Goal: Task Accomplishment & Management: Manage account settings

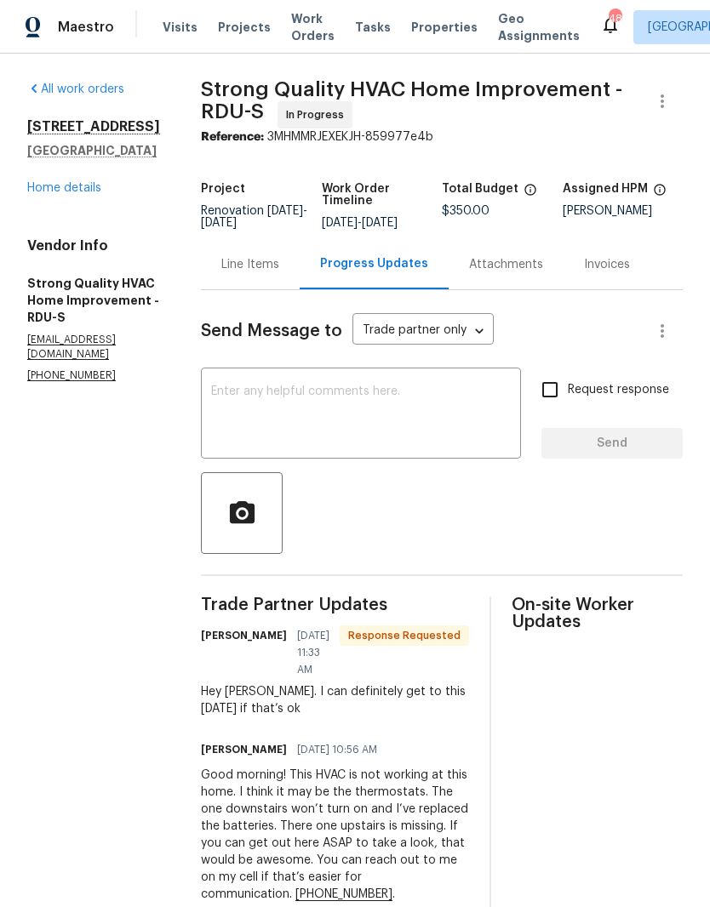
click at [82, 186] on link "Home details" at bounding box center [64, 188] width 74 height 12
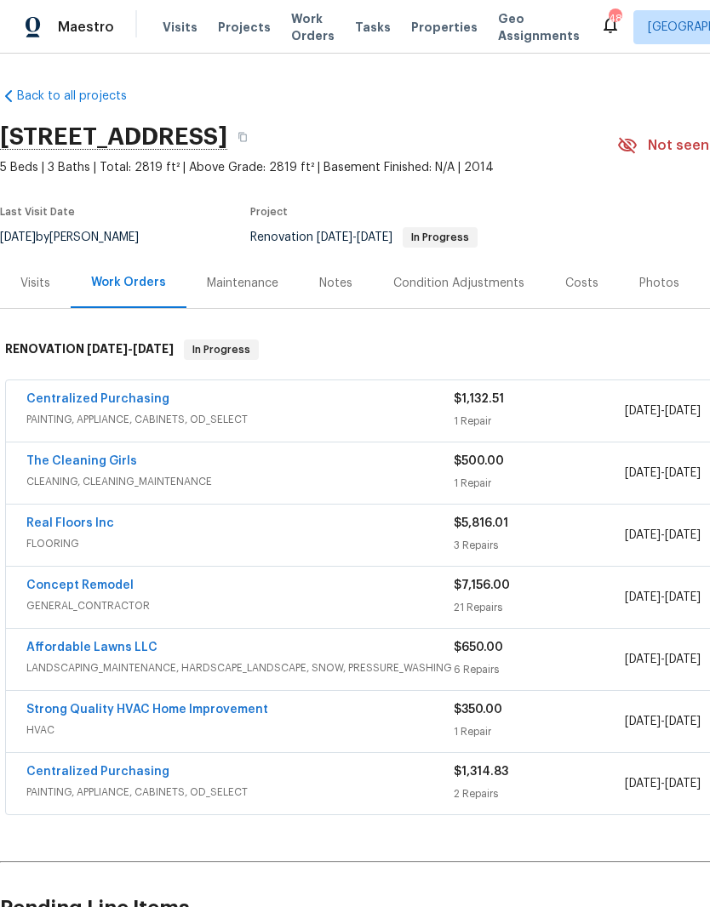
click at [584, 277] on div "Costs" at bounding box center [581, 283] width 33 height 17
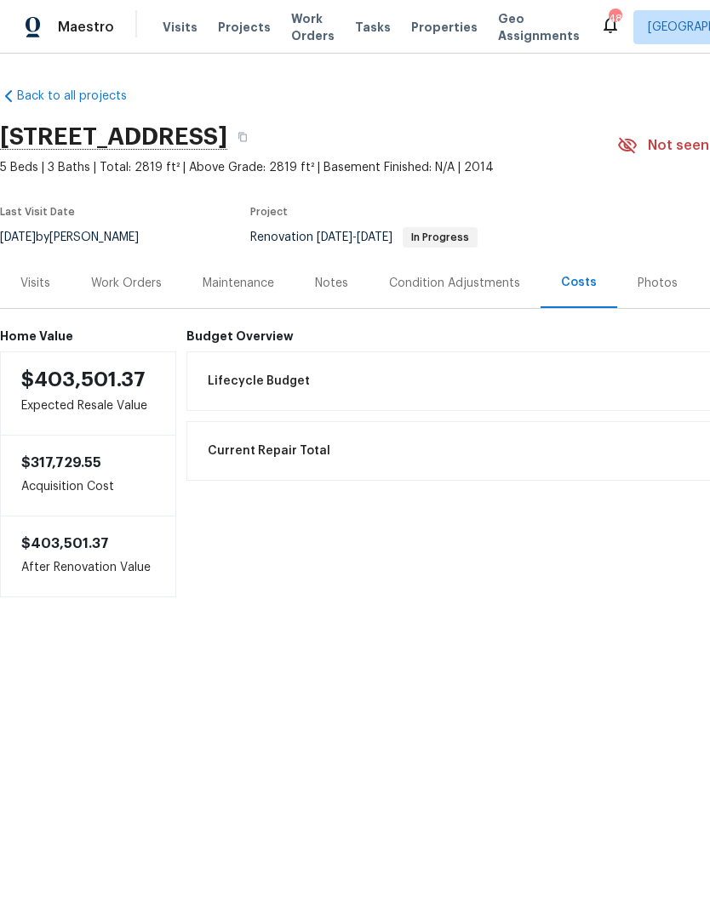
click at [330, 283] on div "Notes" at bounding box center [331, 283] width 33 height 17
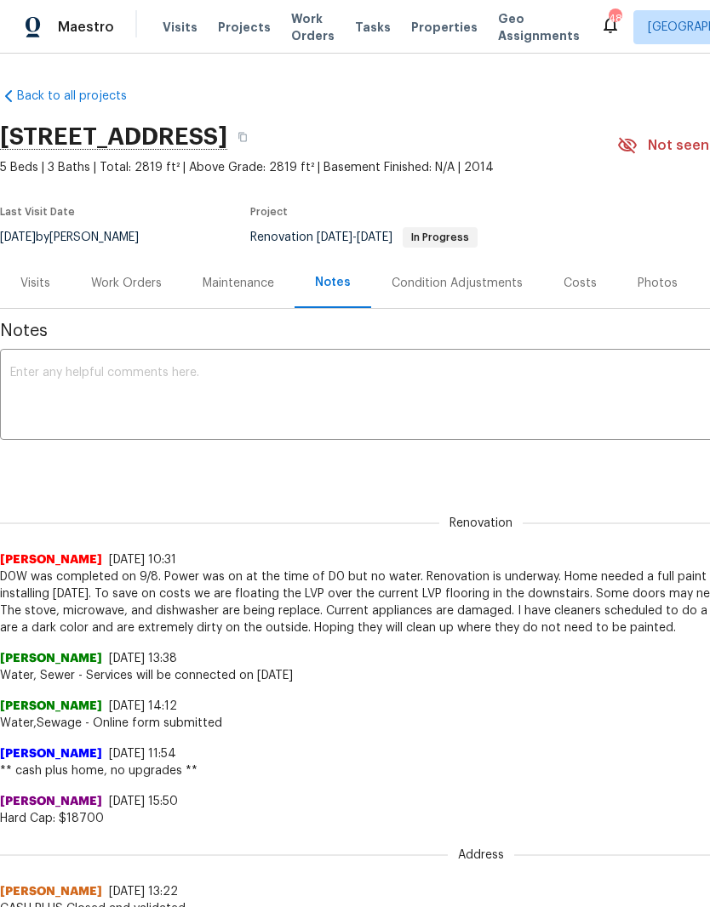
click at [119, 279] on div "Work Orders" at bounding box center [126, 283] width 71 height 17
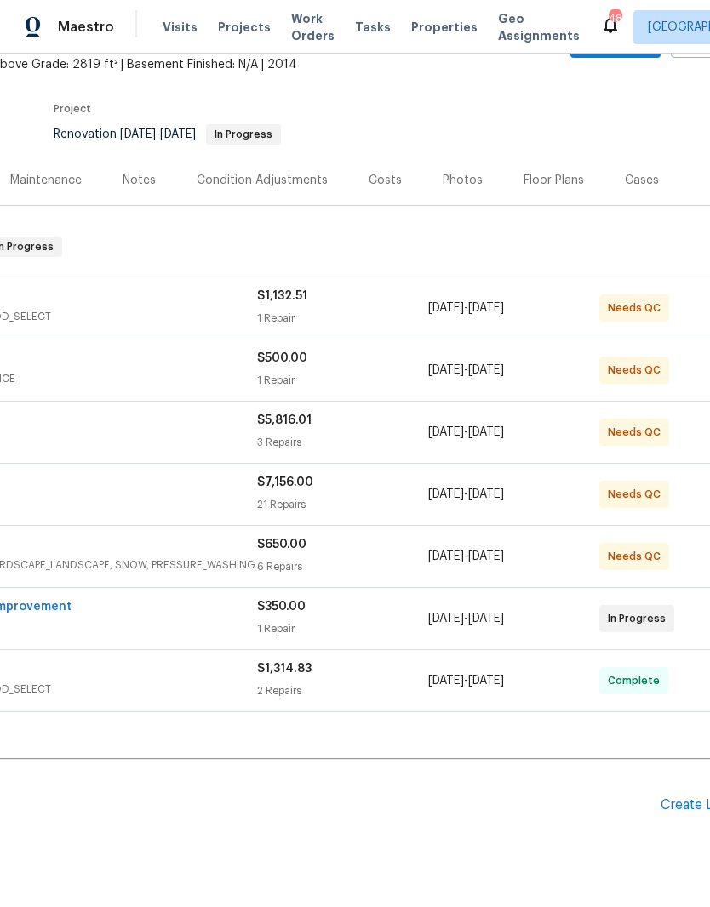
scroll to position [103, 203]
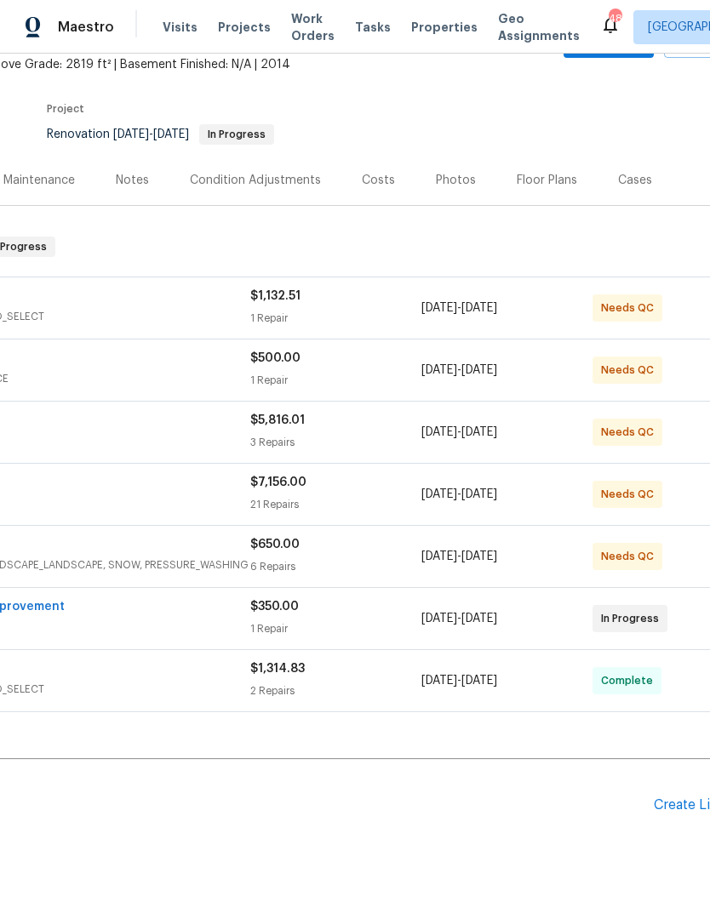
click at [688, 801] on div "Create Line Item" at bounding box center [705, 805] width 105 height 16
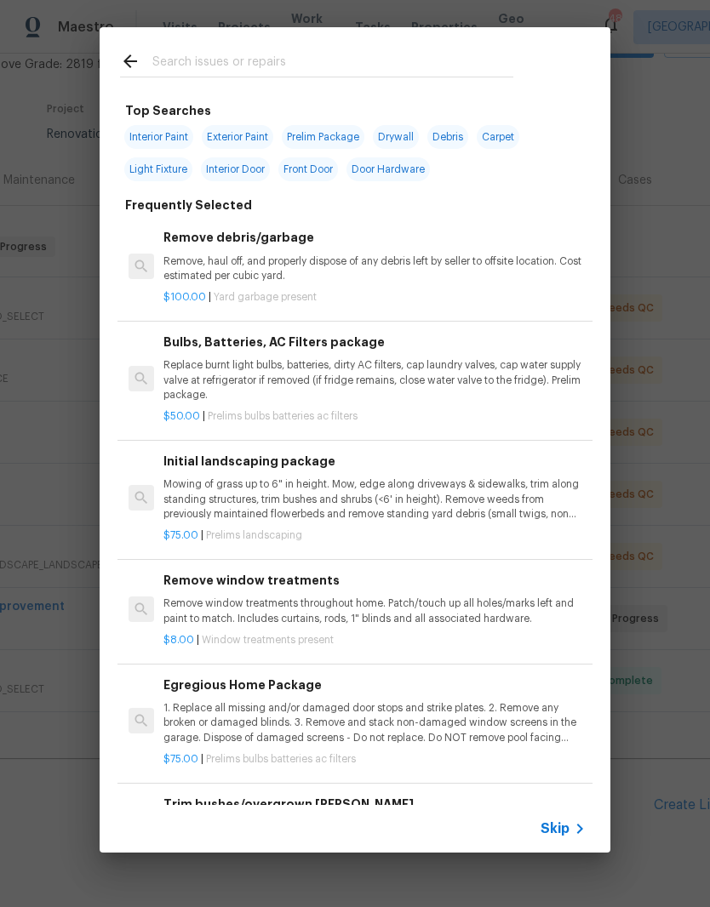
click at [199, 57] on input "text" at bounding box center [332, 64] width 361 height 26
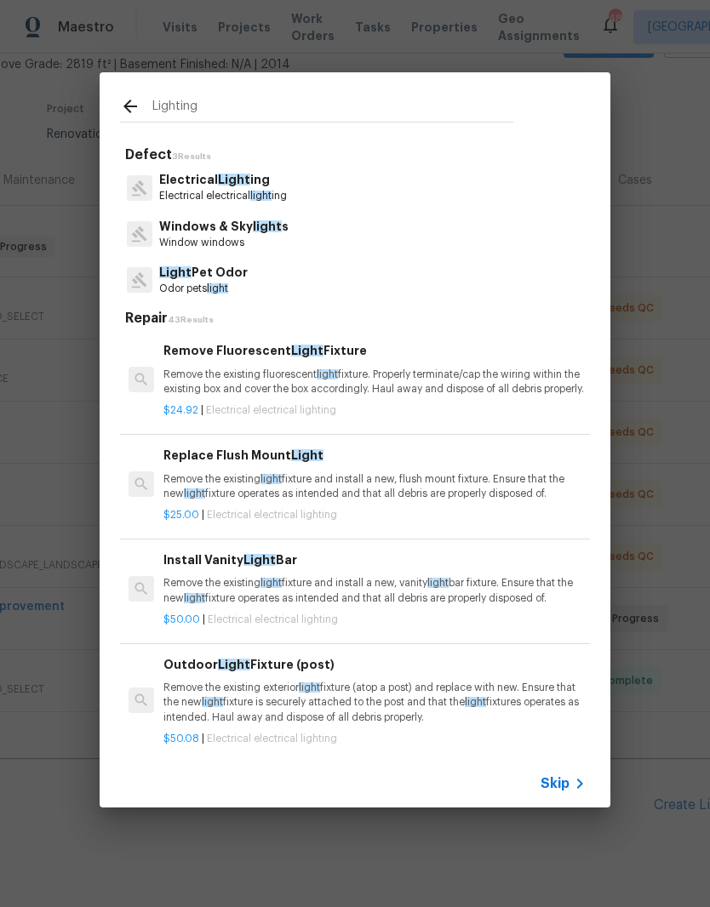
type input "Lighting"
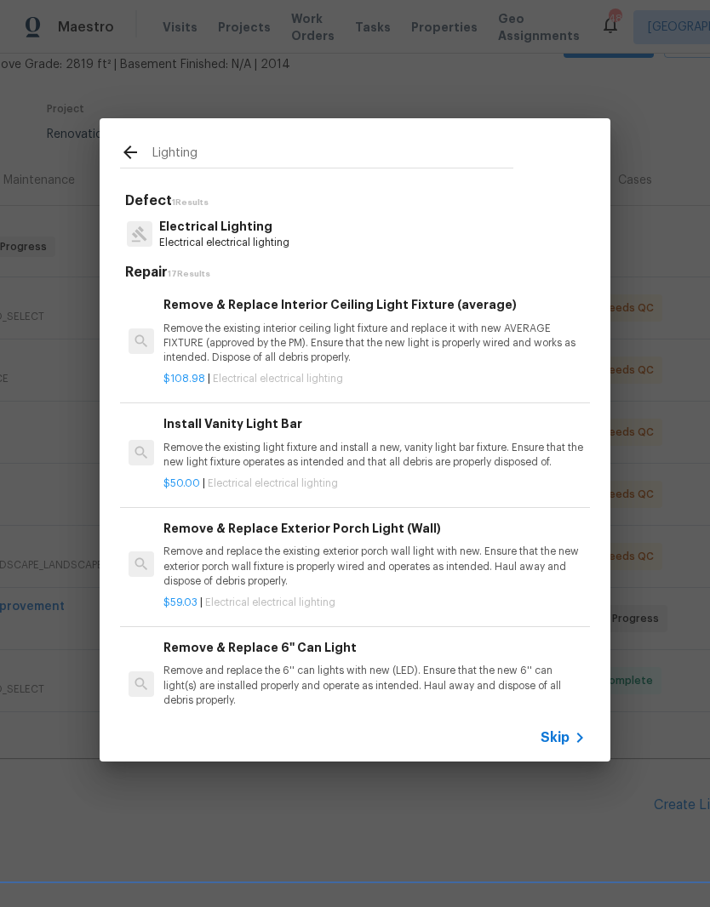
click at [223, 471] on div "$50.00 | Electrical electrical lighting" at bounding box center [374, 480] width 422 height 21
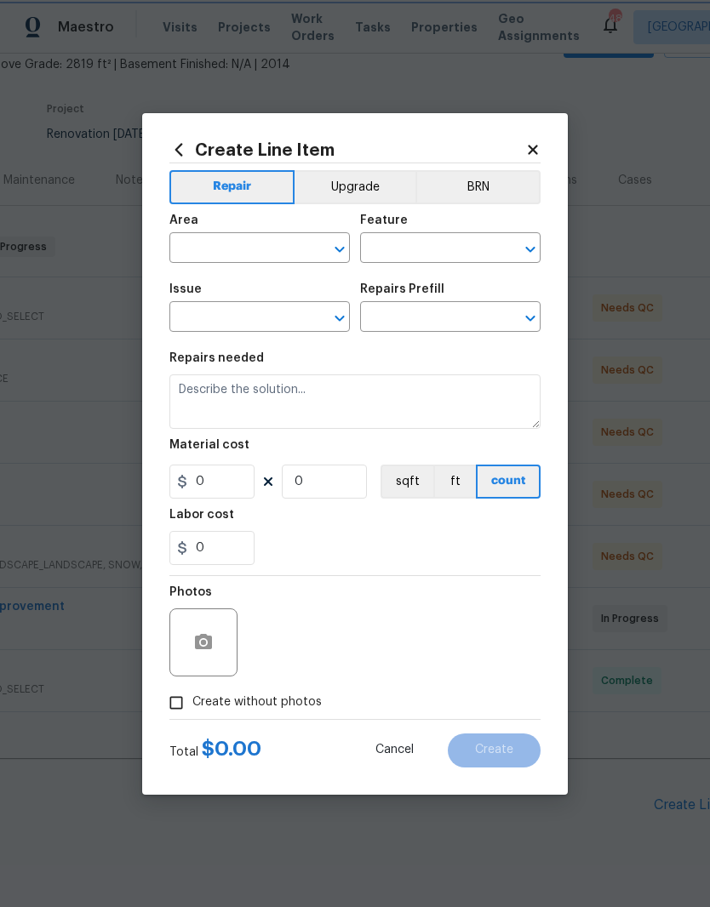
type input "Electrical Lighting"
type input "Install Vanity Light Bar $50.00"
type textarea "Remove the existing light fixture and install a new, vanity light bar fixture. …"
type input "50"
type input "1"
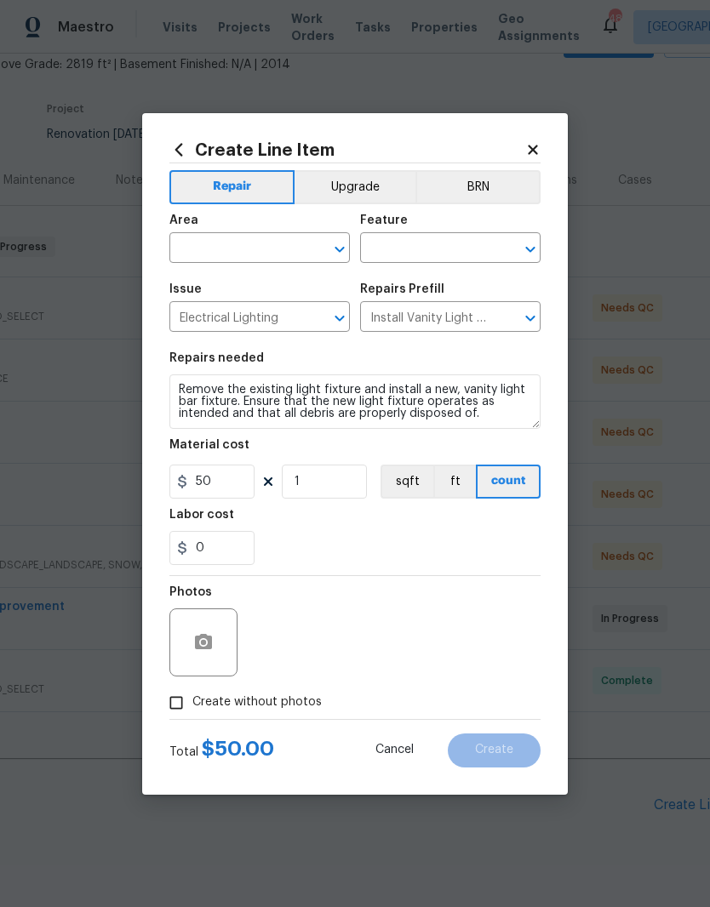
click at [195, 253] on input "text" at bounding box center [235, 250] width 133 height 26
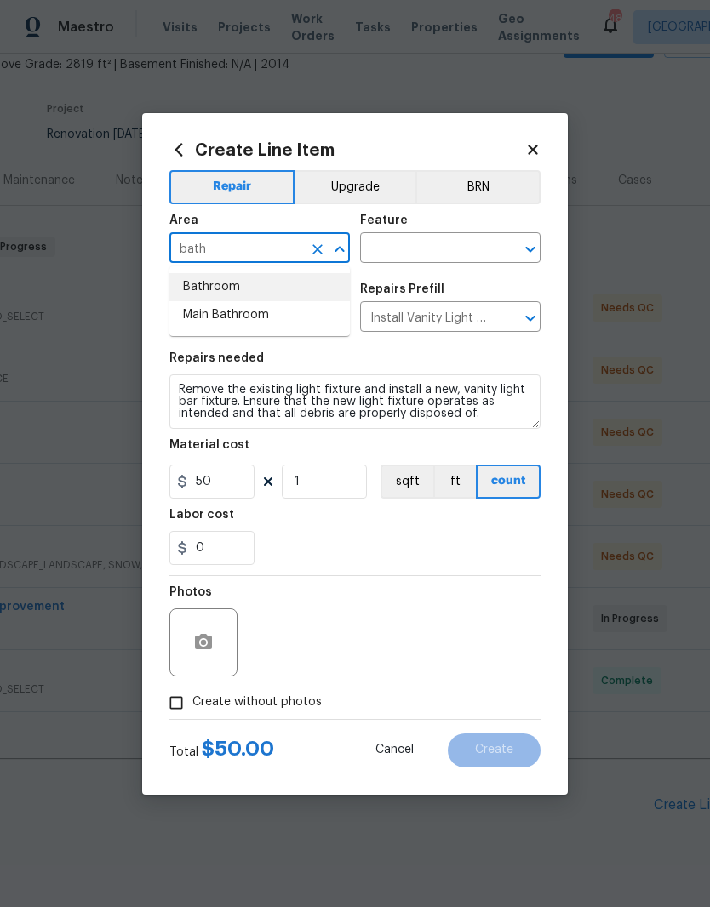
click at [220, 292] on li "Bathroom" at bounding box center [259, 287] width 180 height 28
type input "Bathroom"
click at [456, 253] on input "text" at bounding box center [426, 250] width 133 height 26
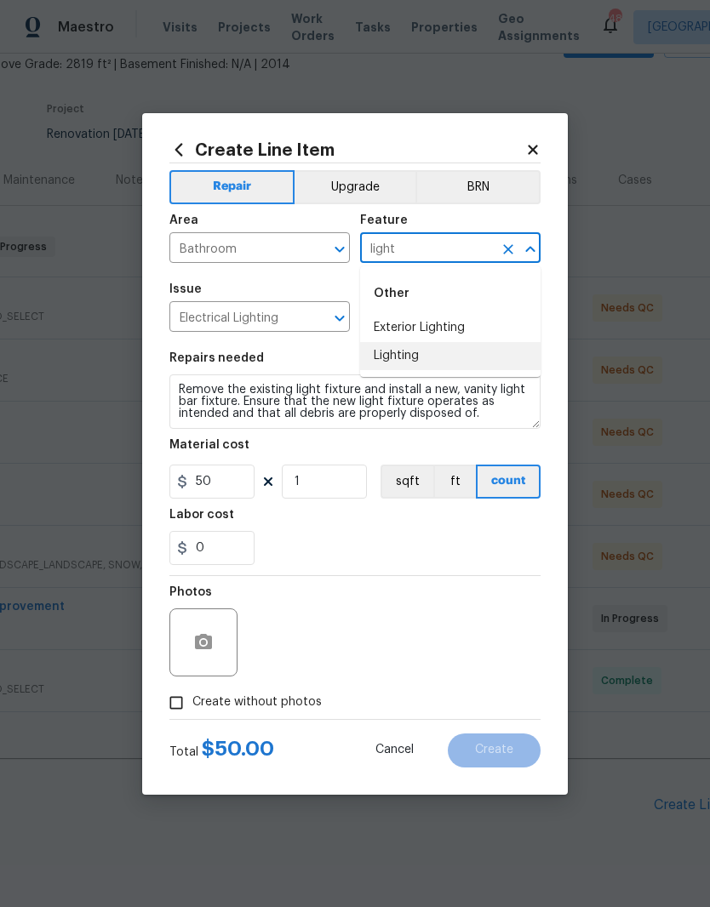
click at [479, 357] on li "Lighting" at bounding box center [450, 356] width 180 height 28
type input "Lighting"
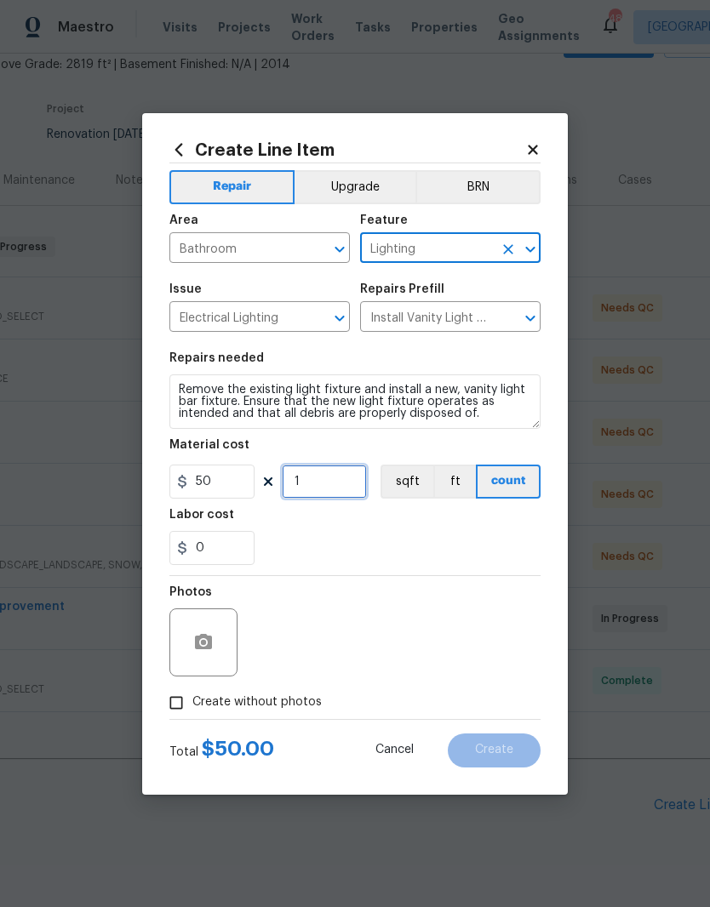
click at [322, 479] on input "1" at bounding box center [324, 482] width 85 height 34
type input "3"
click at [344, 534] on div "0" at bounding box center [354, 548] width 371 height 34
click at [178, 391] on textarea "Remove the existing light fixture and install a new, vanity light bar fixture. …" at bounding box center [354, 401] width 371 height 54
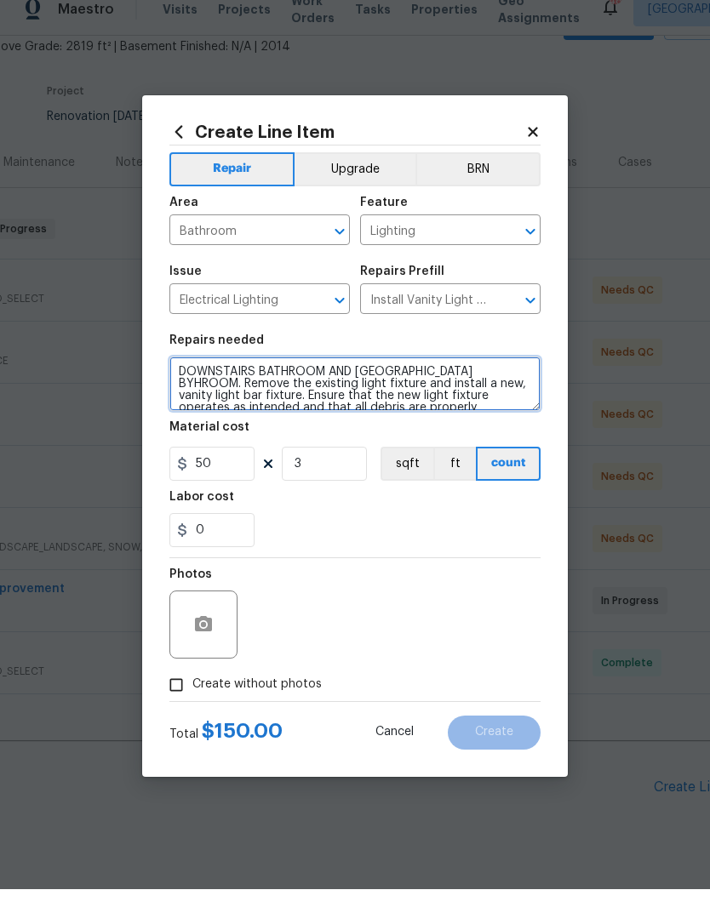
click at [493, 374] on textarea "DOWNSTAIRS BATHROOM AND [GEOGRAPHIC_DATA] BYHROOM. Remove the existing light fi…" at bounding box center [354, 401] width 371 height 54
click at [483, 374] on textarea "DOWNSTAIRS BATHROOM AND [GEOGRAPHIC_DATA] BYHROOM. Remove the existing light fi…" at bounding box center [354, 401] width 371 height 54
type textarea "DOWNSTAIRS BATHROOM AND UPSTAIRS HALL BATHROOM. Remove the existing light fixtu…"
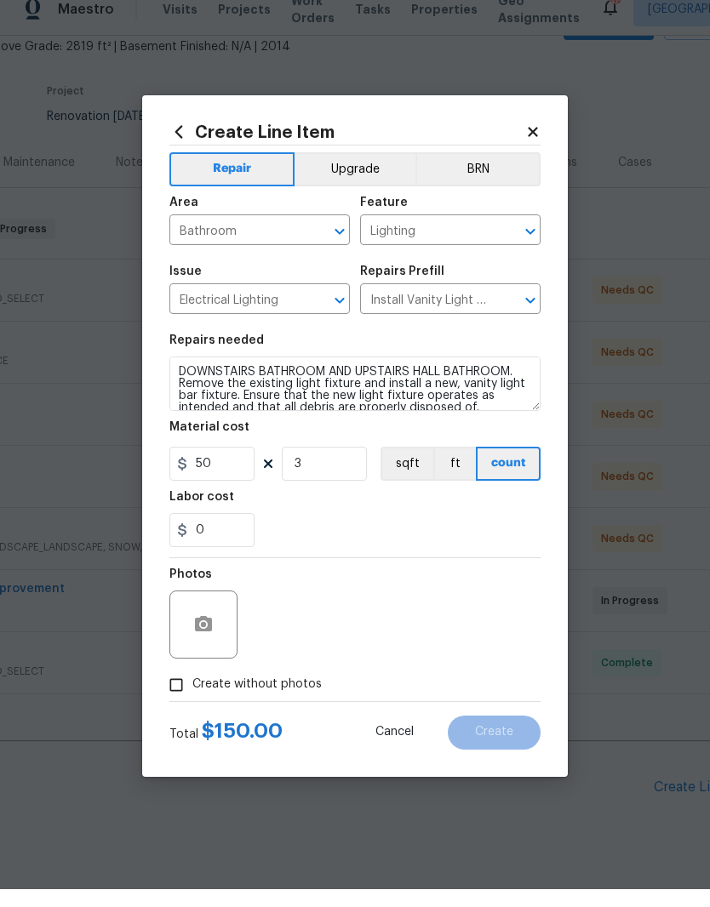
click at [450, 531] on div "0" at bounding box center [354, 548] width 371 height 34
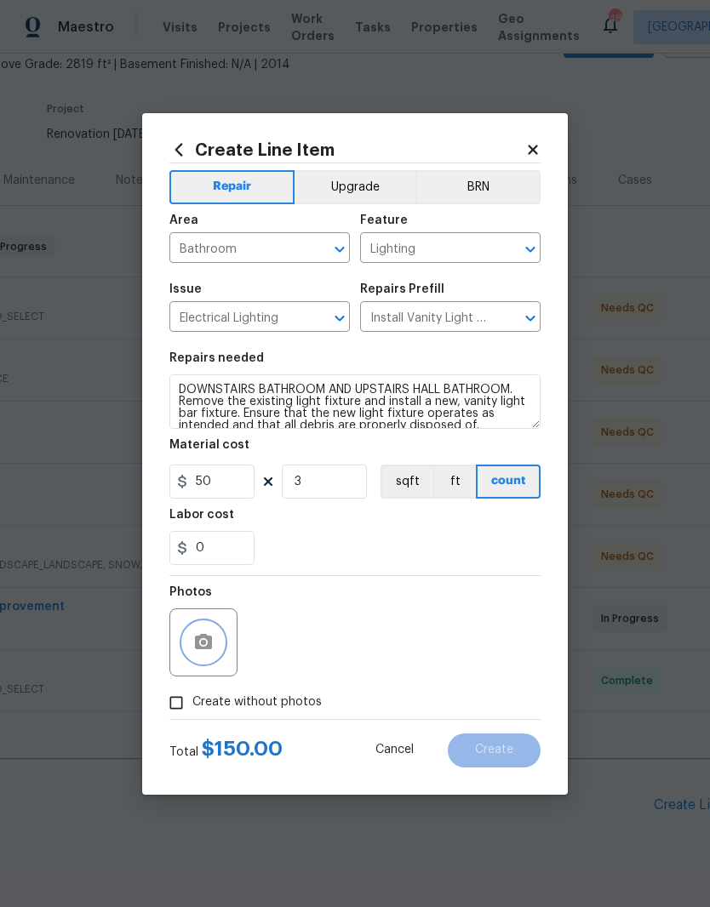
click at [202, 644] on circle "button" at bounding box center [203, 641] width 5 height 5
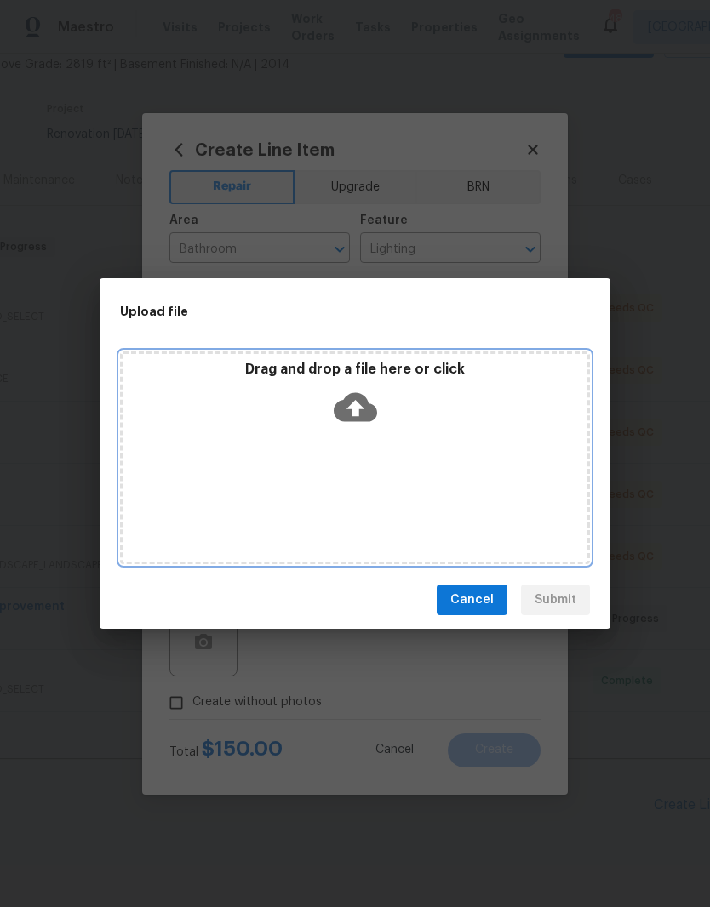
click at [341, 384] on div "Drag and drop a file here or click" at bounding box center [355, 397] width 465 height 73
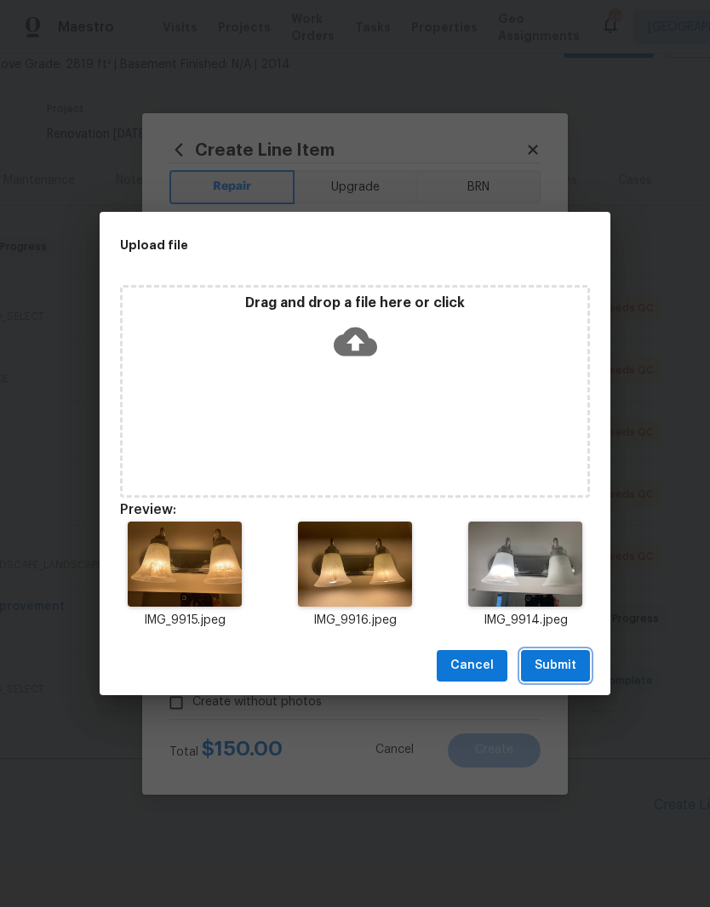
click at [578, 677] on button "Submit" at bounding box center [555, 665] width 69 height 31
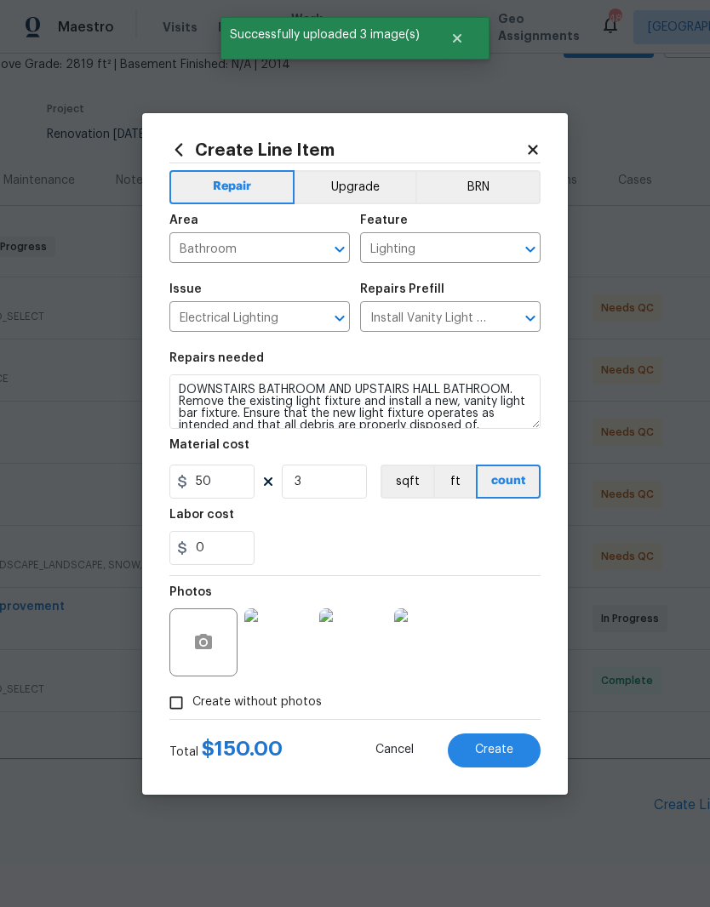
click at [522, 750] on button "Create" at bounding box center [494, 750] width 93 height 34
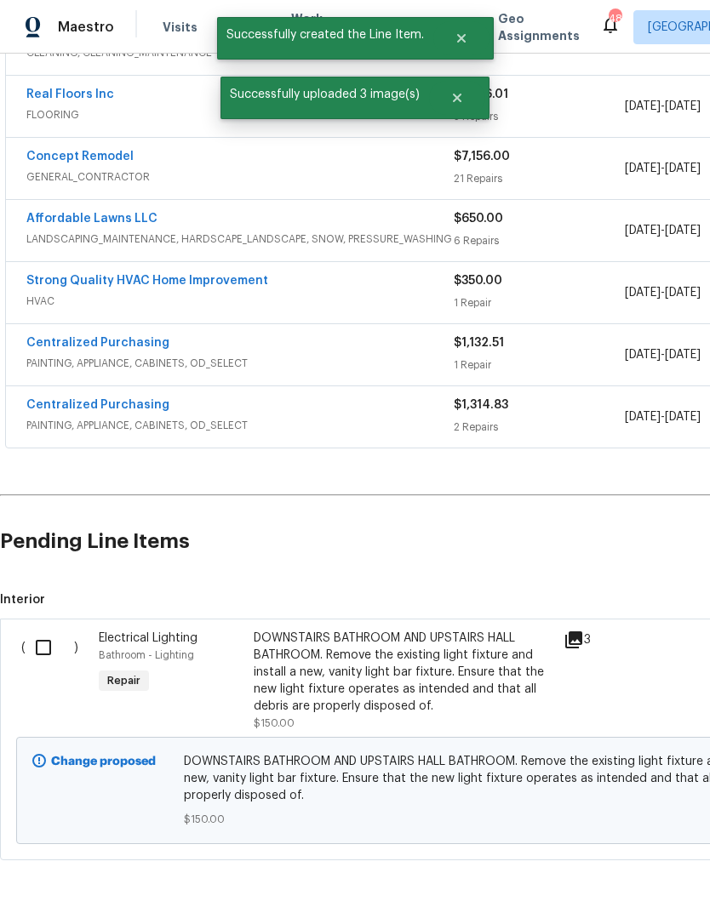
scroll to position [366, 0]
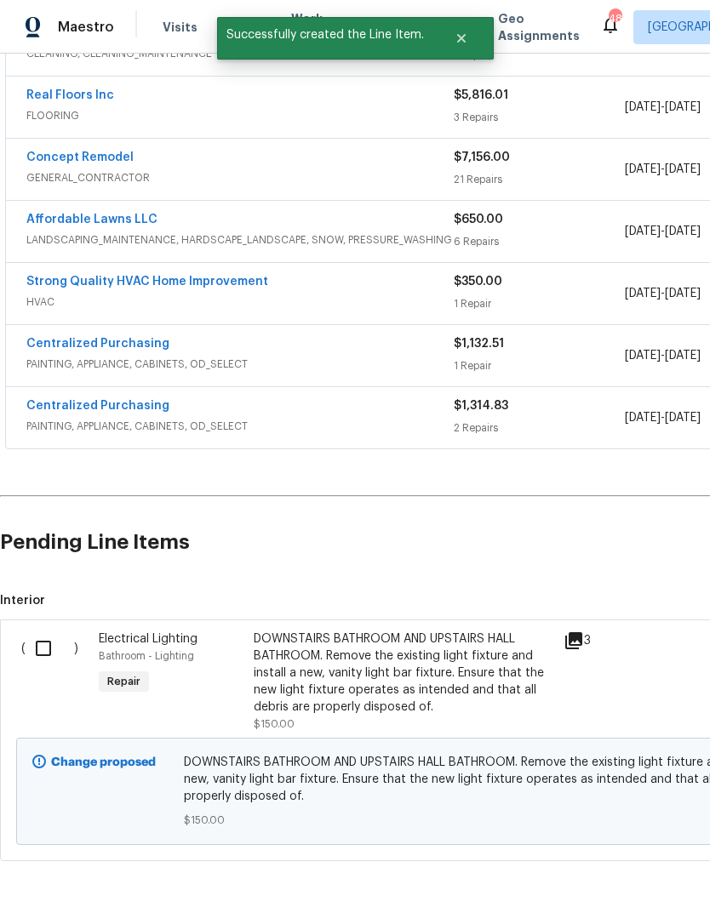
click at [44, 630] on input "checkbox" at bounding box center [50, 648] width 48 height 36
checkbox input "true"
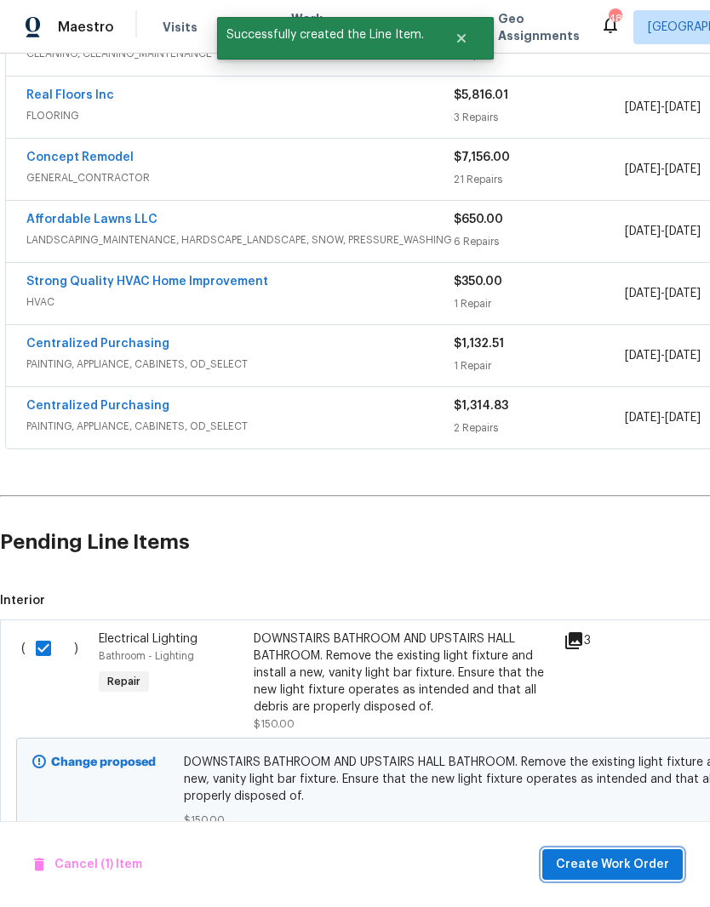
click at [603, 862] on span "Create Work Order" at bounding box center [612, 864] width 113 height 21
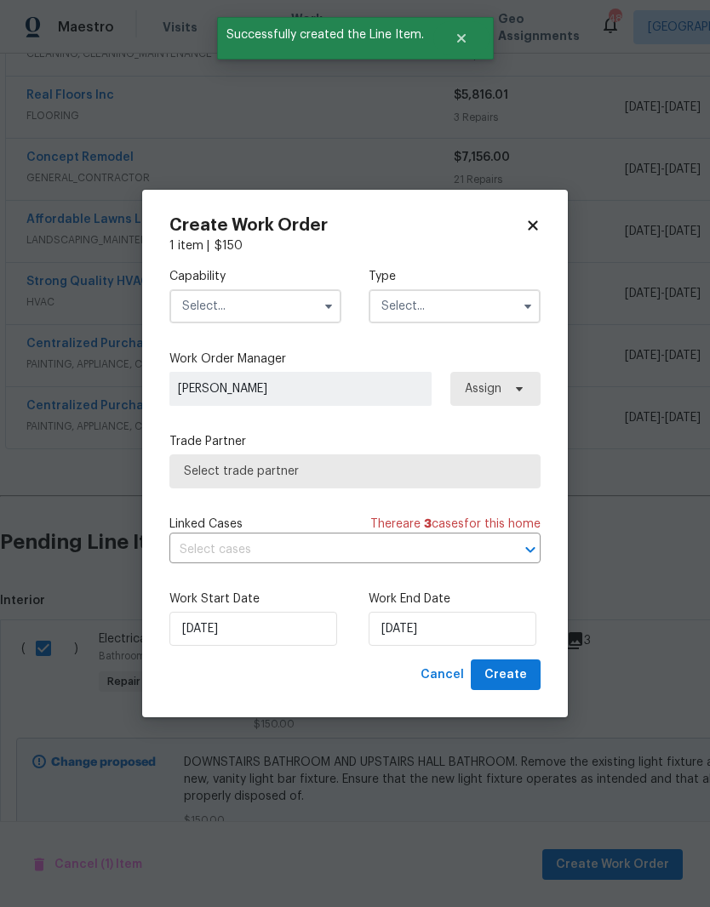
click at [285, 305] on input "text" at bounding box center [255, 306] width 172 height 34
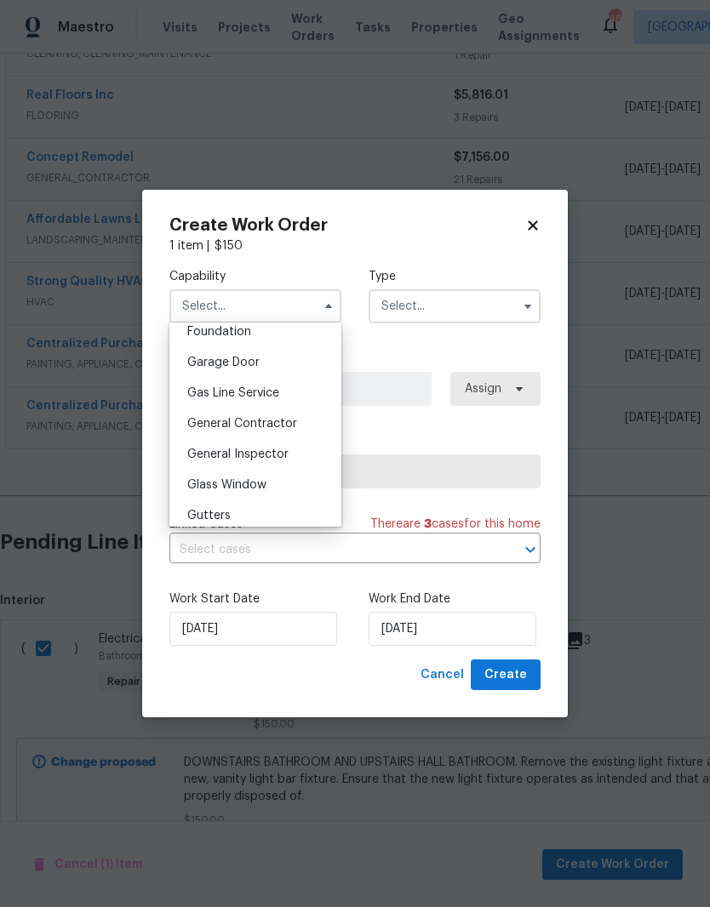
scroll to position [730, 0]
click at [316, 431] on div "General Contractor" at bounding box center [255, 425] width 163 height 31
type input "General Contractor"
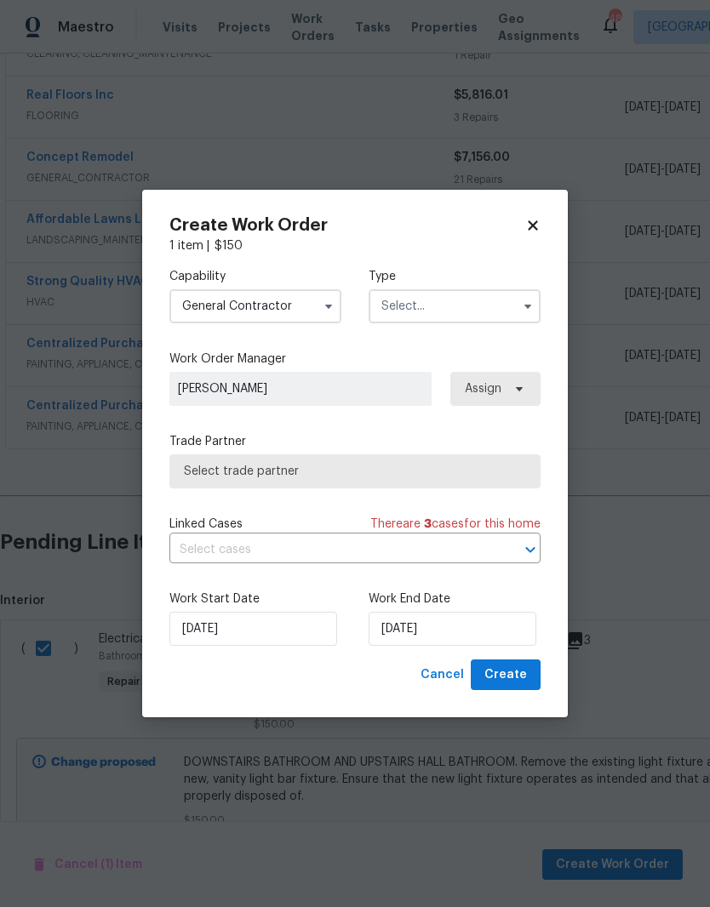
click at [503, 295] on input "text" at bounding box center [454, 306] width 172 height 34
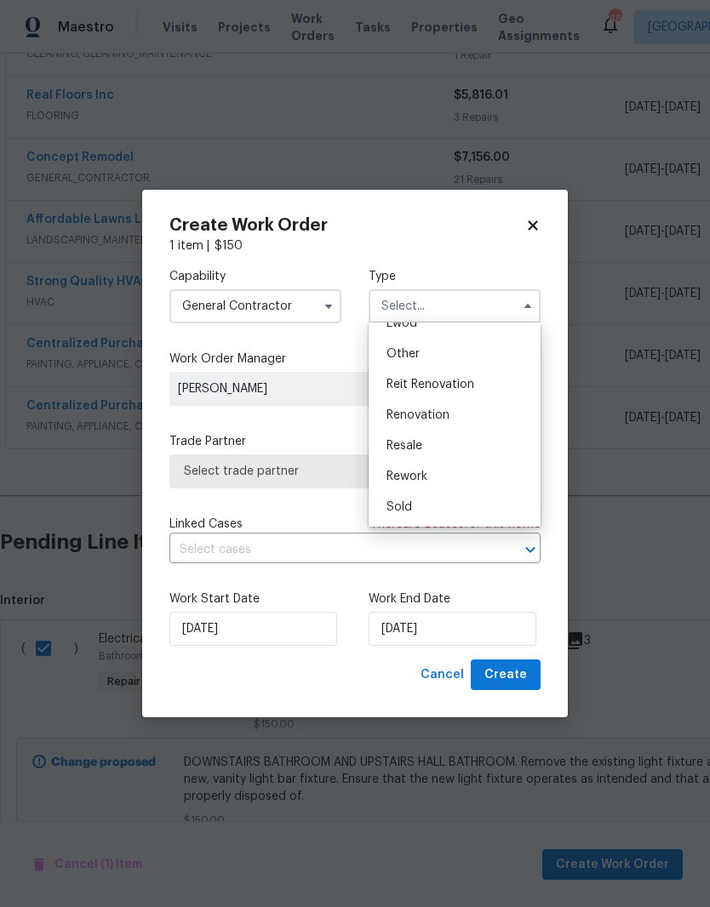
scroll to position [203, 0]
click at [505, 423] on div "Renovation" at bounding box center [454, 415] width 163 height 31
type input "Renovation"
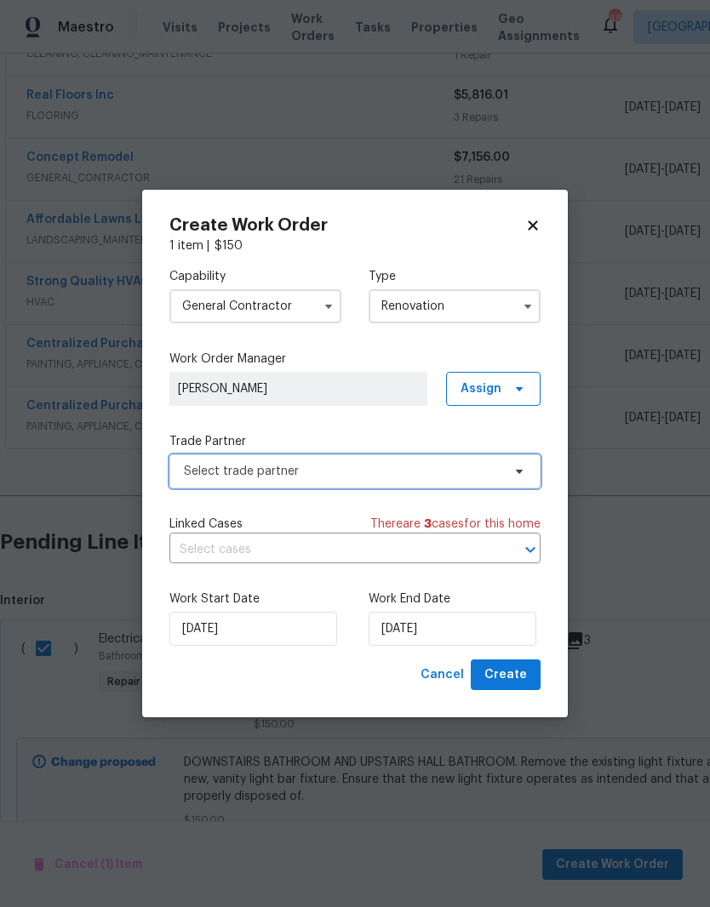
click at [409, 484] on span "Select trade partner" at bounding box center [354, 471] width 371 height 34
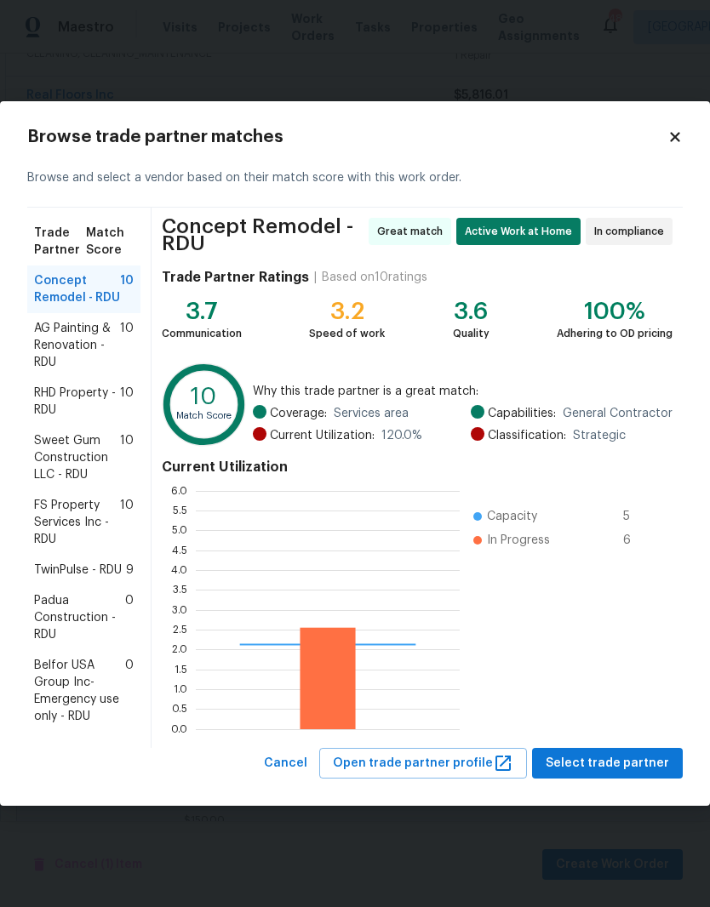
scroll to position [238, 264]
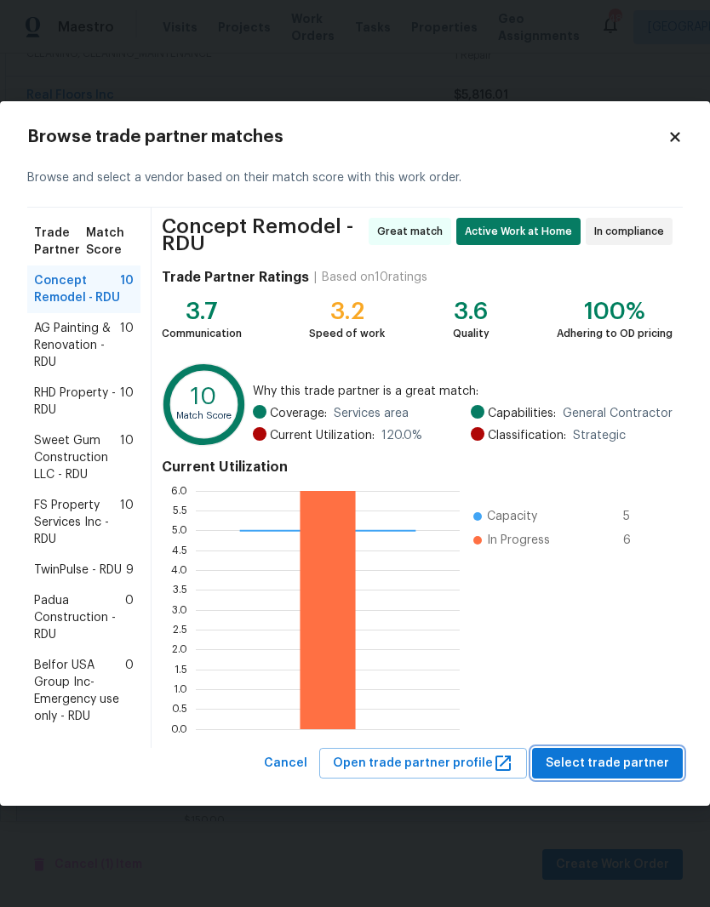
click at [631, 761] on span "Select trade partner" at bounding box center [606, 763] width 123 height 21
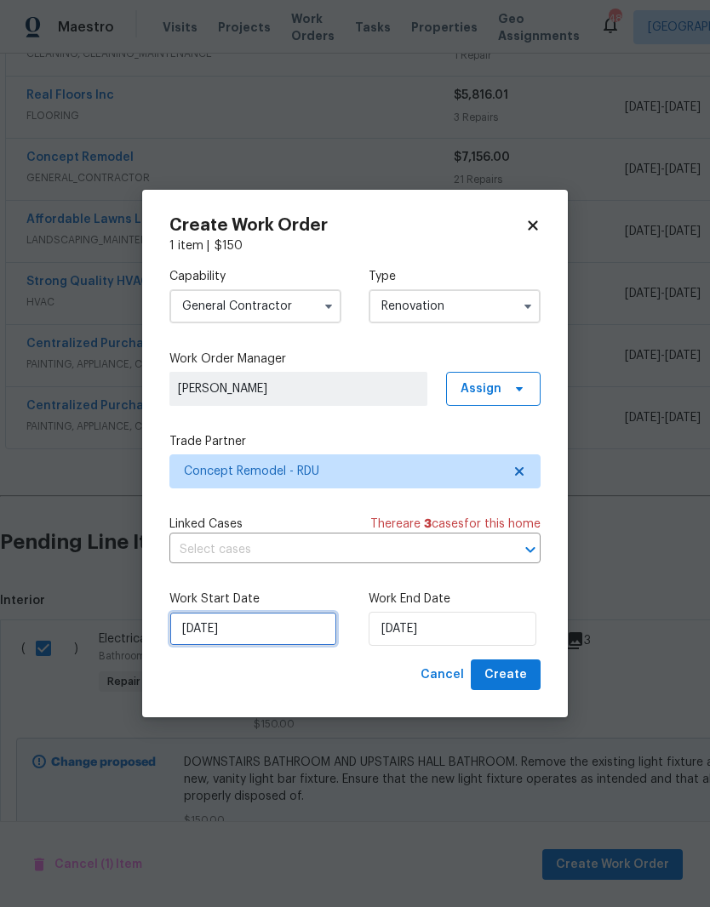
click at [278, 627] on input "[DATE]" at bounding box center [253, 629] width 168 height 34
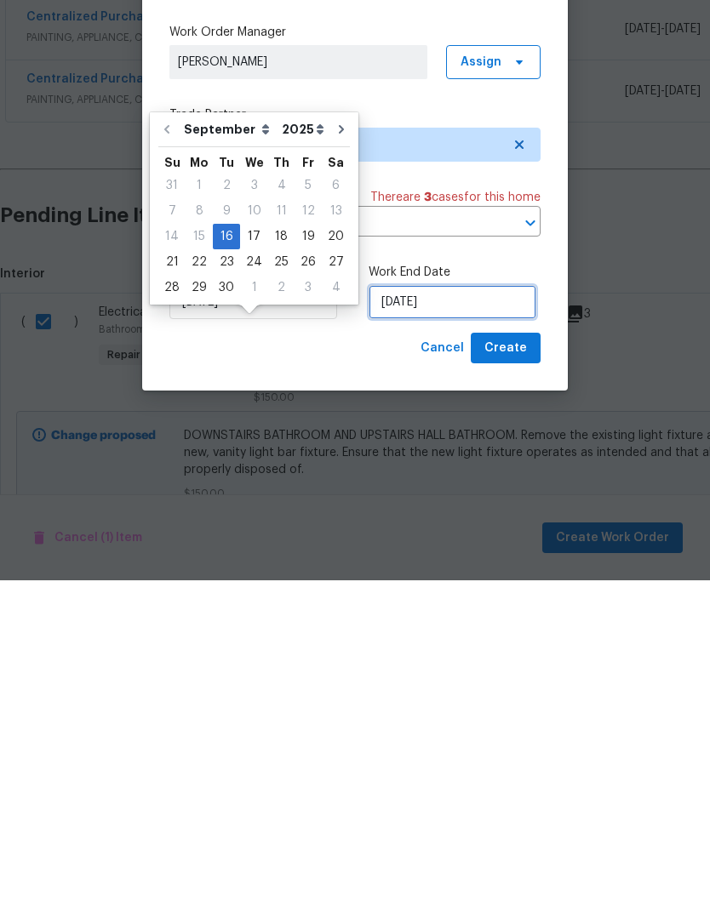
click at [494, 612] on input "[DATE]" at bounding box center [452, 629] width 168 height 34
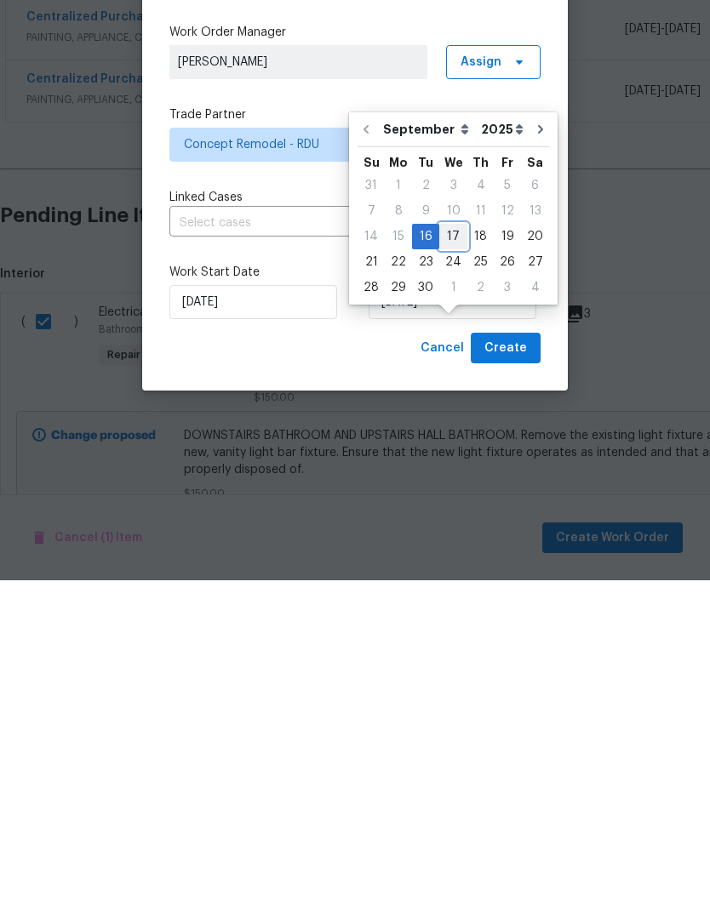
click at [460, 551] on div "17" at bounding box center [453, 563] width 28 height 24
type input "[DATE]"
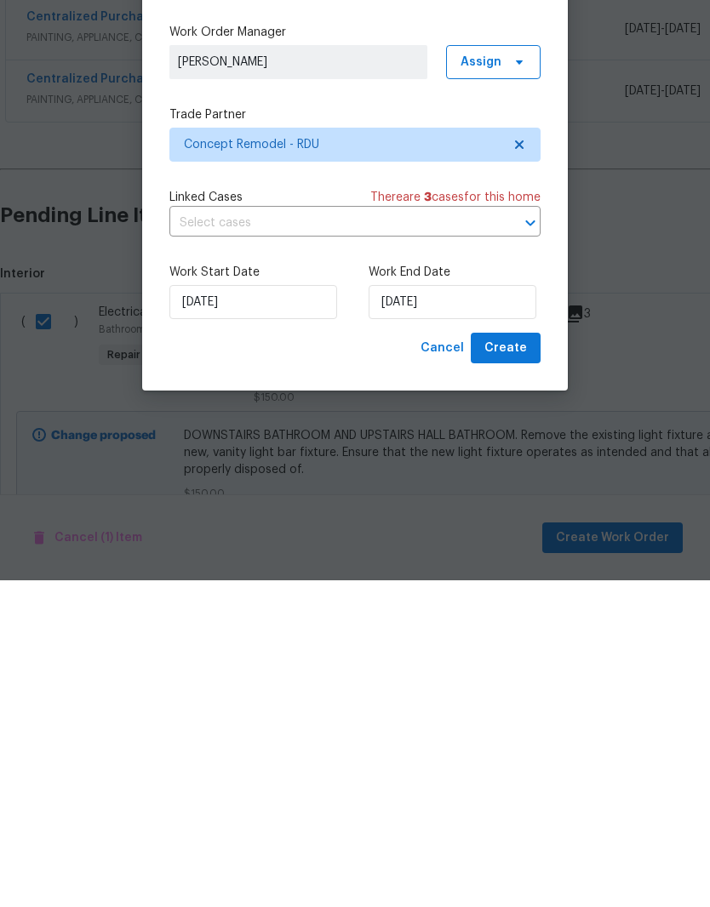
scroll to position [70, 0]
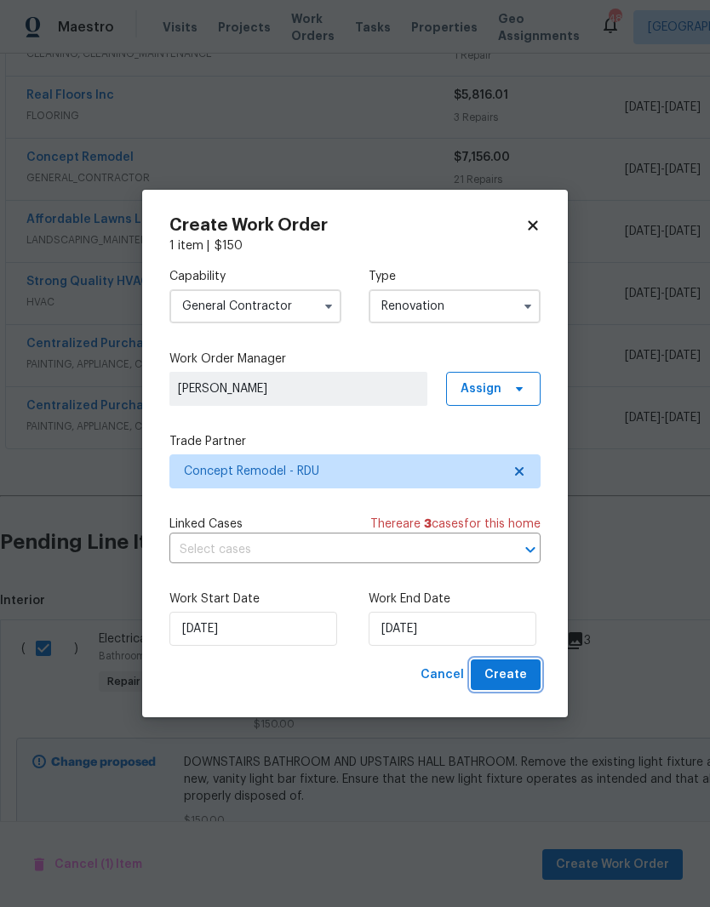
click at [539, 683] on button "Create" at bounding box center [506, 674] width 70 height 31
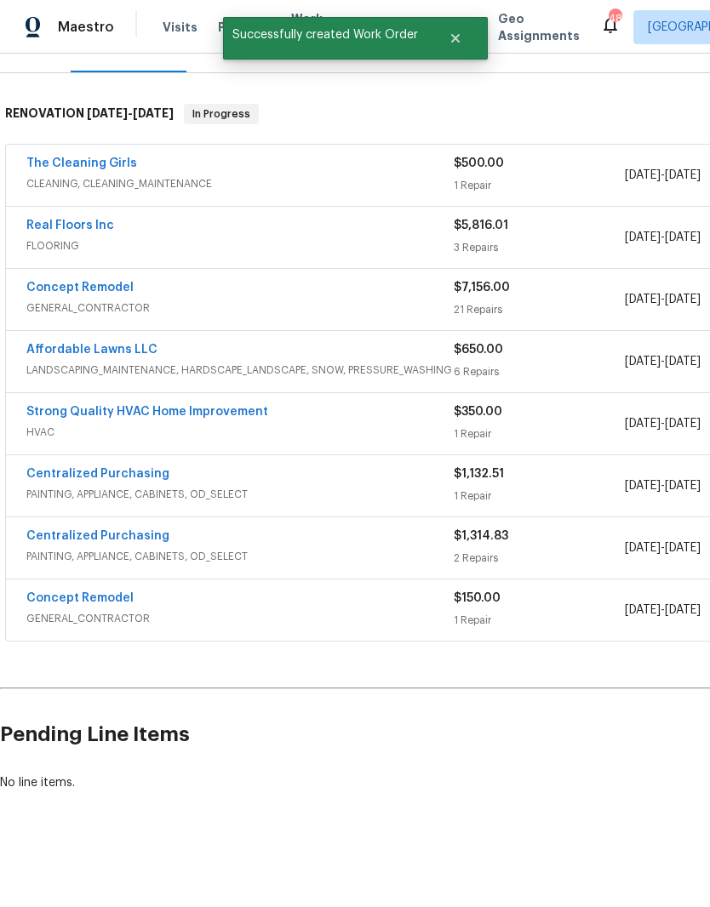
click at [75, 592] on link "Concept Remodel" at bounding box center [79, 598] width 107 height 12
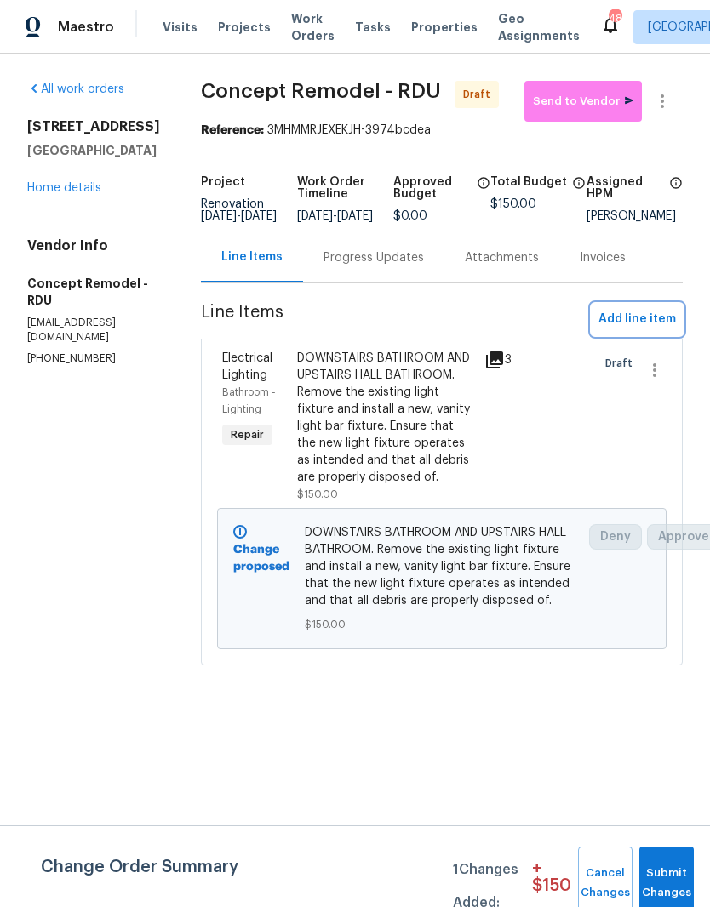
click at [669, 330] on span "Add line item" at bounding box center [636, 319] width 77 height 21
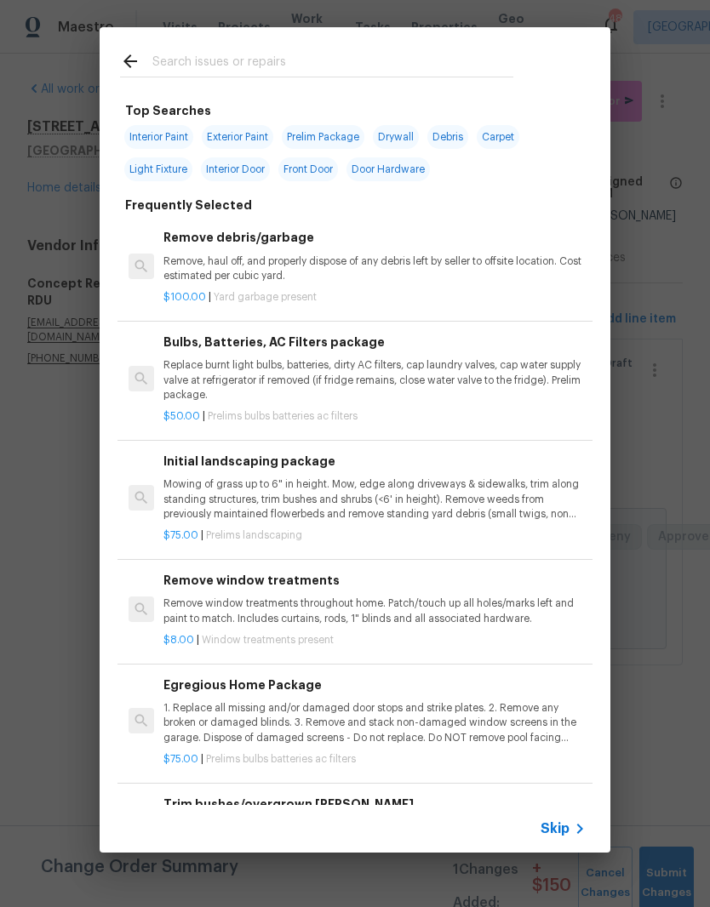
click at [202, 63] on input "text" at bounding box center [332, 64] width 361 height 26
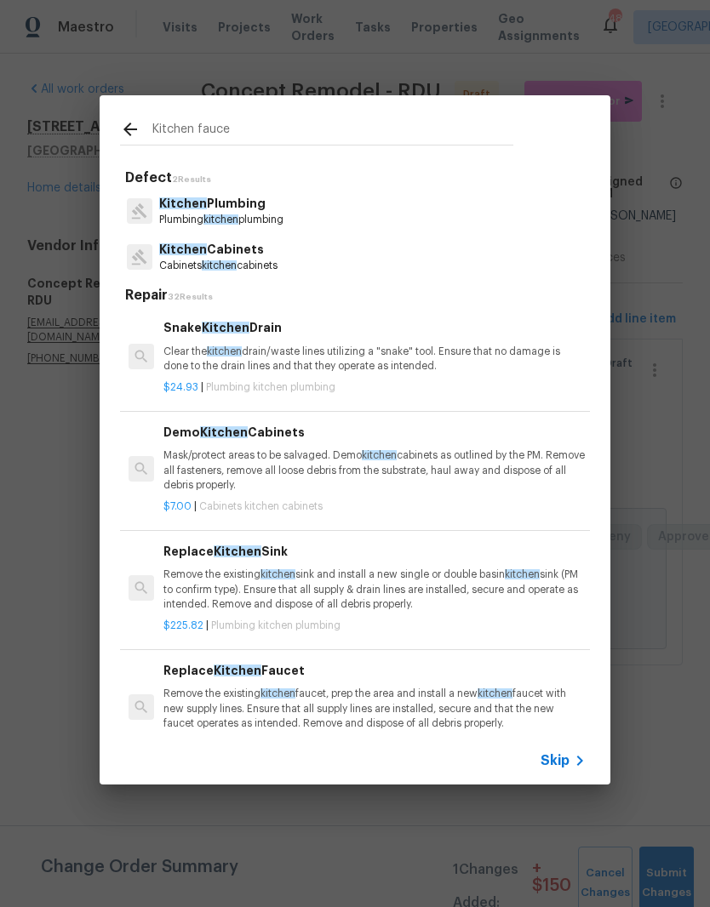
type input "Kitchen faucet"
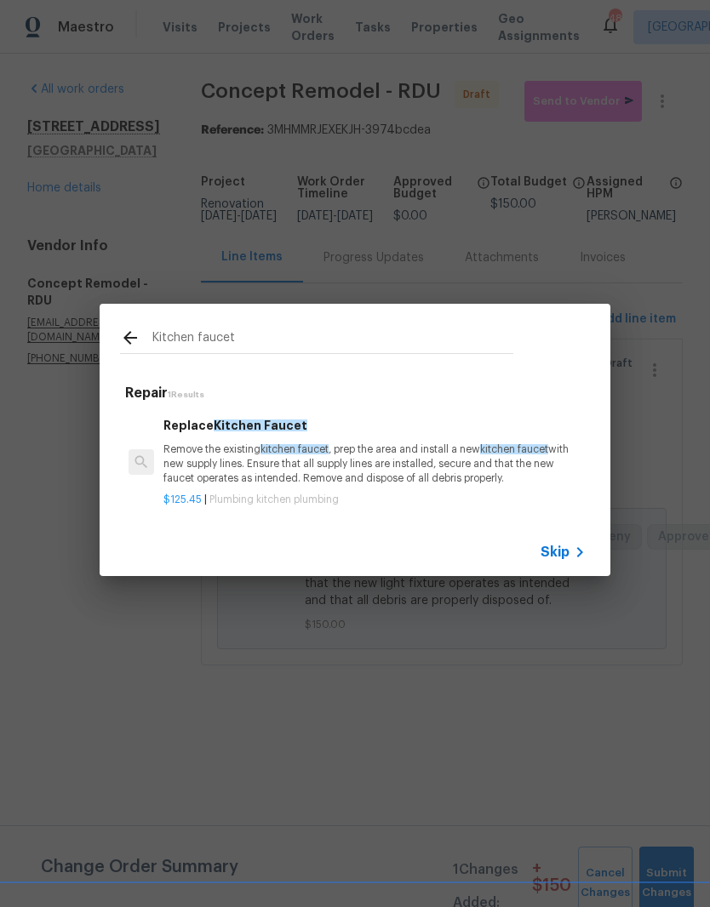
click at [244, 475] on p "Remove the existing kitchen faucet , prep the area and install a new kitchen fa…" at bounding box center [374, 463] width 422 height 43
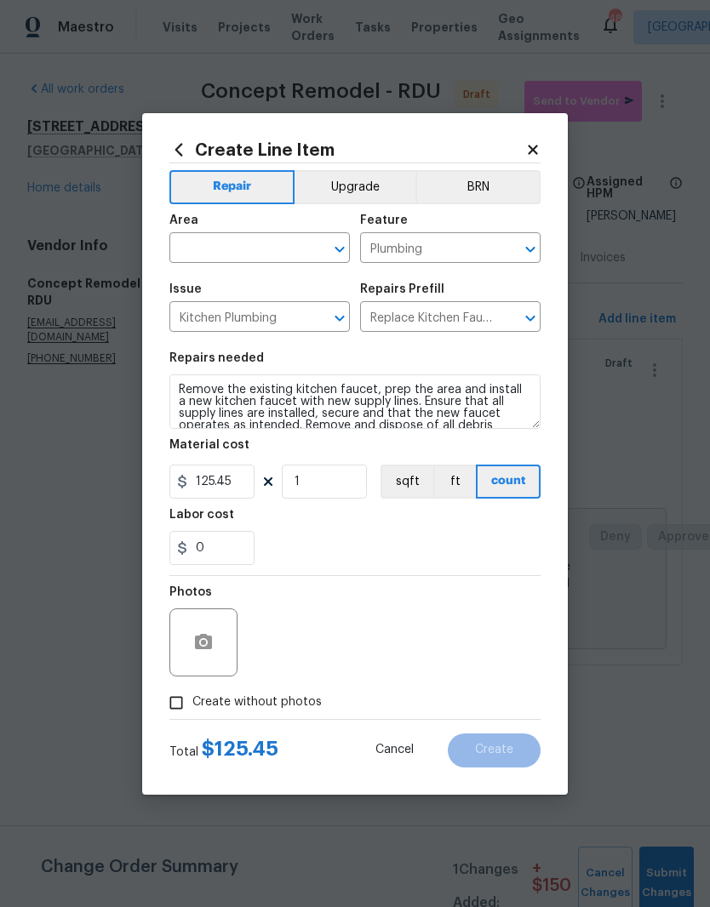
click at [195, 248] on input "text" at bounding box center [235, 250] width 133 height 26
click at [210, 284] on li "Kitchen" at bounding box center [259, 287] width 180 height 28
type input "Kitchen"
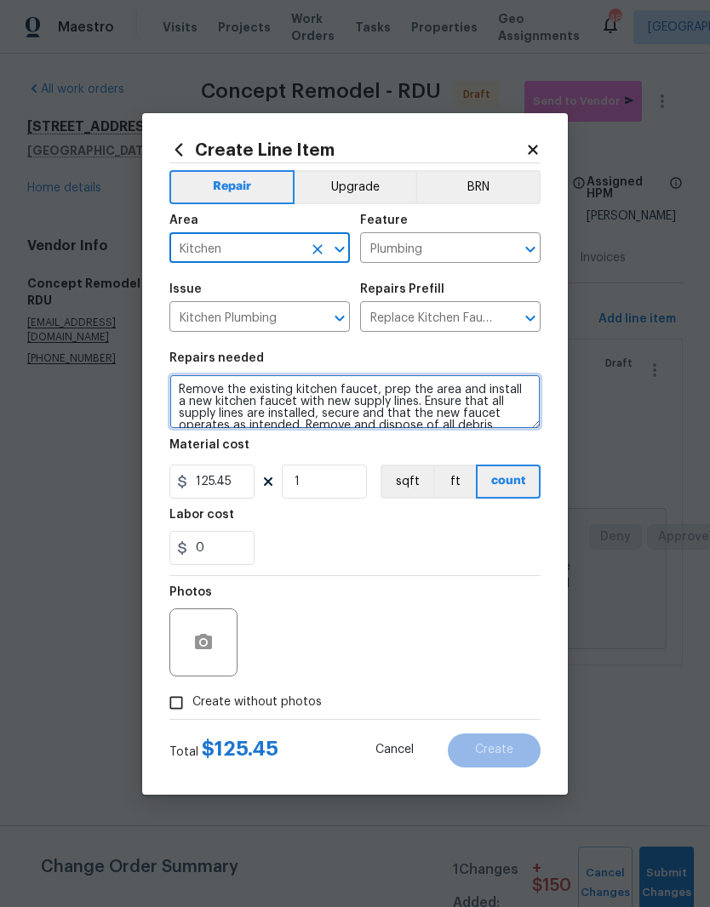
click at [171, 393] on textarea "Remove the existing kitchen faucet, prep the area and install a new kitchen fau…" at bounding box center [354, 401] width 371 height 54
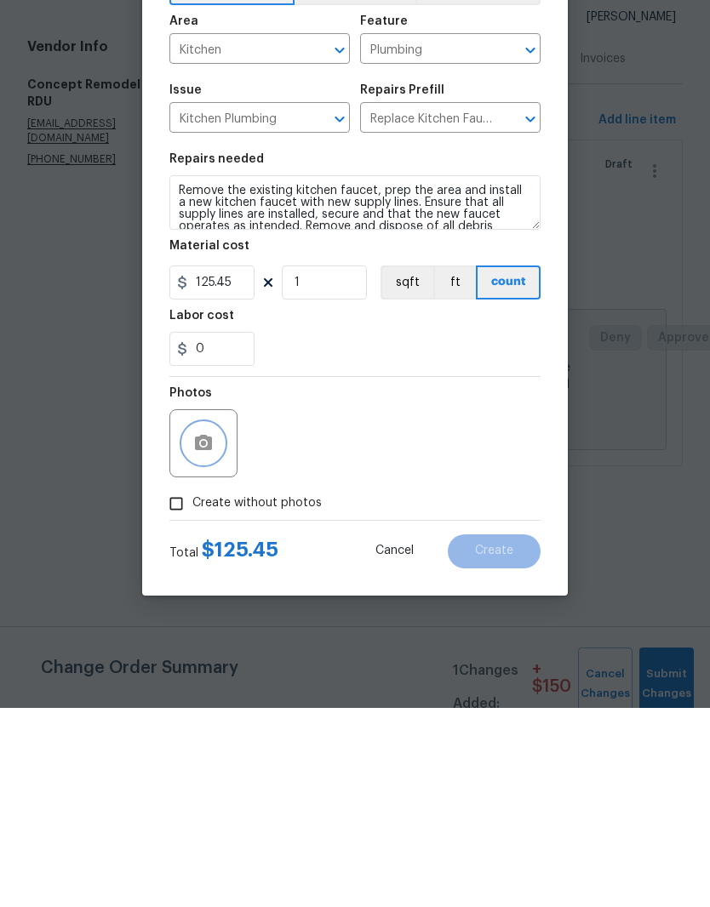
click at [208, 634] on icon "button" at bounding box center [203, 641] width 17 height 15
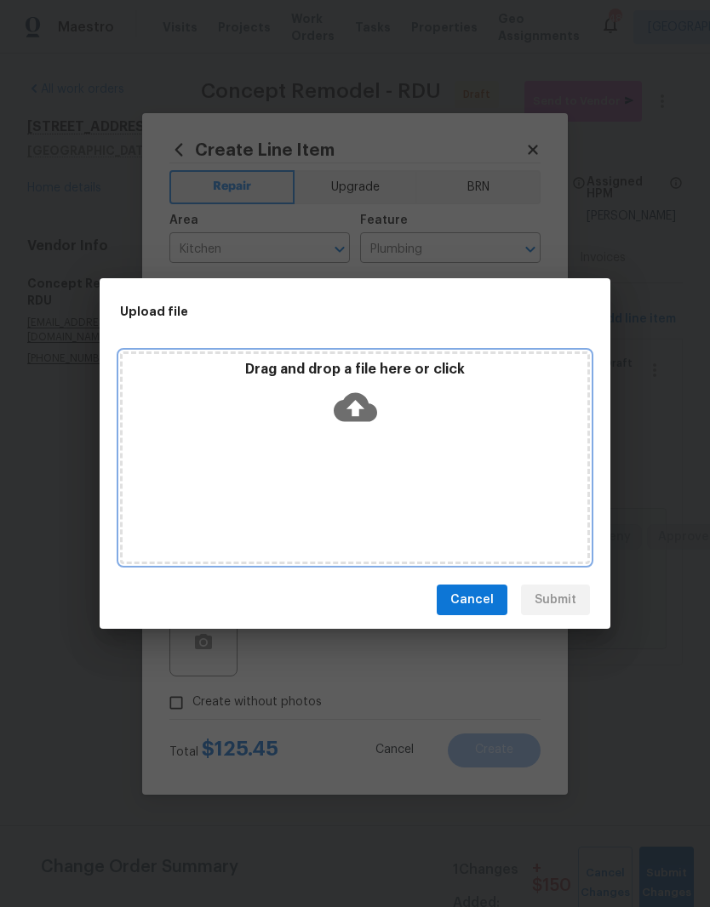
click at [366, 402] on icon at bounding box center [355, 407] width 43 height 29
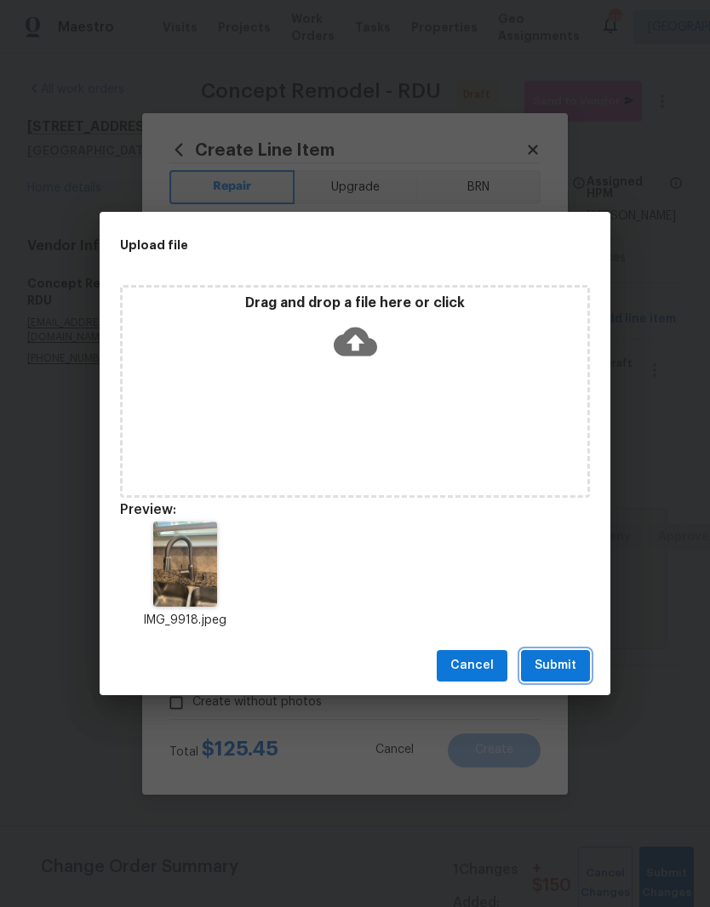
click at [574, 674] on span "Submit" at bounding box center [555, 665] width 42 height 21
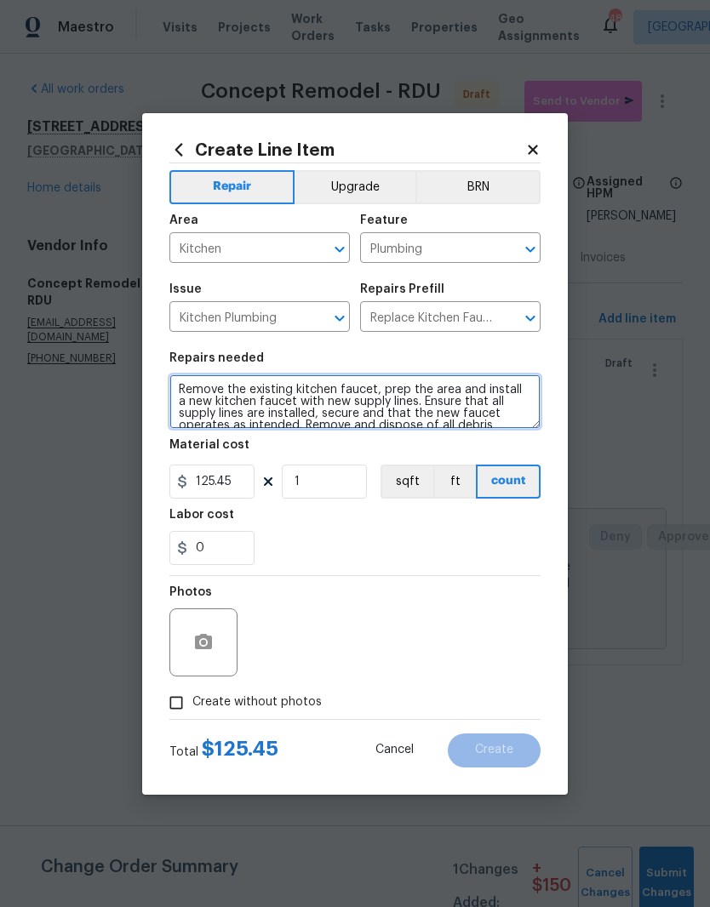
click at [173, 391] on textarea "Remove the existing kitchen faucet, prep the area and install a new kitchen fau…" at bounding box center [354, 401] width 371 height 54
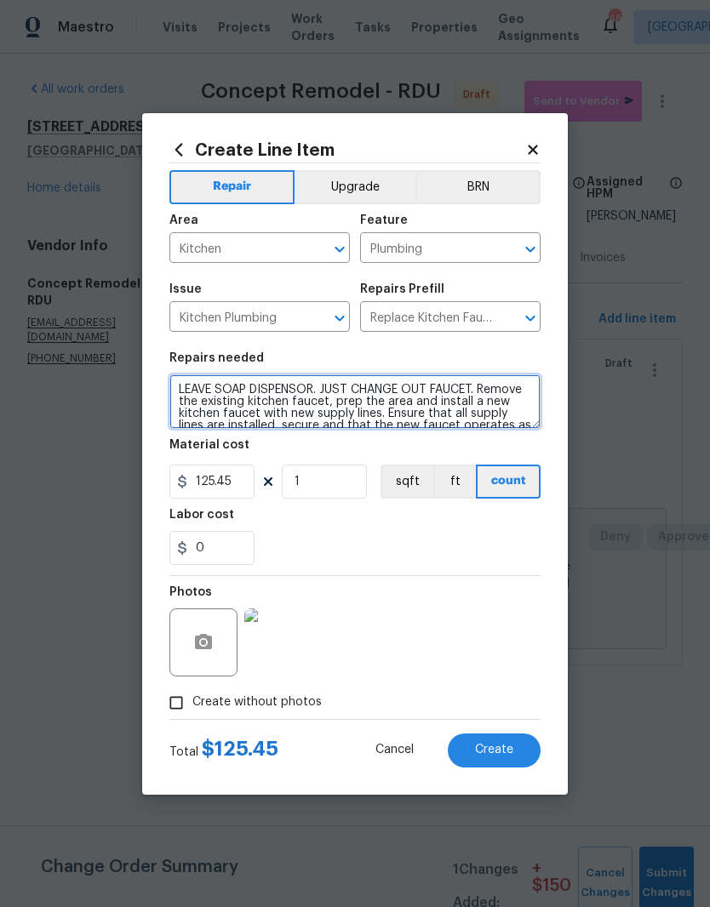
click at [272, 392] on textarea "LEAVE SOAP DISPENSOR. JUST CHANGE OUT FAUCET. Remove the existing kitchen fauce…" at bounding box center [354, 401] width 371 height 54
type textarea "LEAVE SOAP DISPENSER. JUST CHANGE OUT FAUCET. Remove the existing kitchen fauce…"
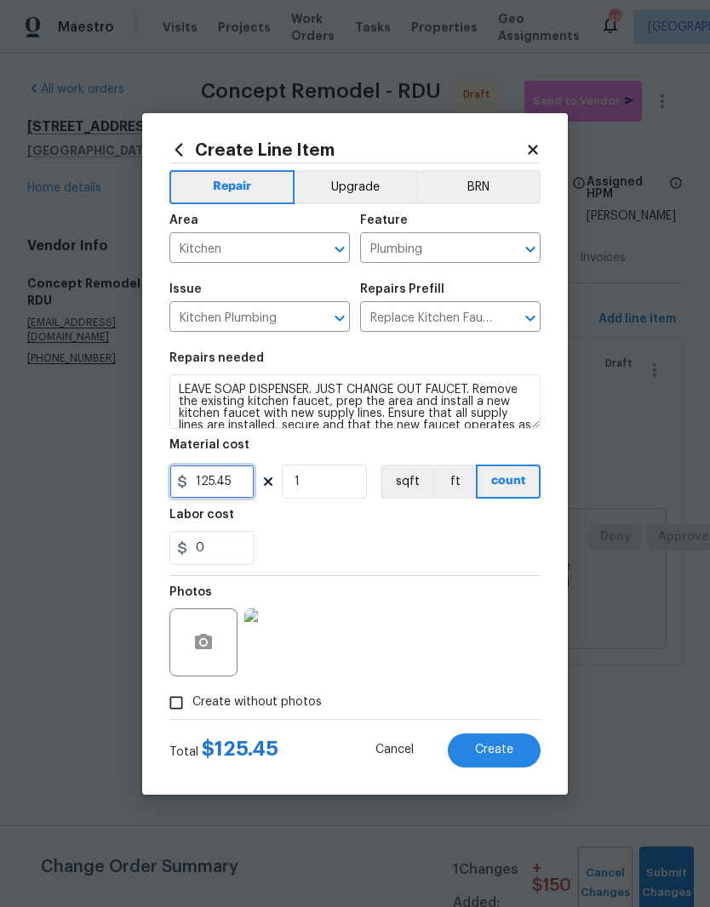
click at [229, 477] on input "125.45" at bounding box center [211, 482] width 85 height 34
type input "150"
click at [411, 538] on div "0" at bounding box center [354, 548] width 371 height 34
click at [567, 790] on div "Create Line Item Repair Upgrade BRN Area Kitchen ​ Feature Plumbing ​ Issue Kit…" at bounding box center [354, 454] width 425 height 682
click at [516, 740] on button "Create" at bounding box center [494, 750] width 93 height 34
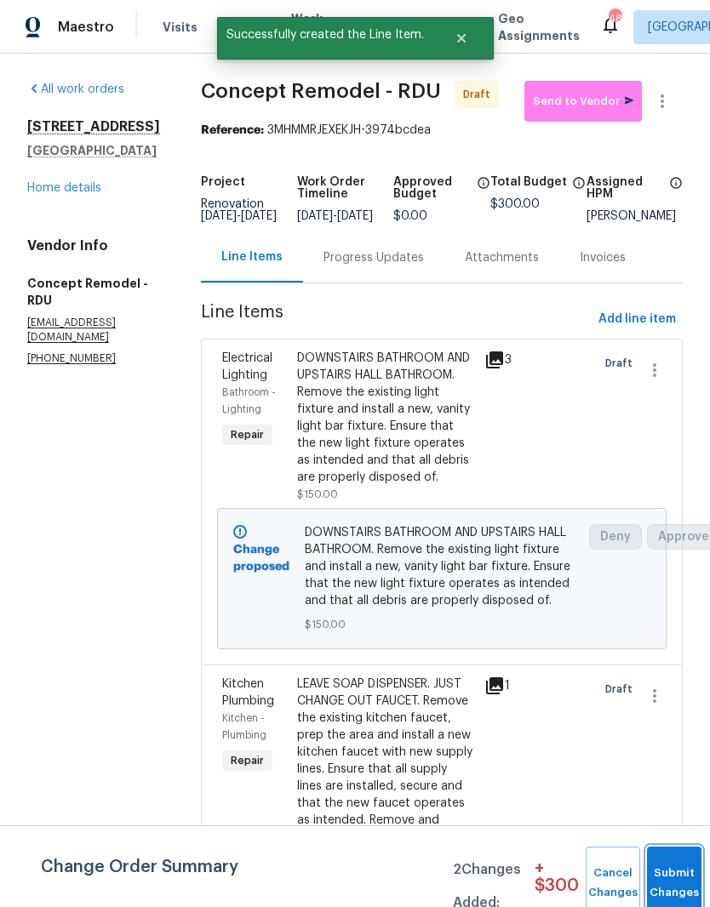
click at [670, 874] on button "Submit Changes" at bounding box center [674, 883] width 54 height 73
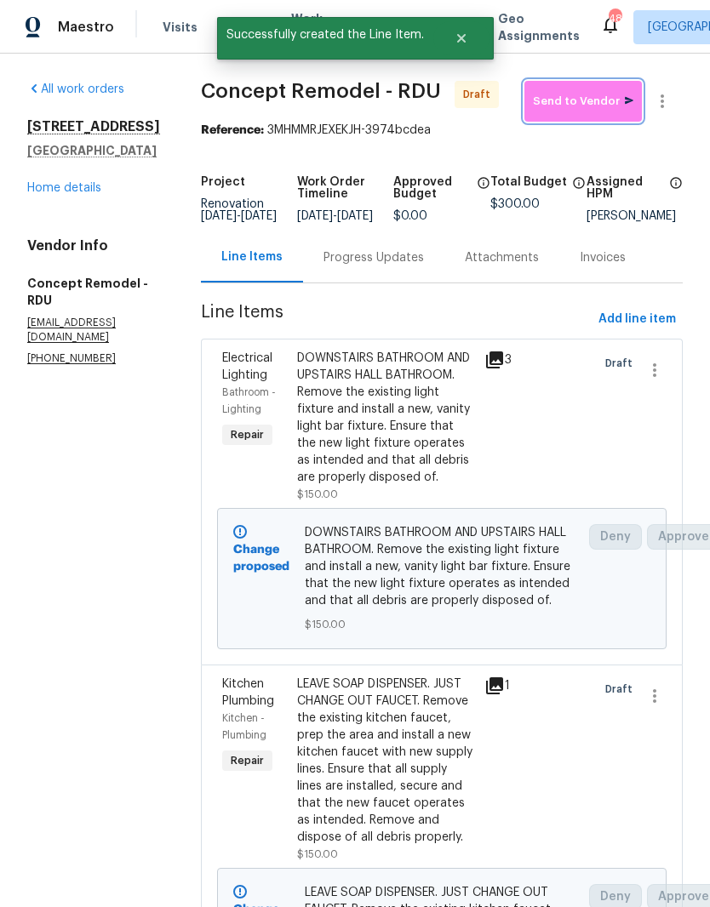
click at [597, 106] on span "Send to Vendor" at bounding box center [583, 102] width 100 height 20
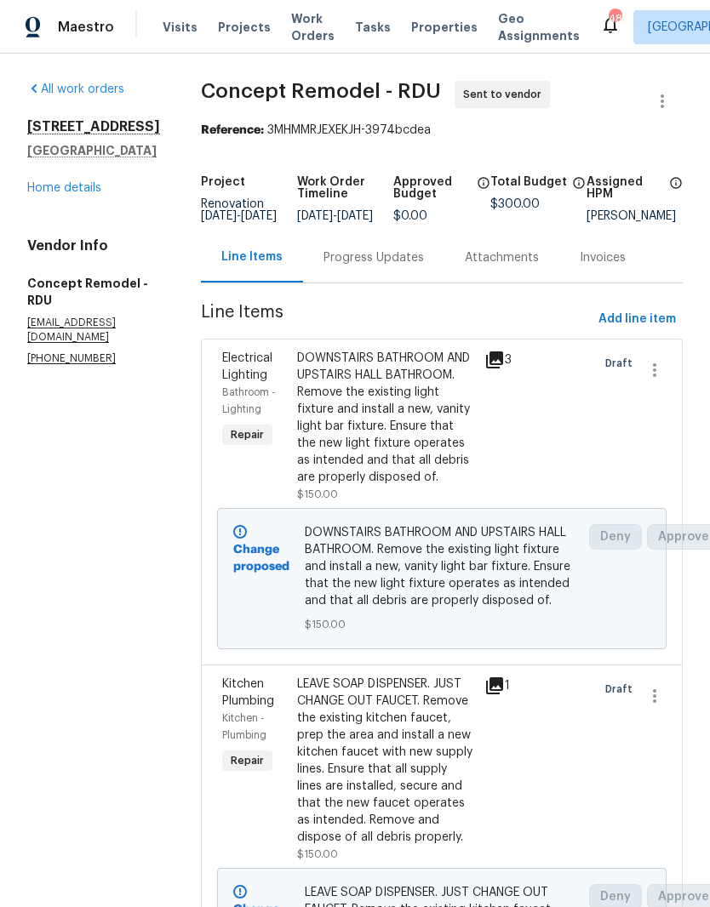
click at [66, 194] on link "Home details" at bounding box center [64, 188] width 74 height 12
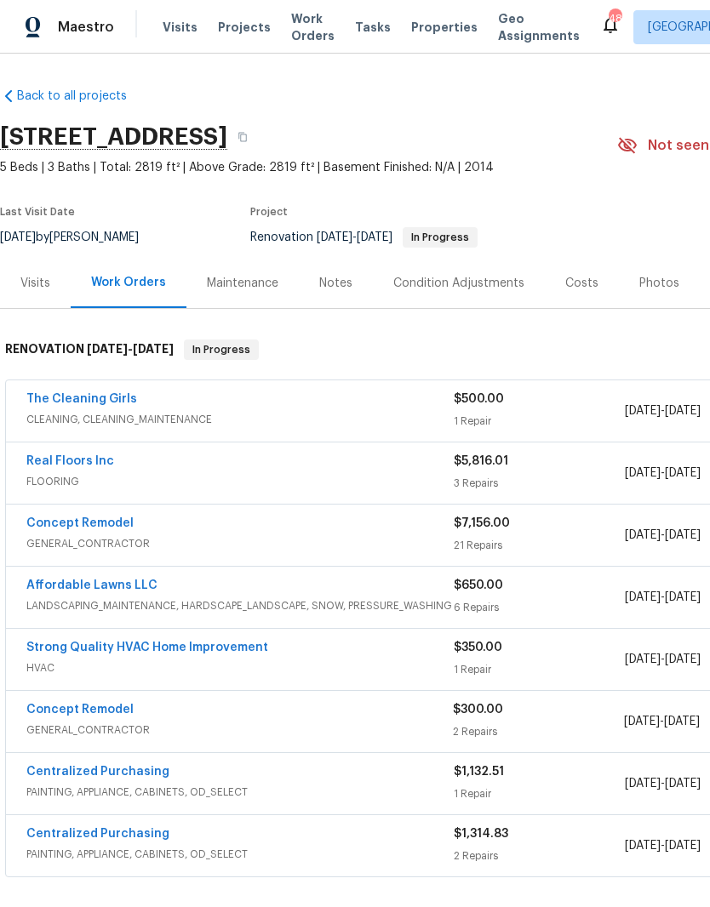
click at [65, 397] on link "The Cleaning Girls" at bounding box center [81, 399] width 111 height 12
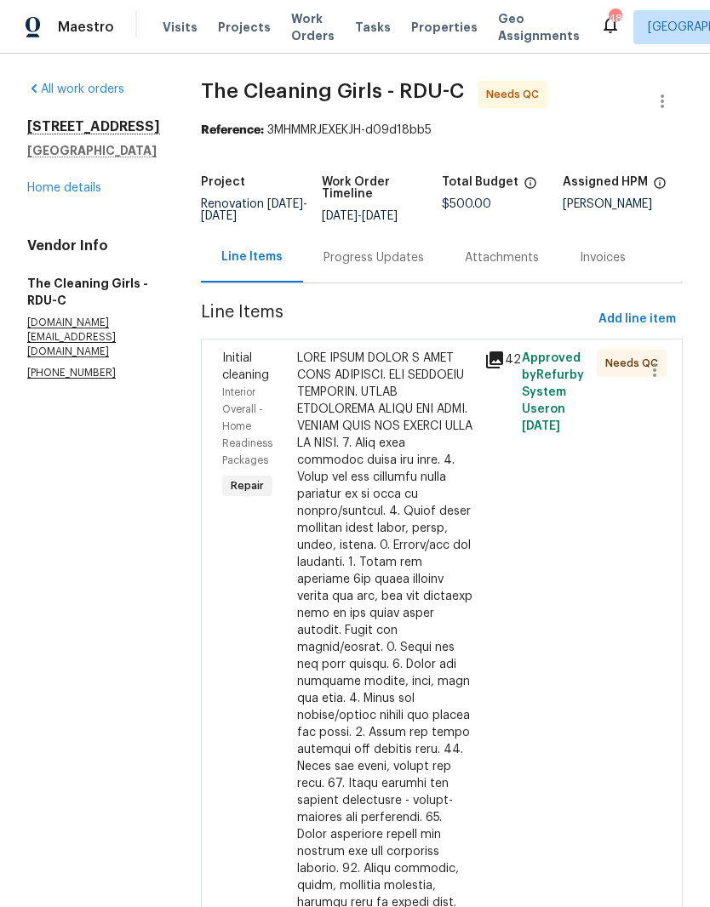
click at [532, 653] on div "Approved by Refurby System User on [DATE]" at bounding box center [553, 818] width 75 height 946
click at [424, 755] on div at bounding box center [385, 809] width 177 height 919
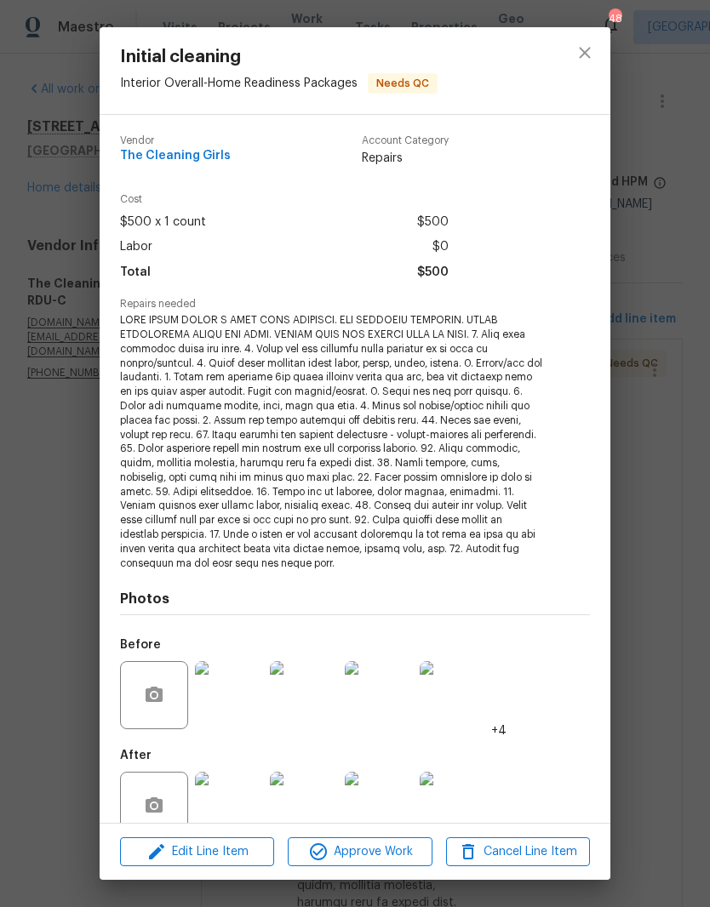
click at [376, 823] on img at bounding box center [379, 806] width 68 height 68
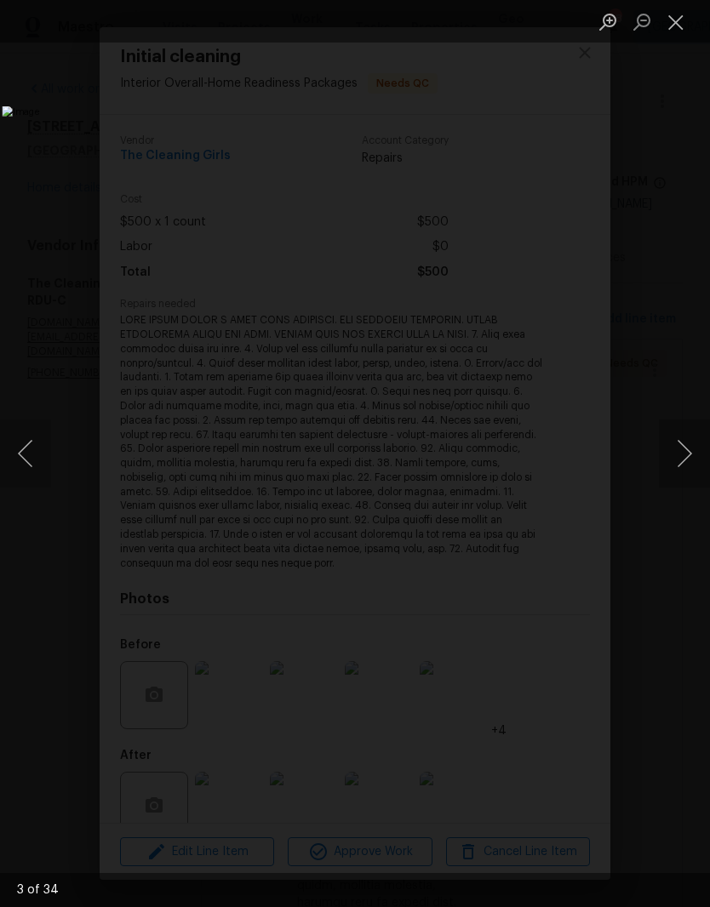
click at [684, 18] on button "Close lightbox" at bounding box center [676, 22] width 34 height 30
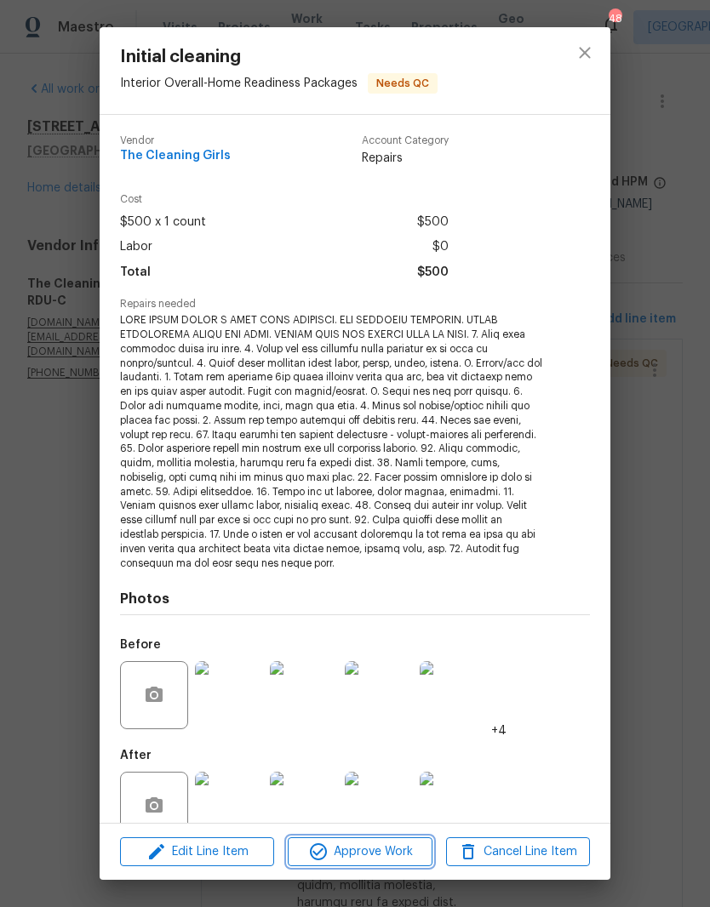
click at [380, 866] on button "Approve Work" at bounding box center [360, 852] width 144 height 30
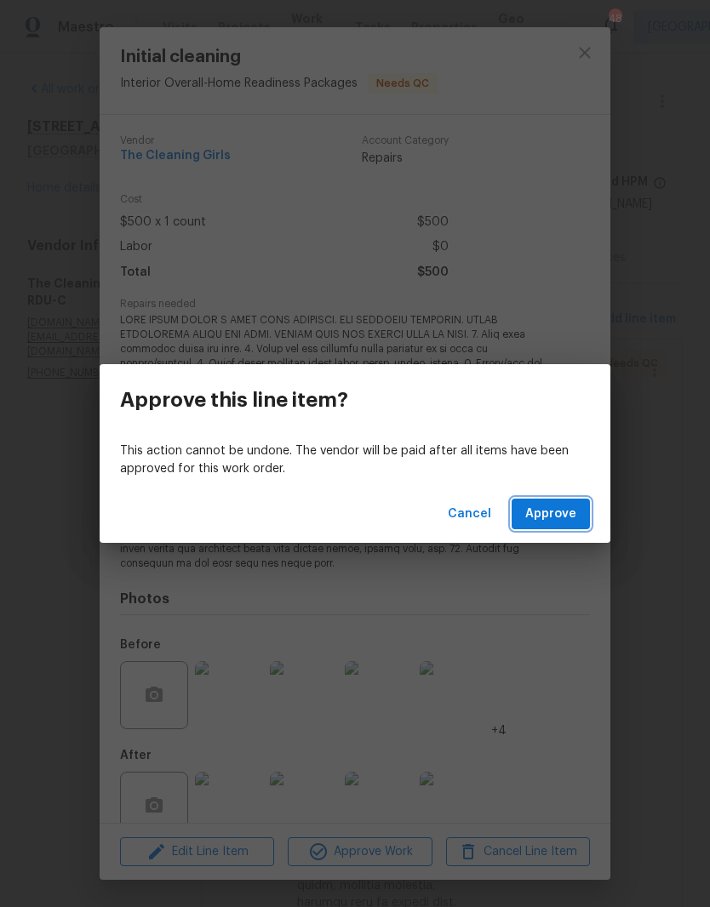
click at [587, 513] on button "Approve" at bounding box center [550, 514] width 78 height 31
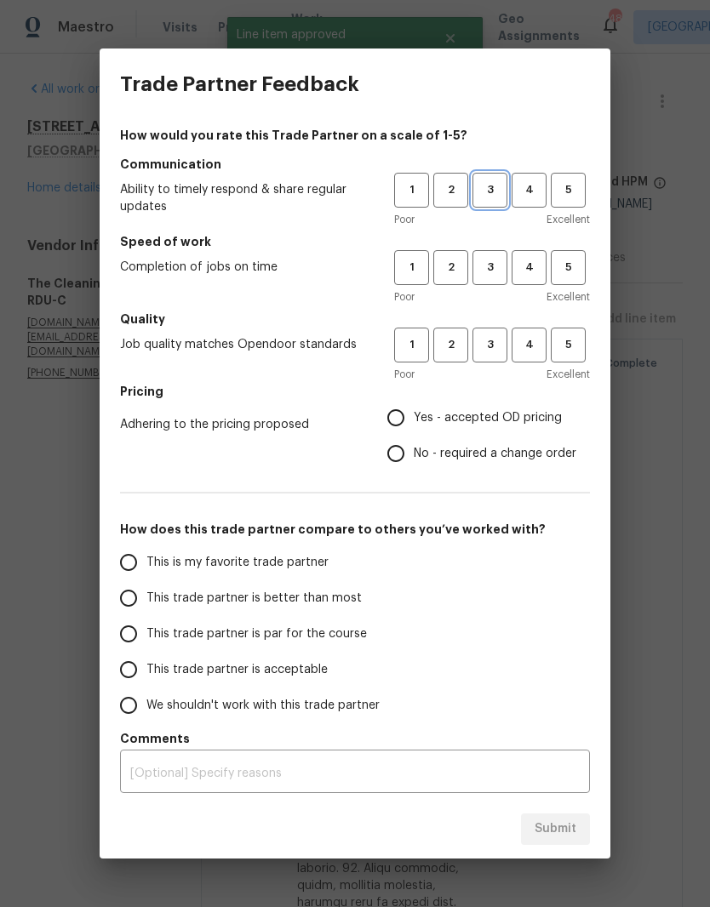
click at [504, 197] on span "3" at bounding box center [489, 190] width 31 height 20
click at [495, 273] on span "3" at bounding box center [489, 268] width 31 height 20
click at [506, 341] on button "3" at bounding box center [489, 345] width 35 height 35
click at [574, 412] on label "Yes - accepted OD pricing" at bounding box center [477, 418] width 198 height 36
click at [414, 412] on input "Yes - accepted OD pricing" at bounding box center [396, 418] width 36 height 36
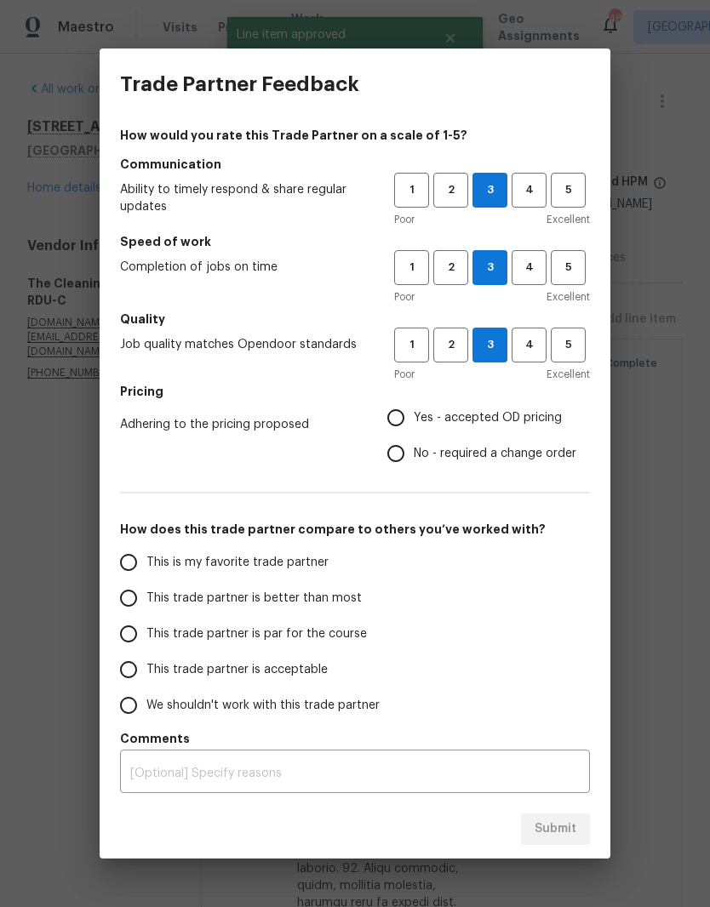
radio input "true"
click at [123, 604] on input "This trade partner is better than most" at bounding box center [129, 598] width 36 height 36
click at [583, 854] on div "Submit" at bounding box center [355, 829] width 511 height 59
click at [582, 853] on div "Submit" at bounding box center [355, 829] width 511 height 59
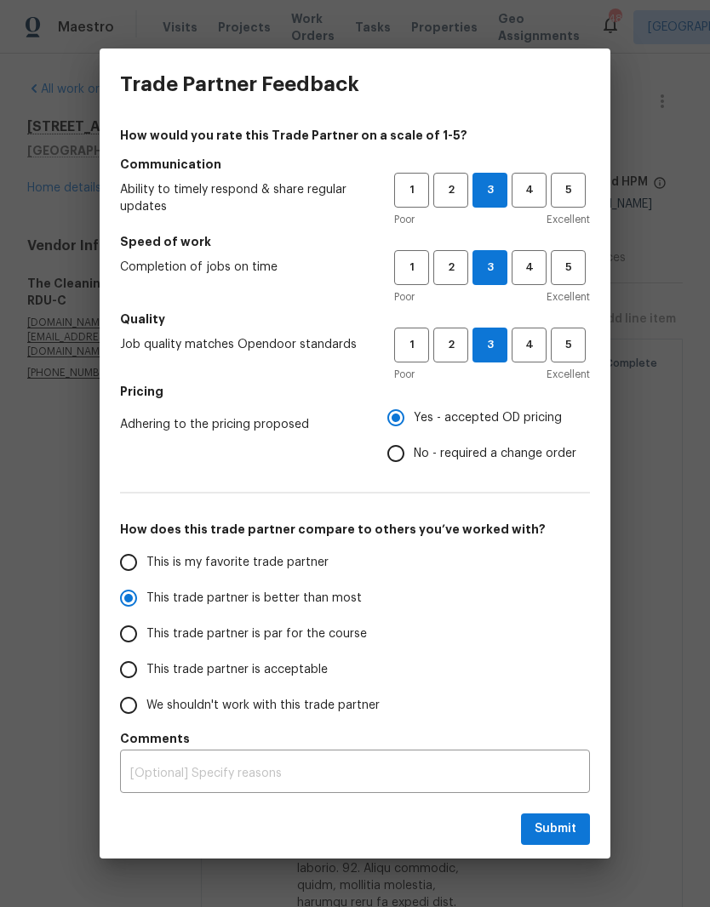
click at [604, 840] on div "Submit" at bounding box center [355, 829] width 511 height 59
click at [577, 836] on button "Submit" at bounding box center [555, 828] width 69 height 31
radio input "true"
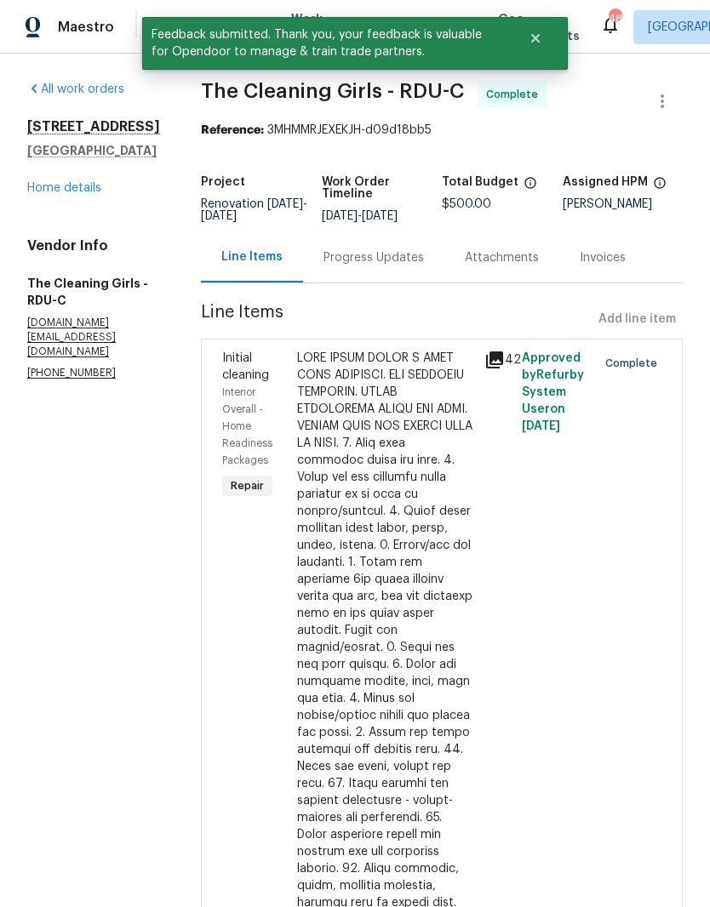
click at [49, 184] on link "Home details" at bounding box center [64, 188] width 74 height 12
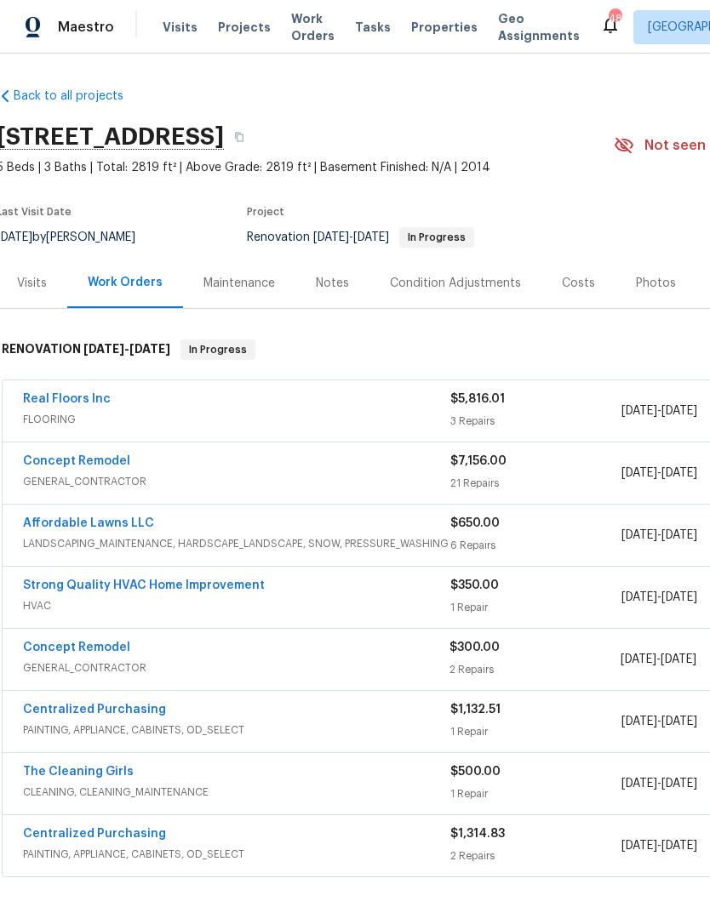
scroll to position [0, 2]
click at [31, 519] on link "Affordable Lawns LLC" at bounding box center [90, 523] width 131 height 12
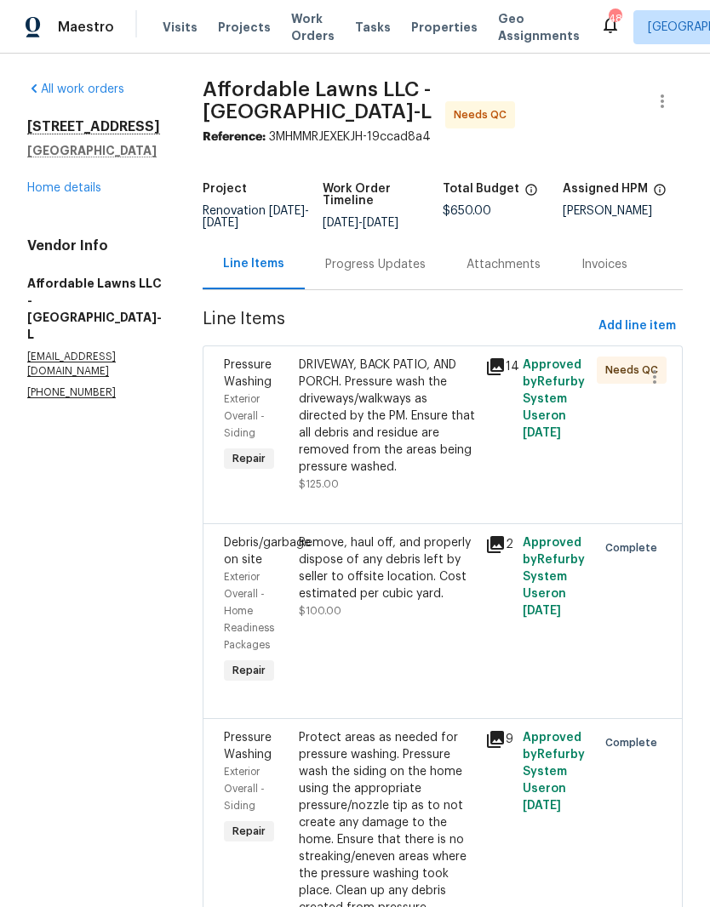
click at [471, 470] on div "DRIVEWAY, BACK PATIO, AND PORCH. Pressure wash the driveways/walkways as direct…" at bounding box center [387, 416] width 176 height 119
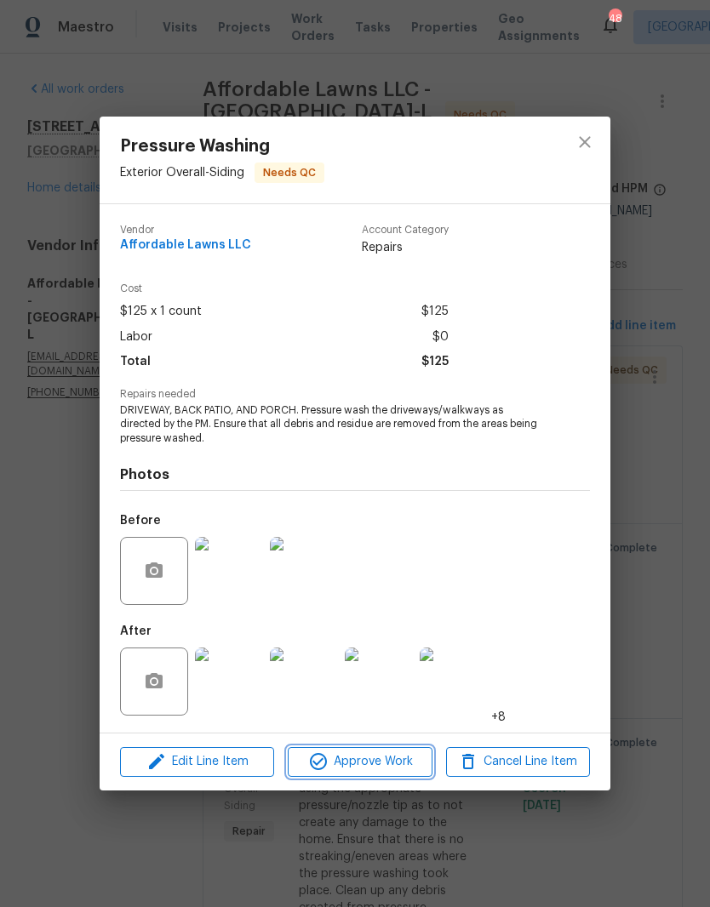
click at [402, 773] on span "Approve Work" at bounding box center [360, 761] width 134 height 21
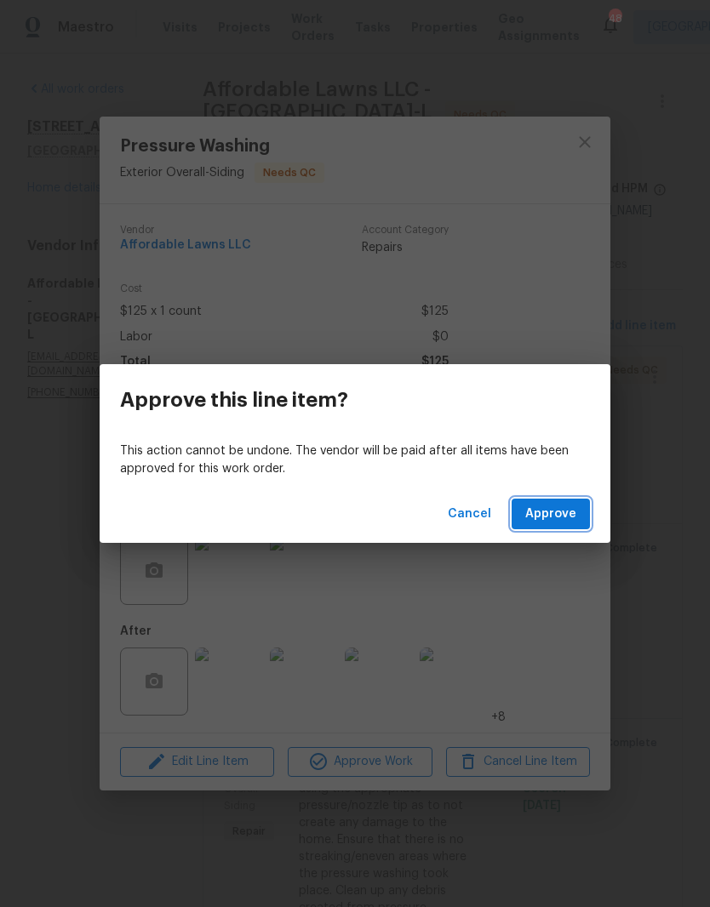
click at [585, 519] on button "Approve" at bounding box center [550, 514] width 78 height 31
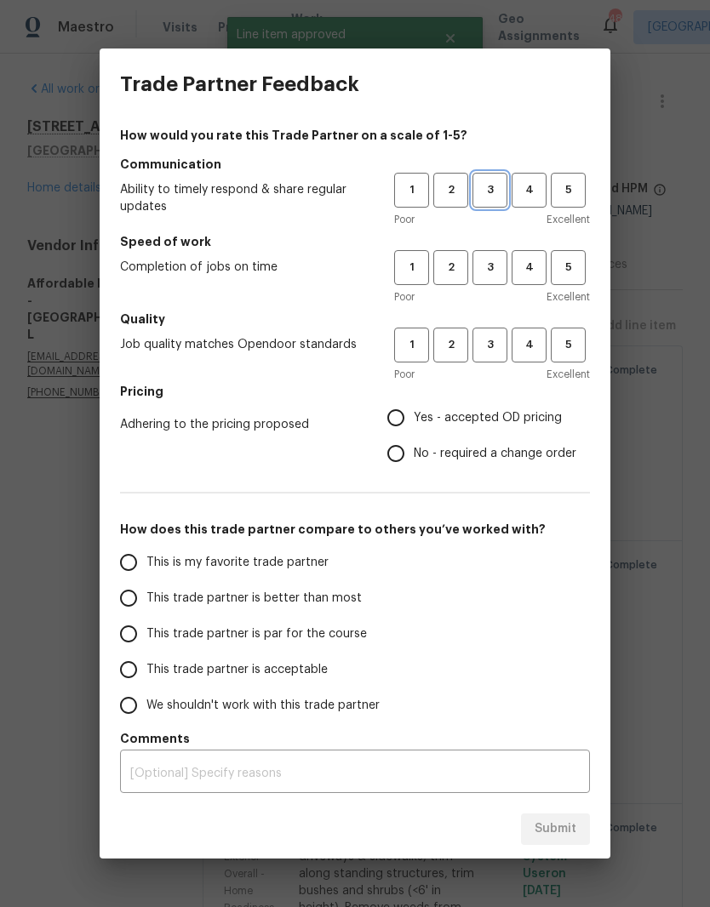
click at [497, 189] on span "3" at bounding box center [489, 190] width 31 height 20
click at [494, 282] on button "3" at bounding box center [489, 267] width 35 height 35
click at [494, 362] on button "3" at bounding box center [489, 345] width 35 height 35
click at [543, 429] on label "Yes - accepted OD pricing" at bounding box center [477, 418] width 198 height 36
click at [414, 429] on input "Yes - accepted OD pricing" at bounding box center [396, 418] width 36 height 36
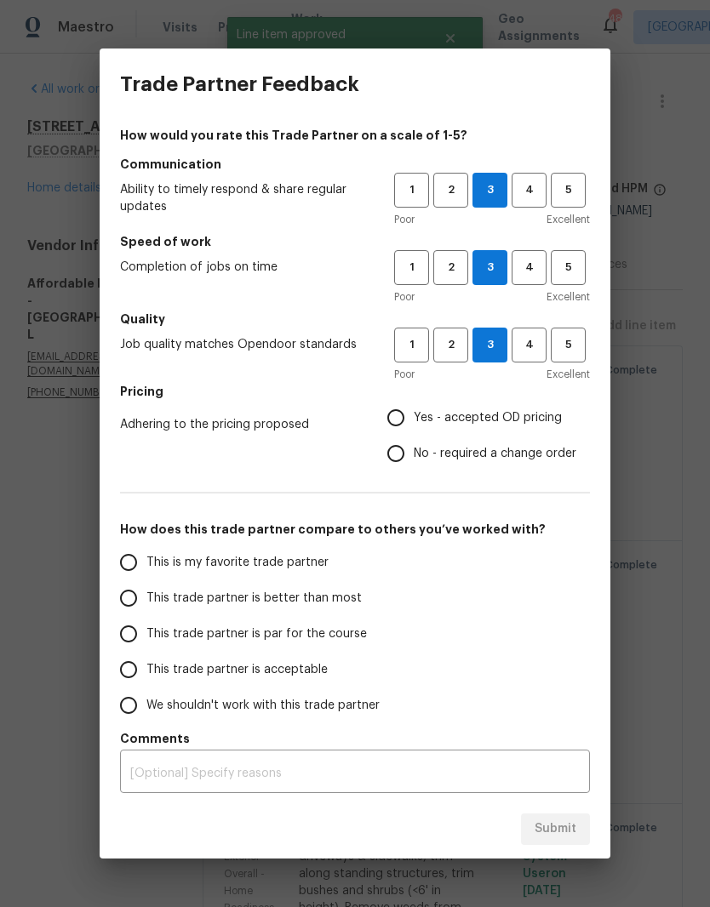
radio input "true"
click at [341, 561] on label "This is my favorite trade partner" at bounding box center [245, 563] width 269 height 36
click at [146, 561] on input "This is my favorite trade partner" at bounding box center [129, 563] width 36 height 36
click at [576, 825] on button "Submit" at bounding box center [555, 828] width 69 height 31
radio input "true"
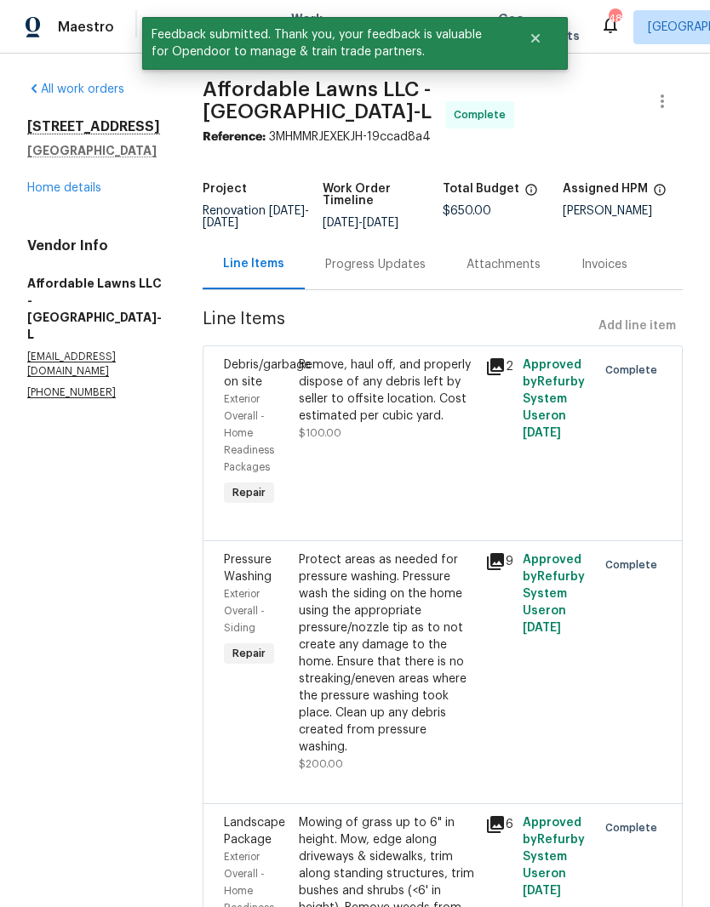
click at [57, 191] on link "Home details" at bounding box center [64, 188] width 74 height 12
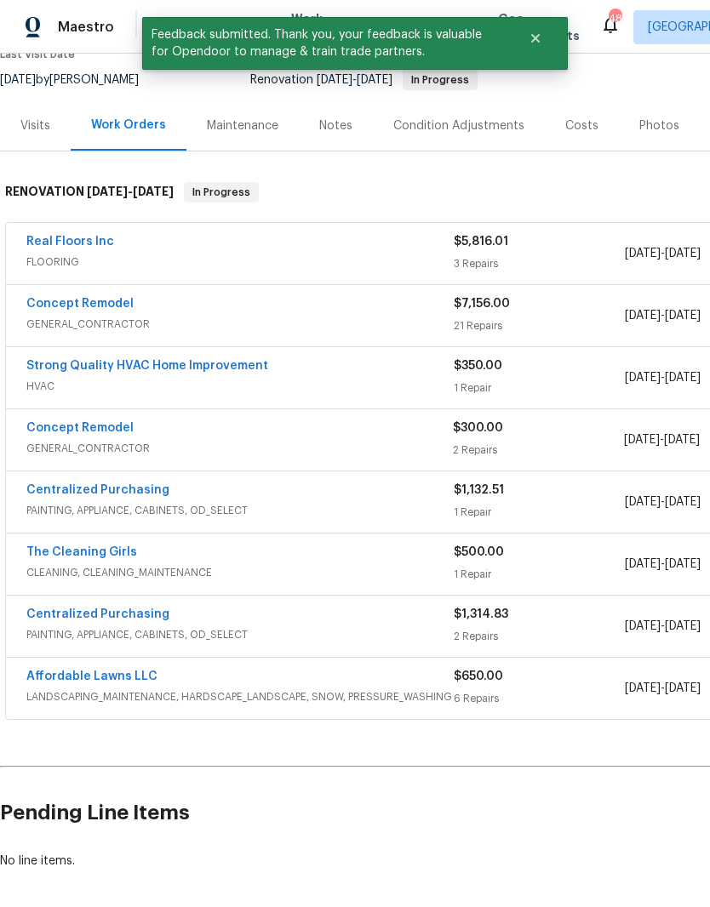
scroll to position [157, 0]
click at [81, 322] on span "GENERAL_CONTRACTOR" at bounding box center [239, 324] width 427 height 17
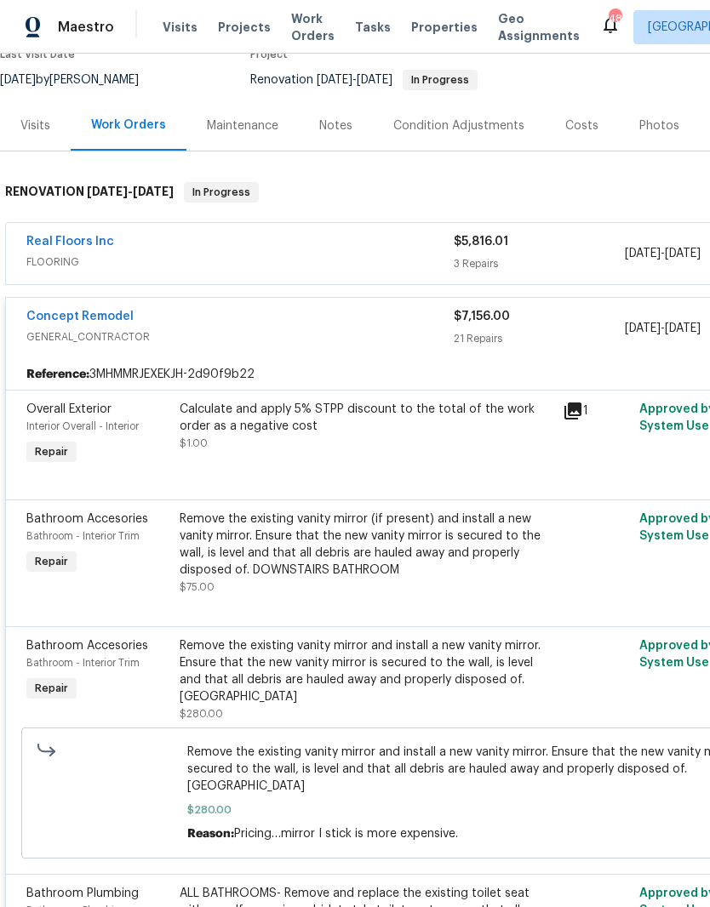
click at [44, 320] on link "Concept Remodel" at bounding box center [79, 317] width 107 height 12
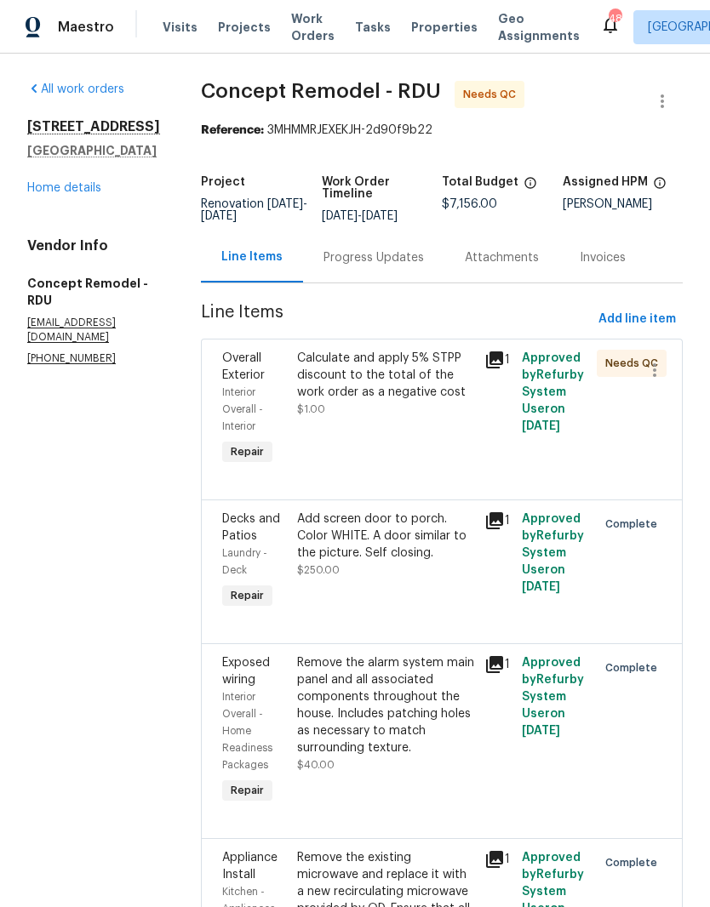
click at [373, 397] on div "Calculate and apply 5% STPP discount to the total of the work order as a negati…" at bounding box center [385, 375] width 177 height 51
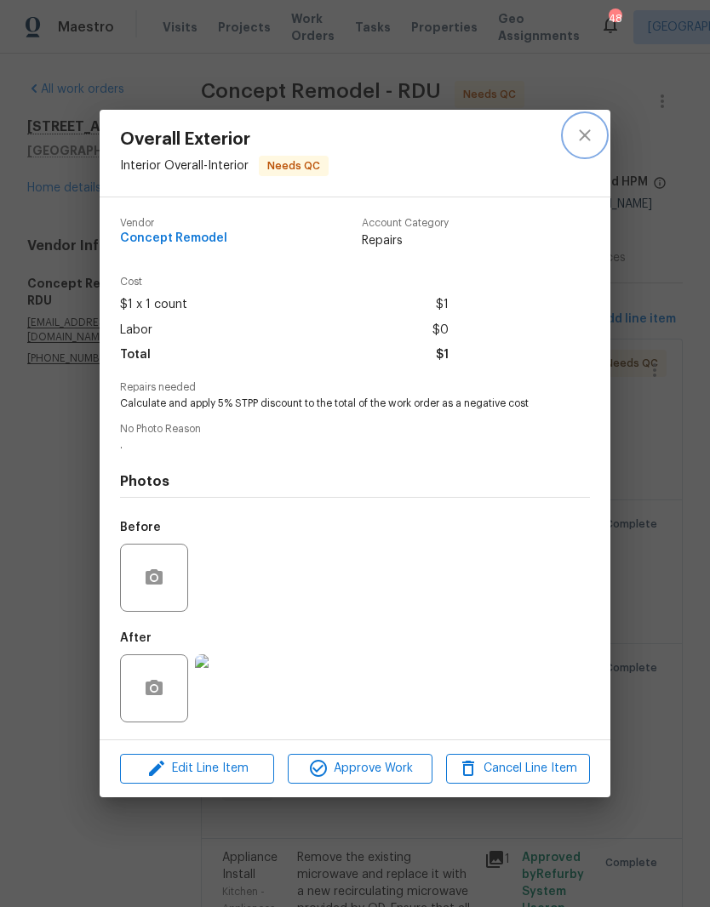
click at [593, 135] on icon "close" at bounding box center [584, 135] width 20 height 20
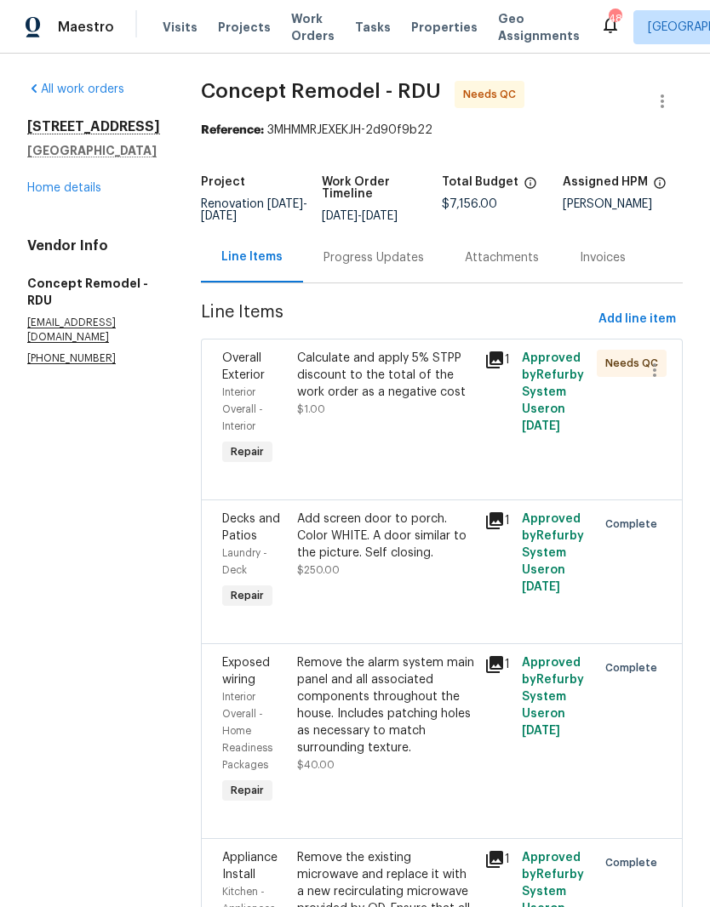
click at [373, 408] on div "Calculate and apply 5% STPP discount to the total of the work order as a negati…" at bounding box center [385, 384] width 177 height 68
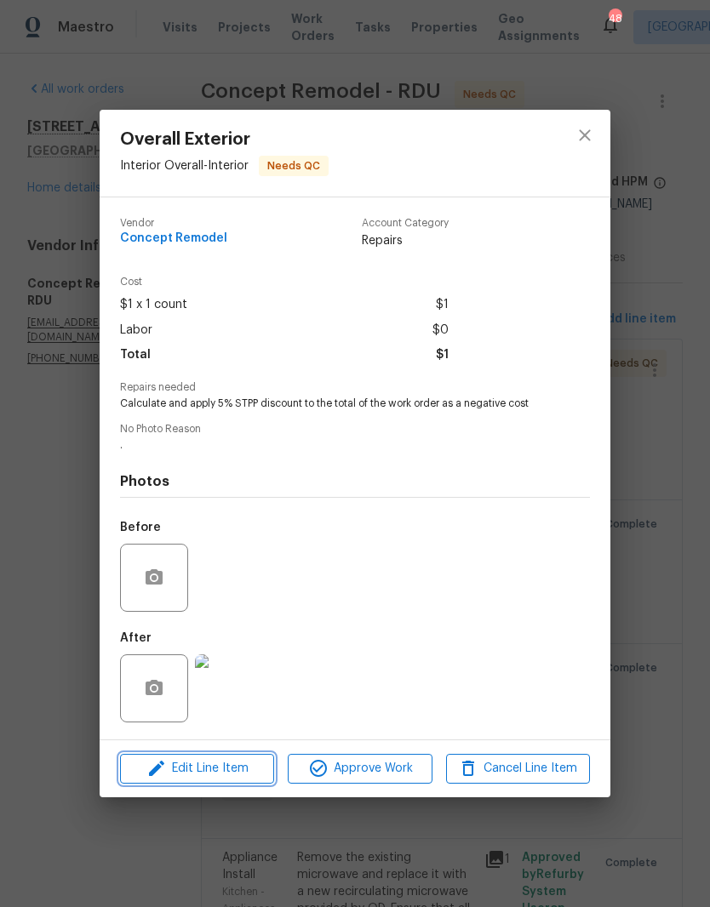
click at [185, 775] on span "Edit Line Item" at bounding box center [197, 768] width 144 height 21
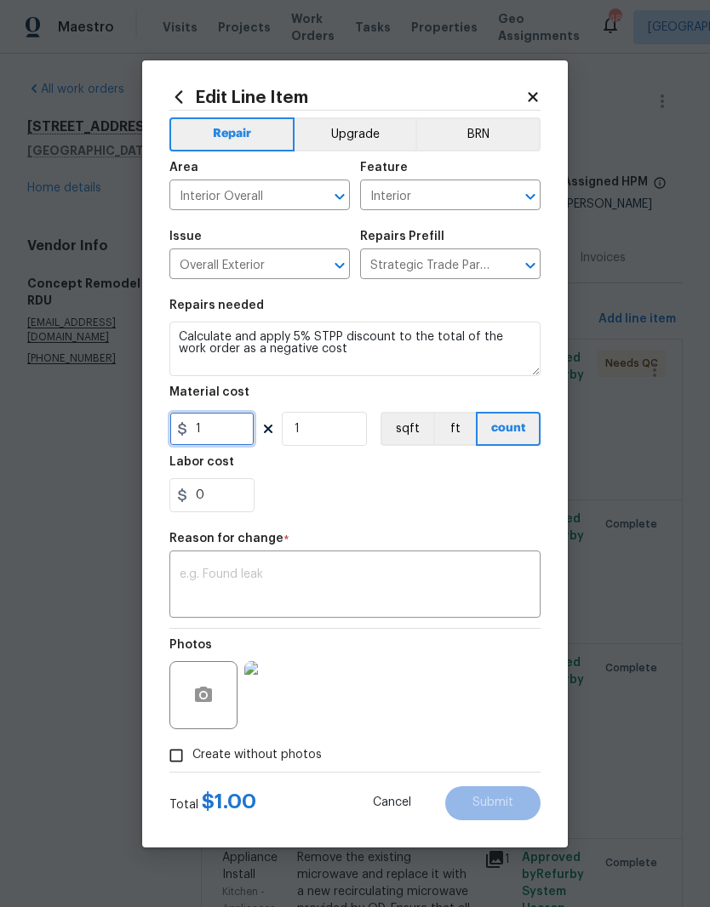
click at [215, 440] on input "1" at bounding box center [211, 429] width 85 height 34
click at [410, 494] on div "0" at bounding box center [354, 495] width 371 height 34
type input "-357.8"
click at [409, 586] on textarea at bounding box center [355, 586] width 351 height 36
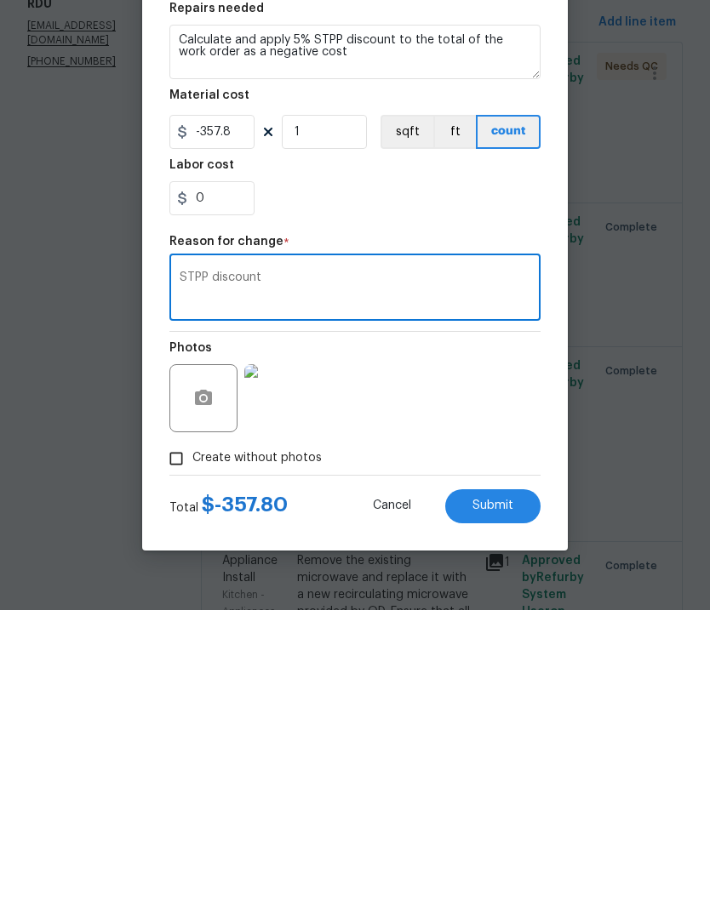
type textarea "STPP discount"
click at [476, 629] on div "Photos" at bounding box center [354, 684] width 371 height 111
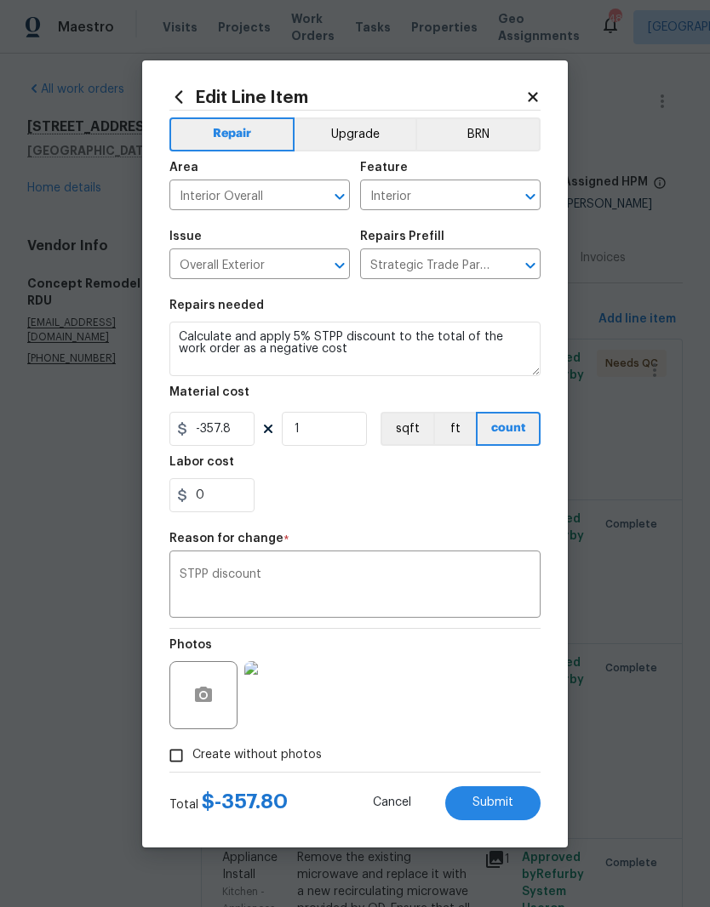
click at [521, 809] on button "Submit" at bounding box center [492, 803] width 95 height 34
type input "1"
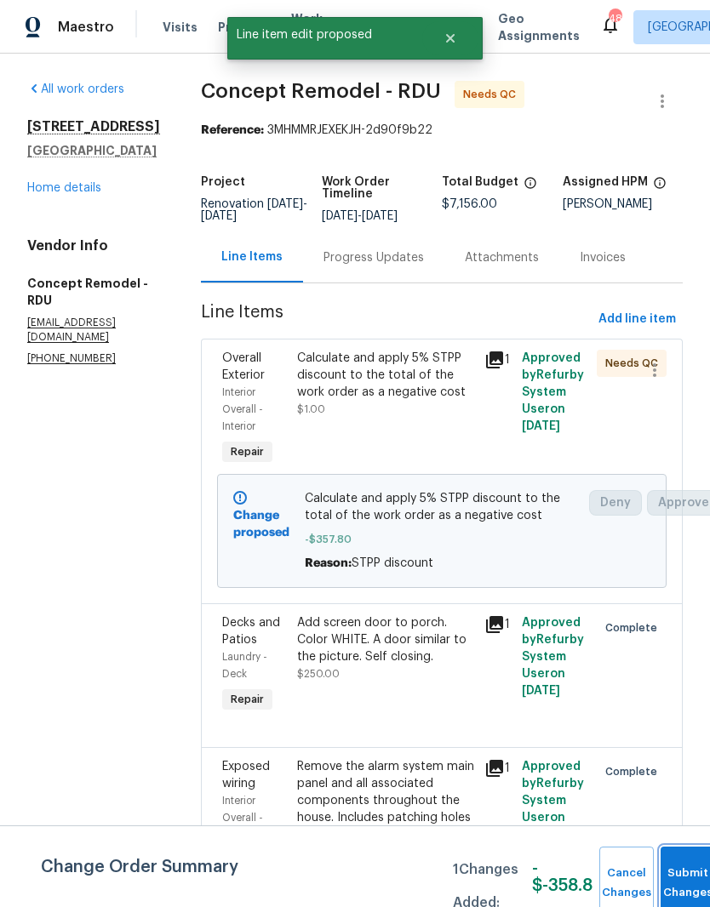
click at [685, 873] on button "Submit Changes" at bounding box center [687, 883] width 54 height 73
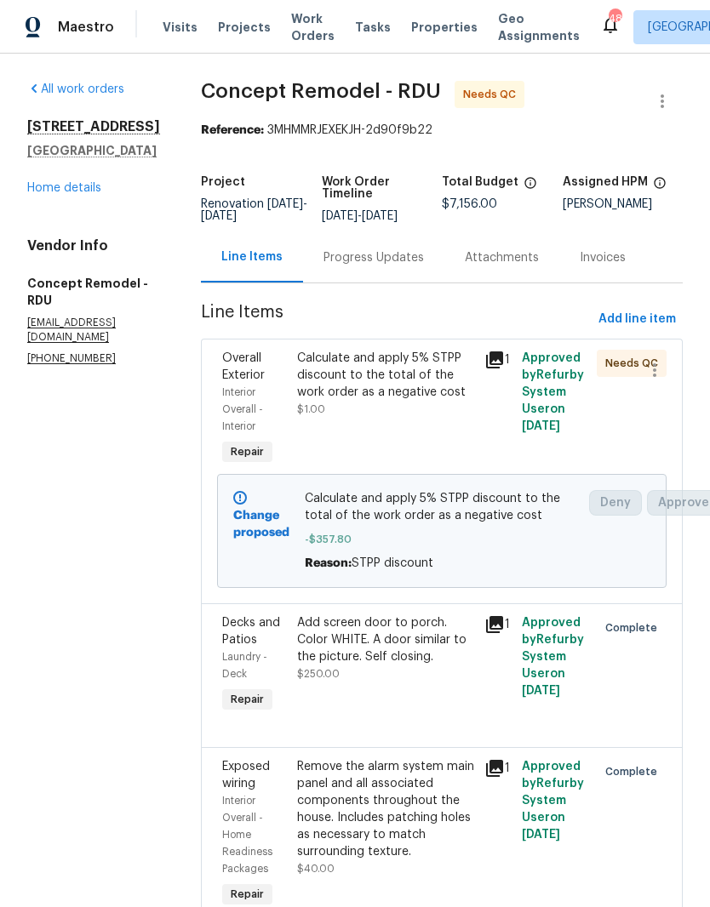
click at [420, 350] on div "Calculate and apply 5% STPP discount to the total of the work order as a negati…" at bounding box center [385, 384] width 177 height 68
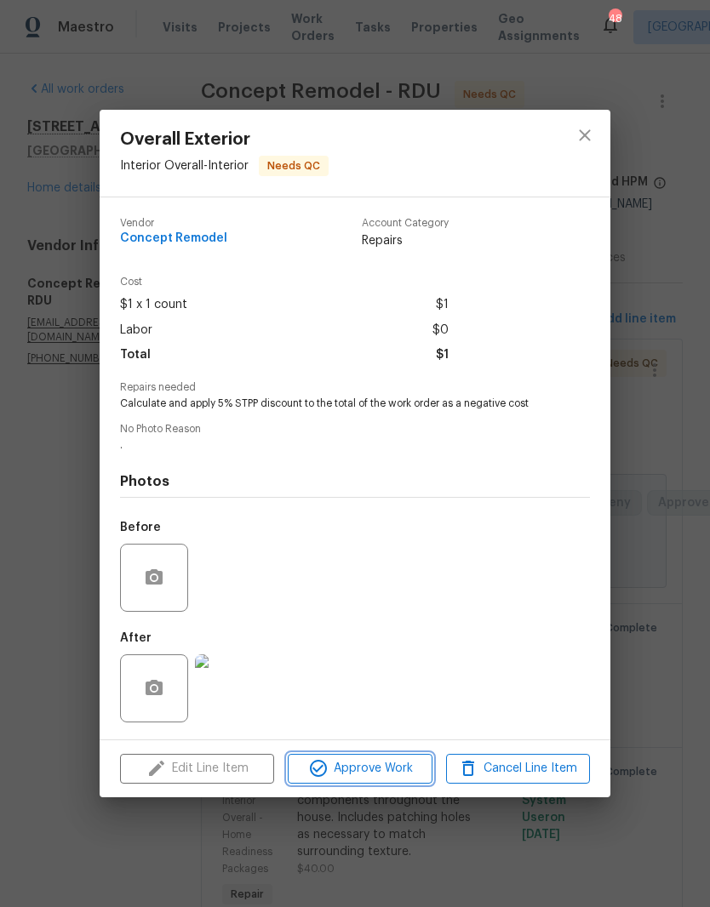
click at [385, 779] on span "Approve Work" at bounding box center [360, 768] width 134 height 21
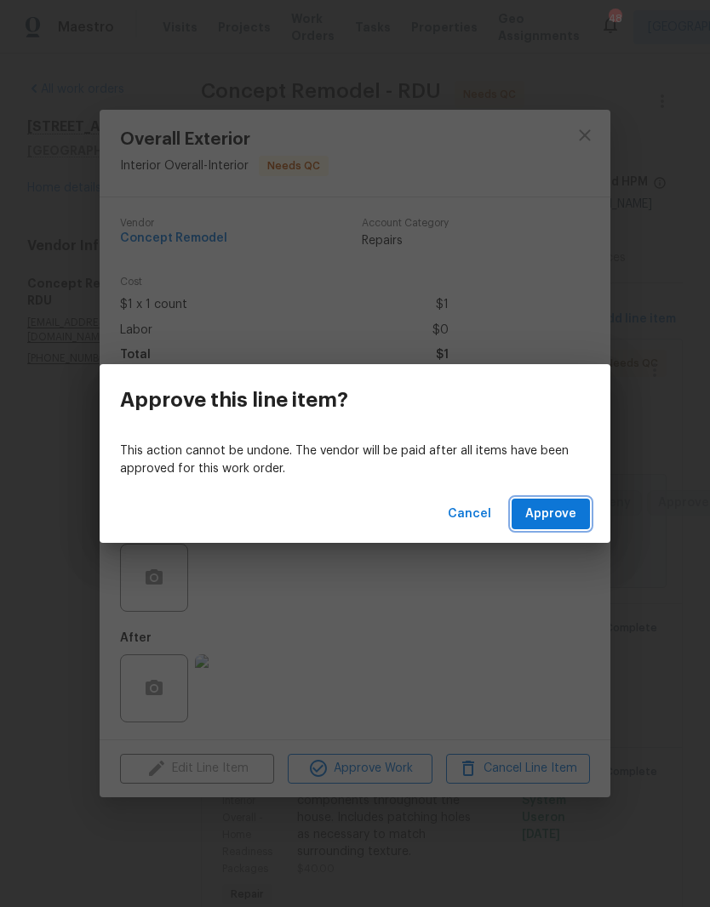
click at [582, 525] on button "Approve" at bounding box center [550, 514] width 78 height 31
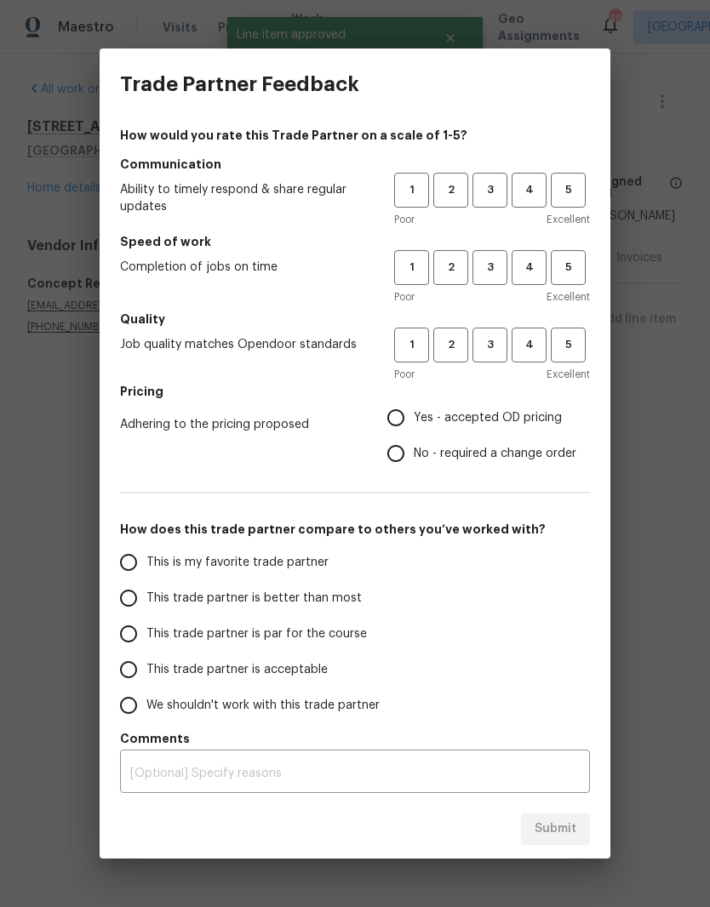
scroll to position [0, 0]
click at [499, 202] on button "3" at bounding box center [489, 190] width 35 height 35
click at [494, 265] on span "3" at bounding box center [489, 268] width 31 height 20
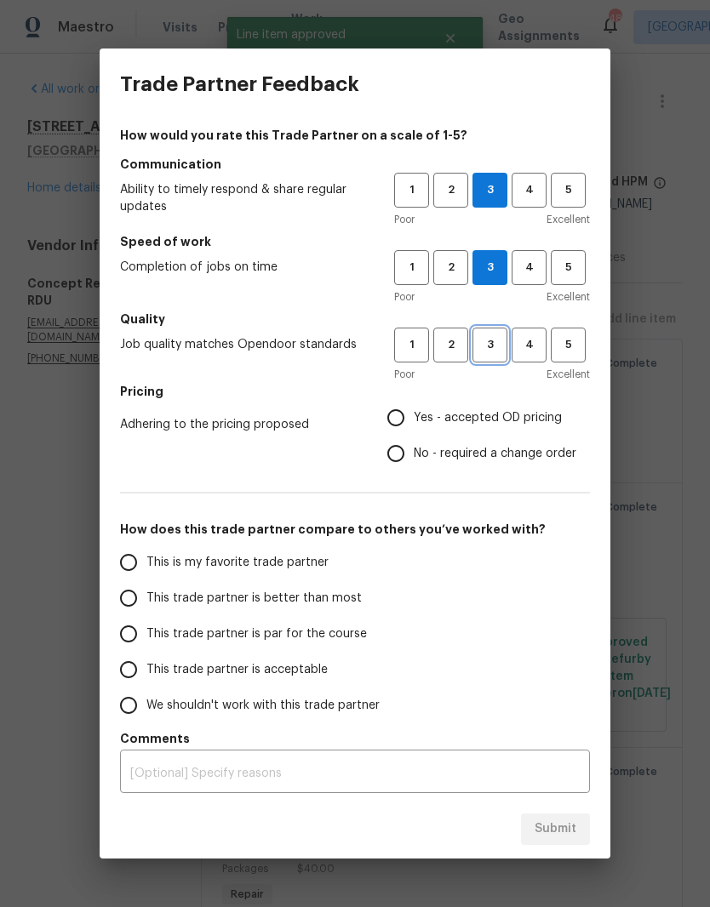
click at [502, 342] on span "3" at bounding box center [489, 345] width 31 height 20
click at [533, 412] on span "Yes - accepted OD pricing" at bounding box center [488, 418] width 148 height 18
click at [414, 412] on input "Yes - accepted OD pricing" at bounding box center [396, 418] width 36 height 36
radio input "true"
click at [309, 676] on span "This trade partner is acceptable" at bounding box center [236, 670] width 181 height 18
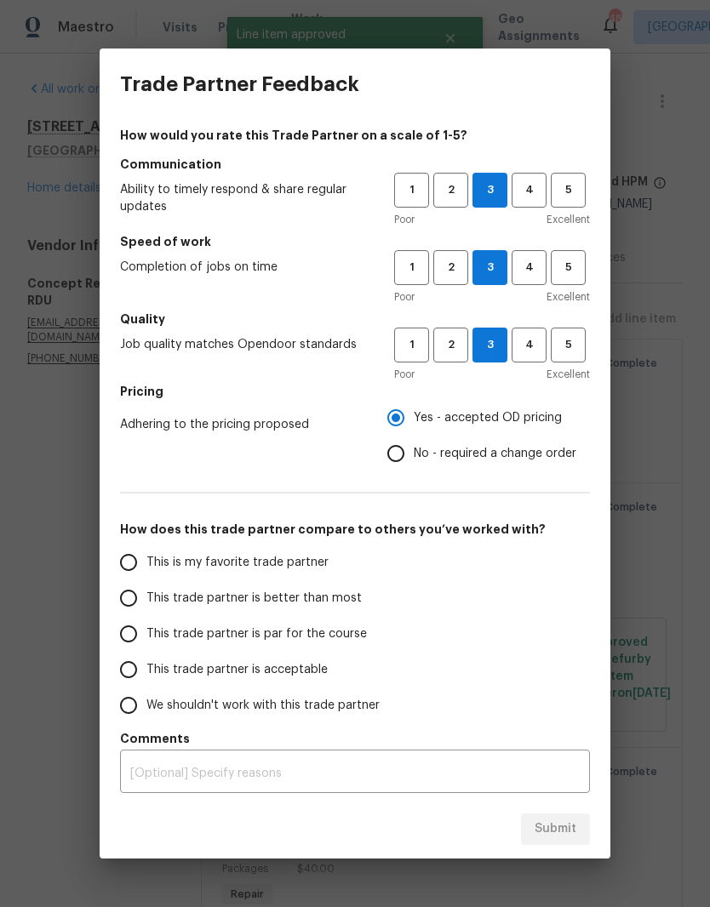
click at [146, 676] on input "This trade partner is acceptable" at bounding box center [129, 670] width 36 height 36
click at [572, 821] on span "Submit" at bounding box center [555, 829] width 42 height 21
radio input "true"
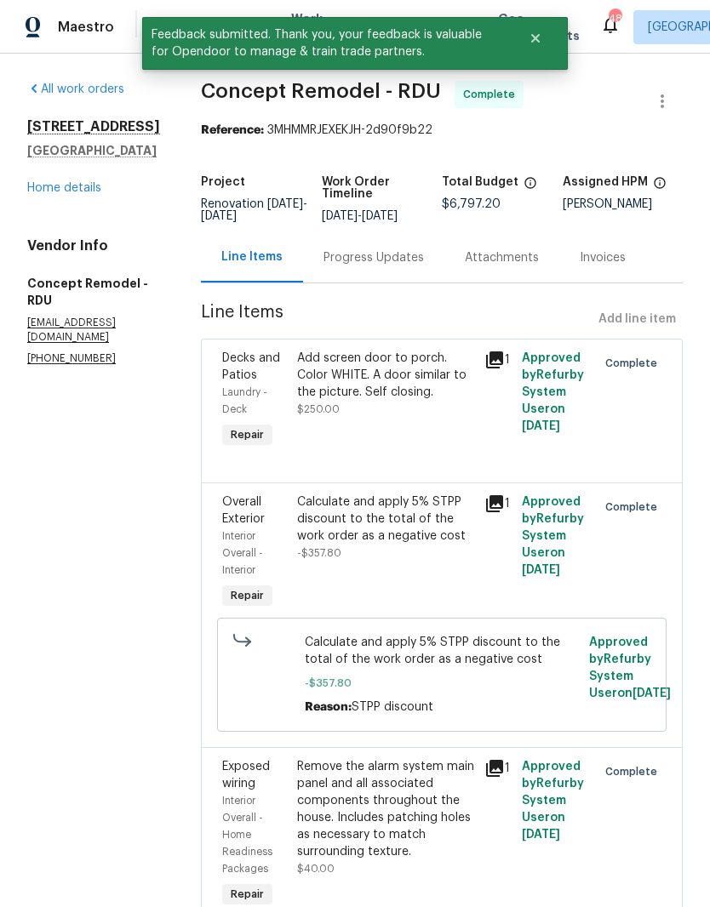
click at [71, 194] on link "Home details" at bounding box center [64, 188] width 74 height 12
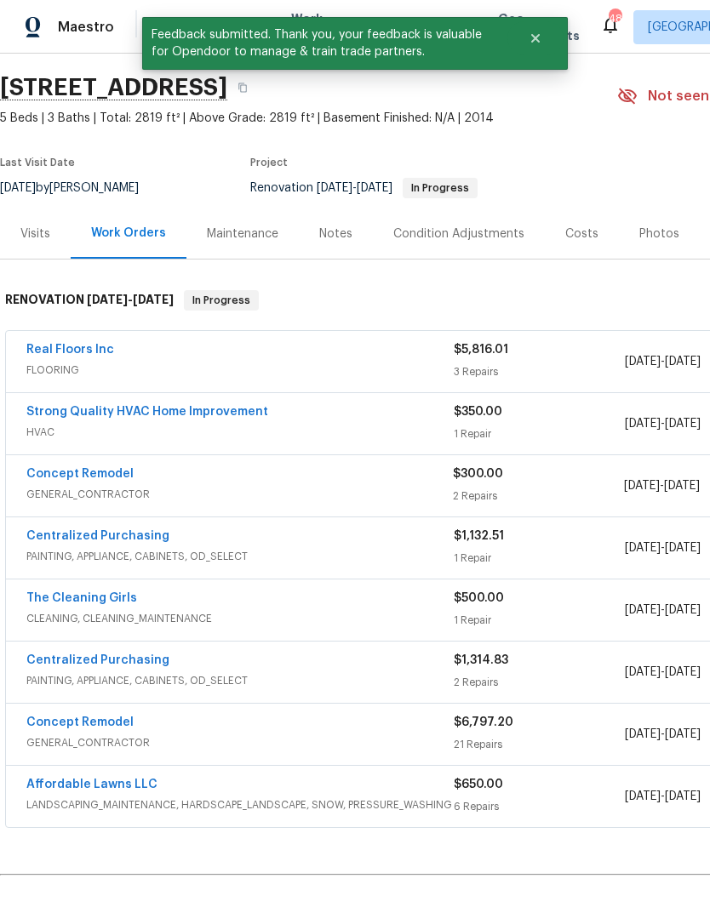
scroll to position [50, 0]
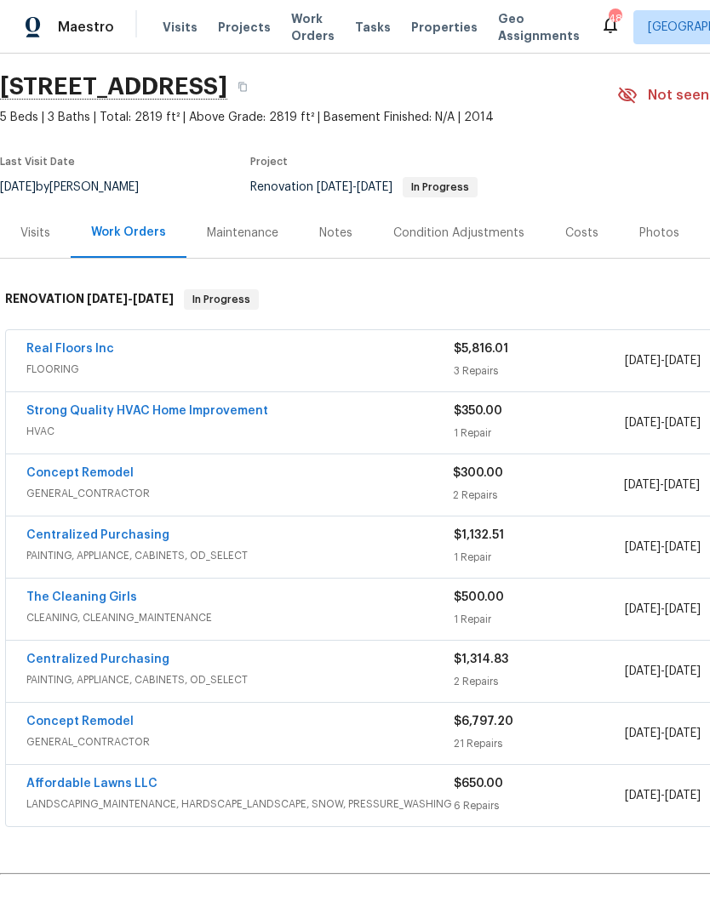
click at [94, 353] on link "Real Floors Inc" at bounding box center [70, 349] width 88 height 12
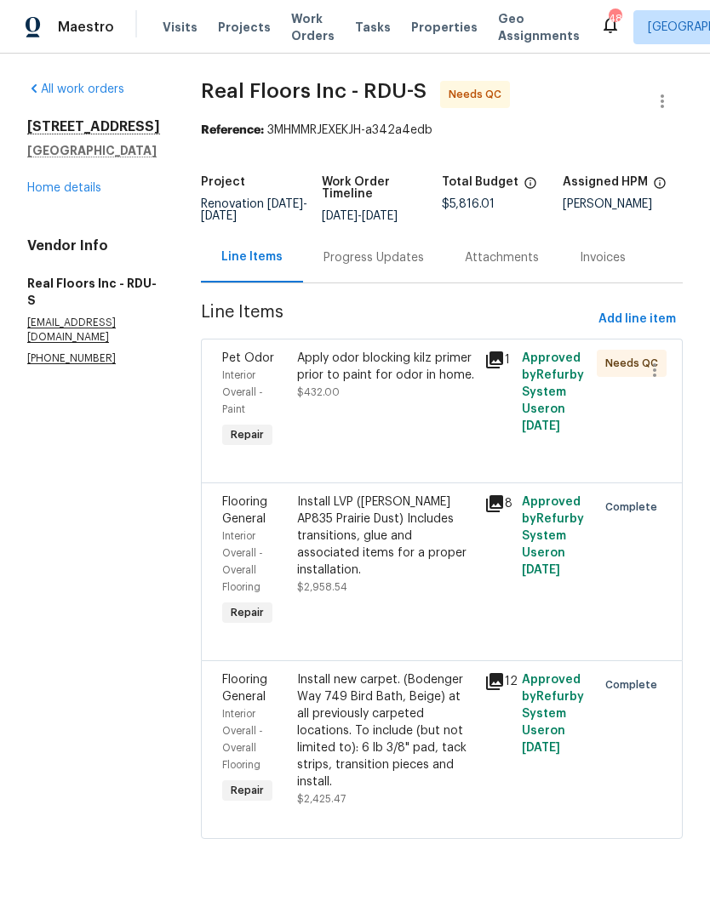
click at [383, 425] on div "Apply odor blocking kilz primer prior to paint for odor in home. $432.00" at bounding box center [385, 401] width 187 height 112
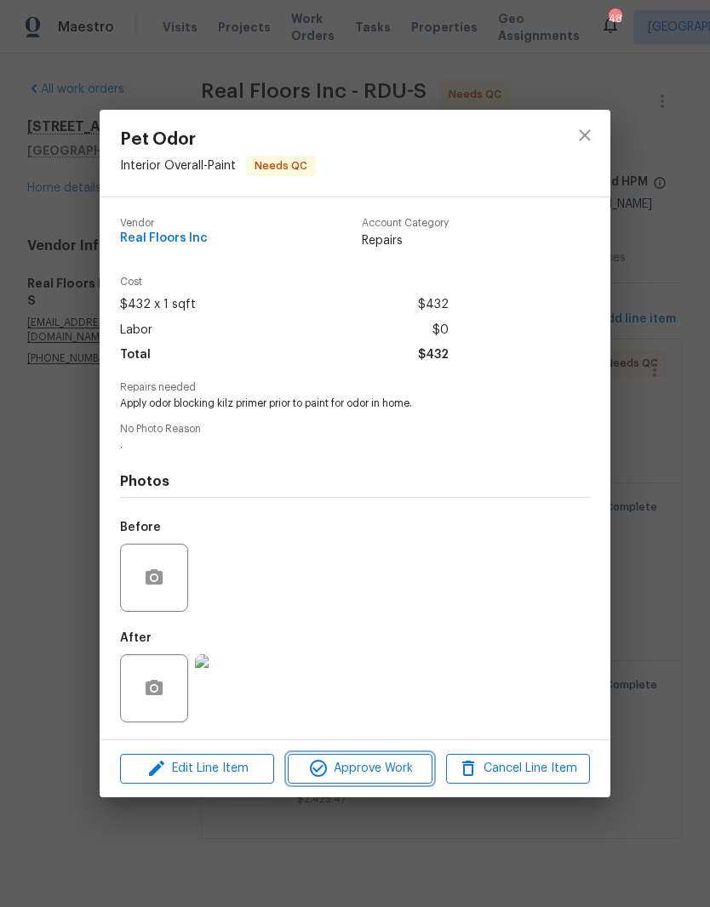
click at [365, 773] on span "Approve Work" at bounding box center [360, 768] width 134 height 21
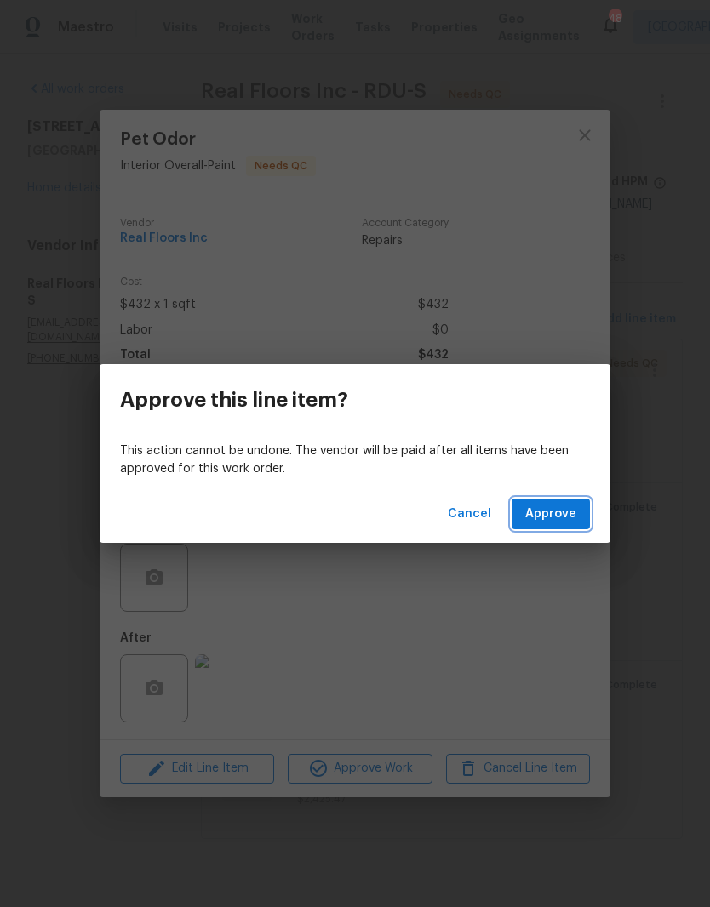
click at [556, 528] on button "Approve" at bounding box center [550, 514] width 78 height 31
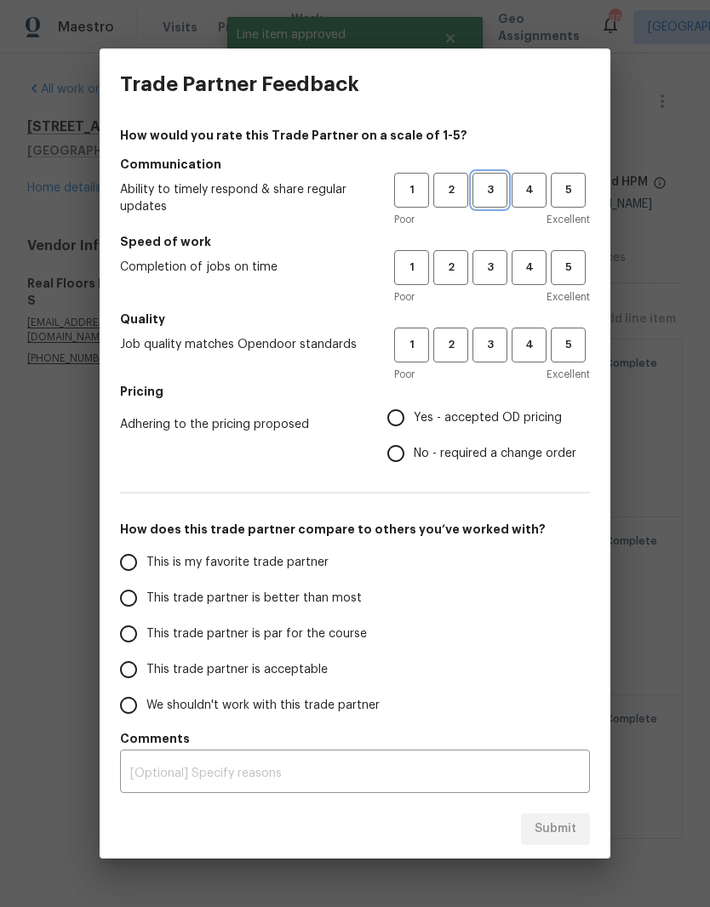
click at [500, 196] on span "3" at bounding box center [489, 190] width 31 height 20
click at [496, 255] on button "3" at bounding box center [489, 267] width 35 height 35
click at [494, 331] on button "3" at bounding box center [489, 345] width 35 height 35
click at [511, 419] on span "Yes - accepted OD pricing" at bounding box center [488, 418] width 148 height 18
click at [414, 419] on input "Yes - accepted OD pricing" at bounding box center [396, 418] width 36 height 36
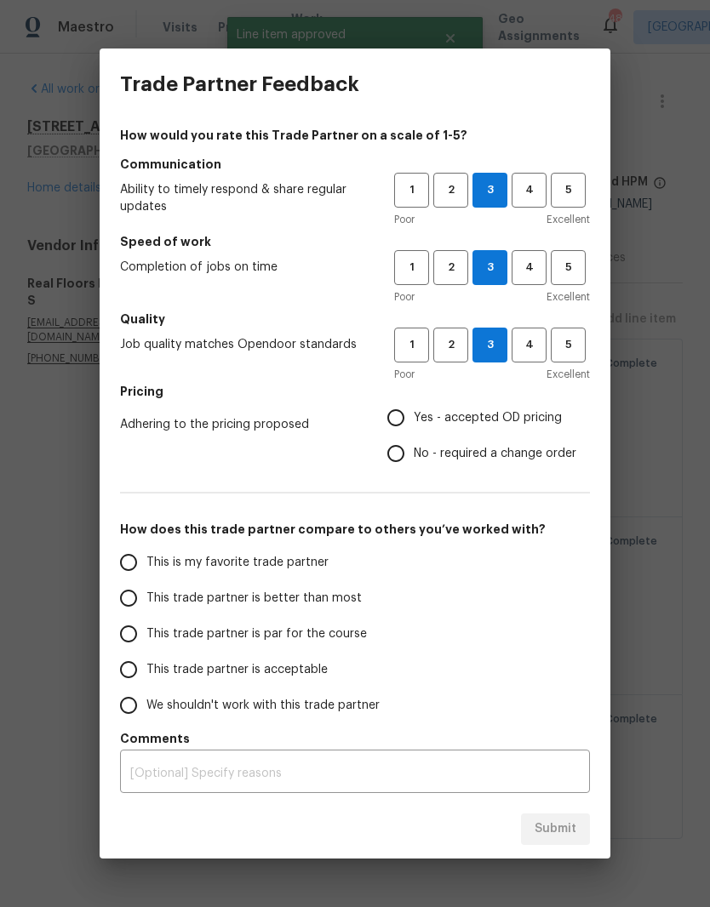
radio input "true"
click at [317, 671] on span "This trade partner is acceptable" at bounding box center [236, 670] width 181 height 18
click at [146, 671] on input "This trade partner is acceptable" at bounding box center [129, 670] width 36 height 36
click at [581, 831] on button "Submit" at bounding box center [555, 828] width 69 height 31
radio input "true"
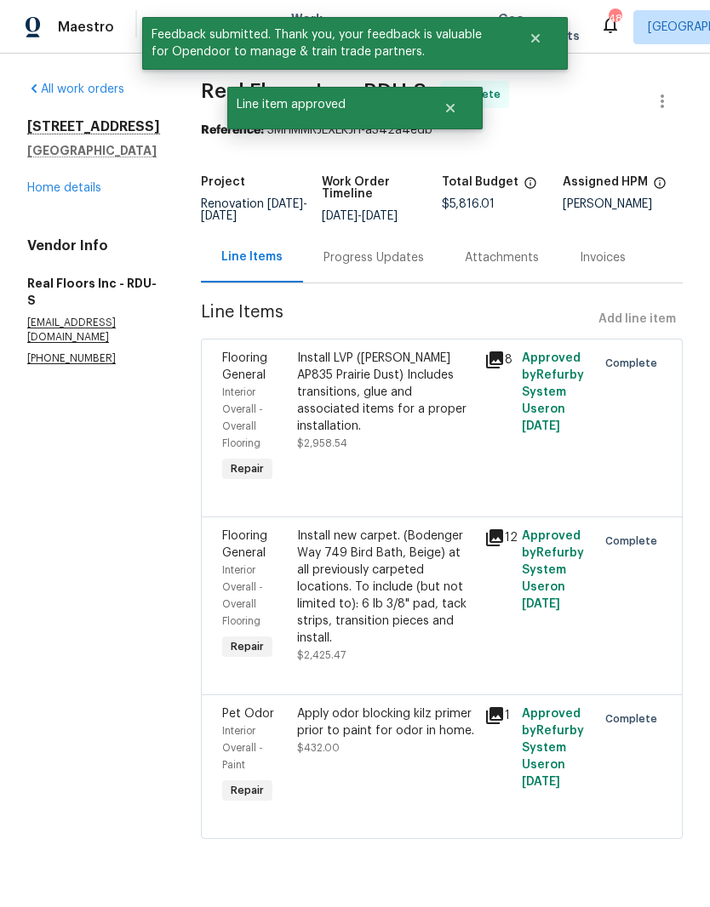
click at [77, 191] on link "Home details" at bounding box center [64, 188] width 74 height 12
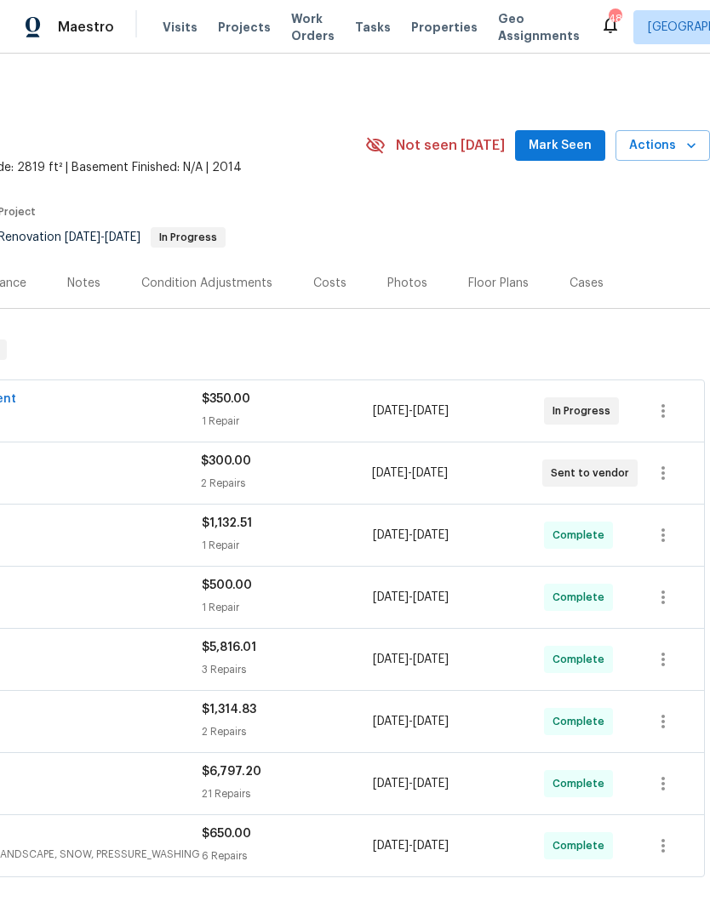
scroll to position [0, 252]
click at [573, 136] on span "Mark Seen" at bounding box center [559, 145] width 63 height 21
click at [673, 143] on span "Actions" at bounding box center [662, 145] width 67 height 21
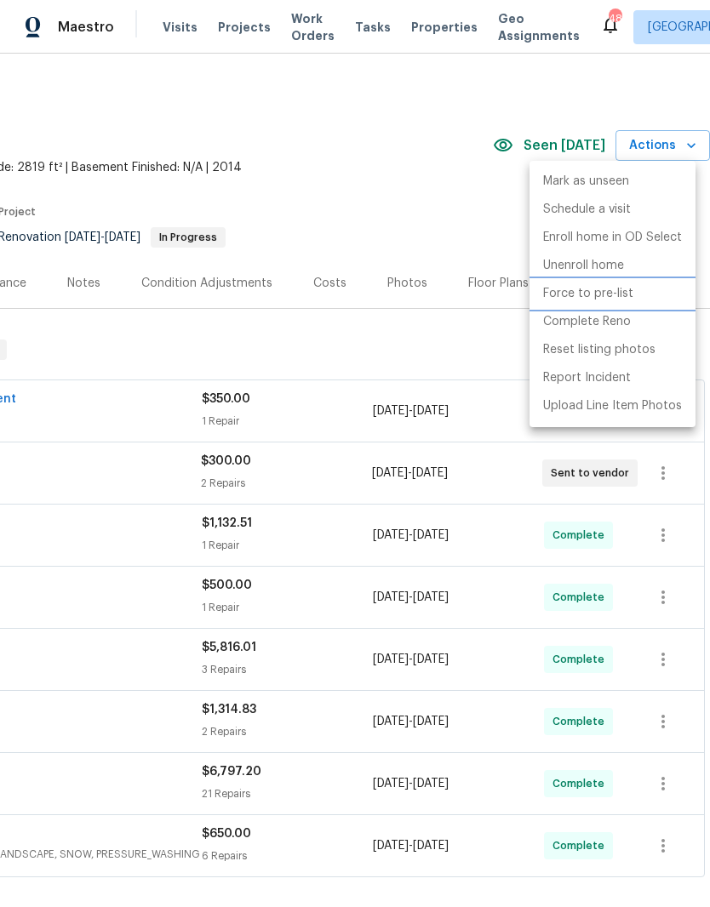
click at [624, 303] on li "Force to pre-list" at bounding box center [612, 294] width 166 height 28
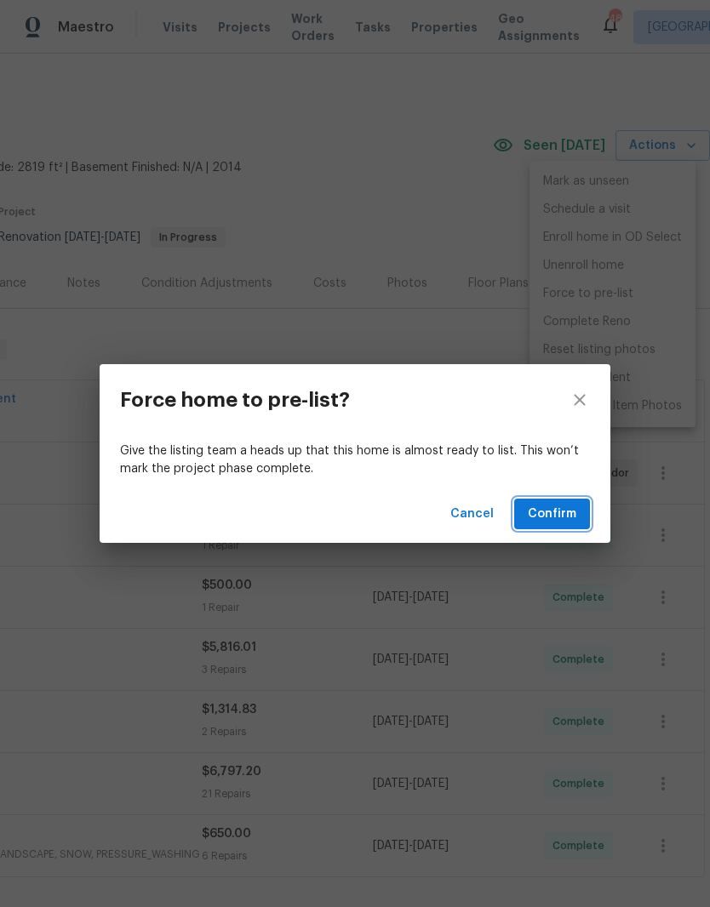
click at [549, 507] on span "Confirm" at bounding box center [552, 514] width 48 height 21
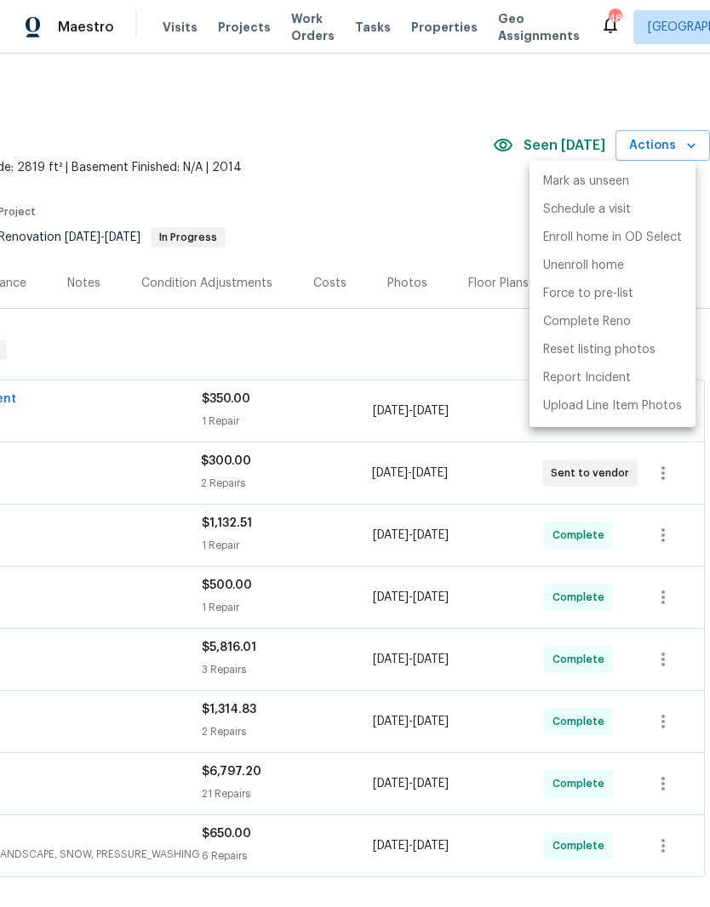
click at [364, 134] on div at bounding box center [355, 453] width 710 height 907
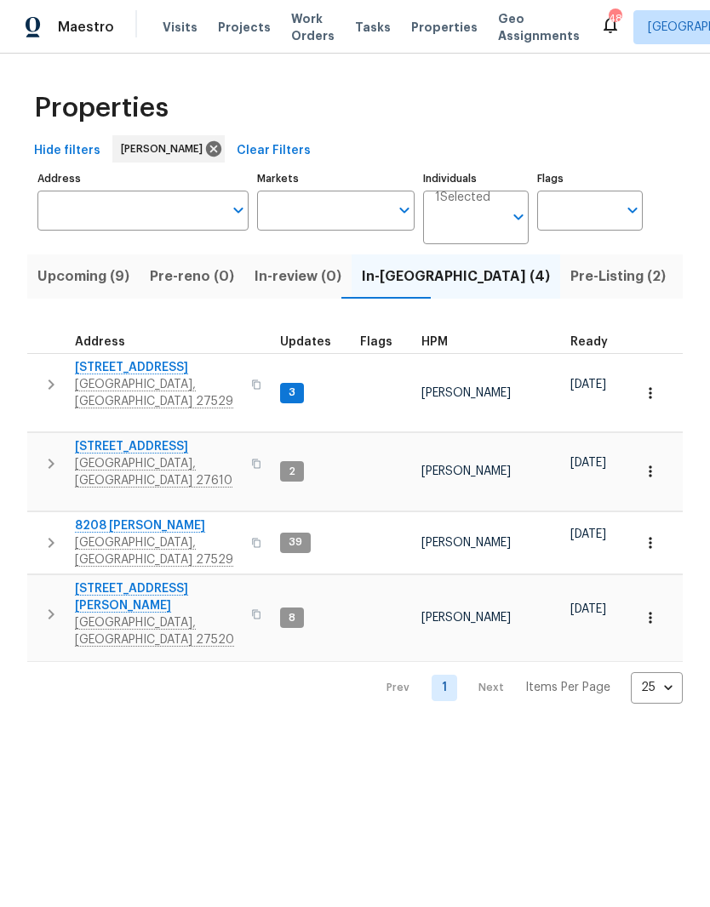
click at [570, 279] on span "Pre-Listing (2)" at bounding box center [617, 277] width 95 height 24
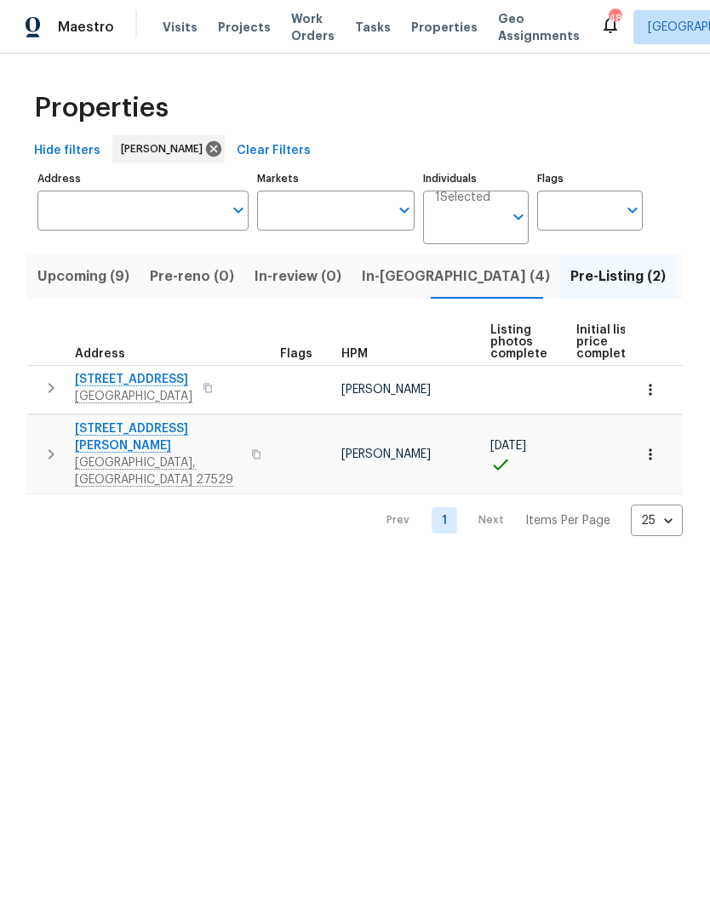
click at [380, 271] on span "In-reno (4)" at bounding box center [456, 277] width 188 height 24
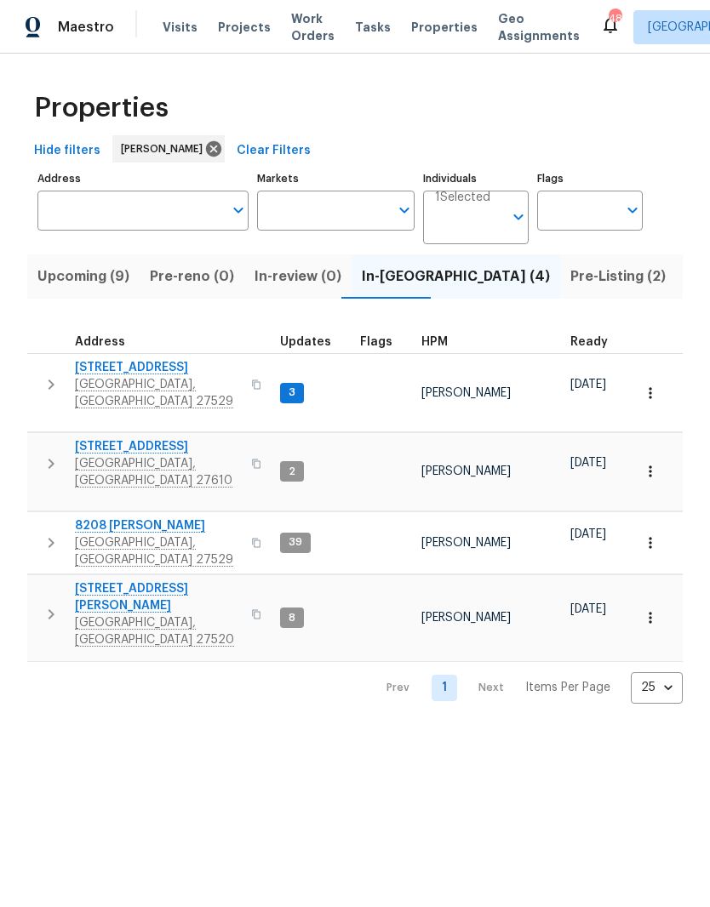
click at [157, 210] on input "Address" at bounding box center [129, 211] width 185 height 40
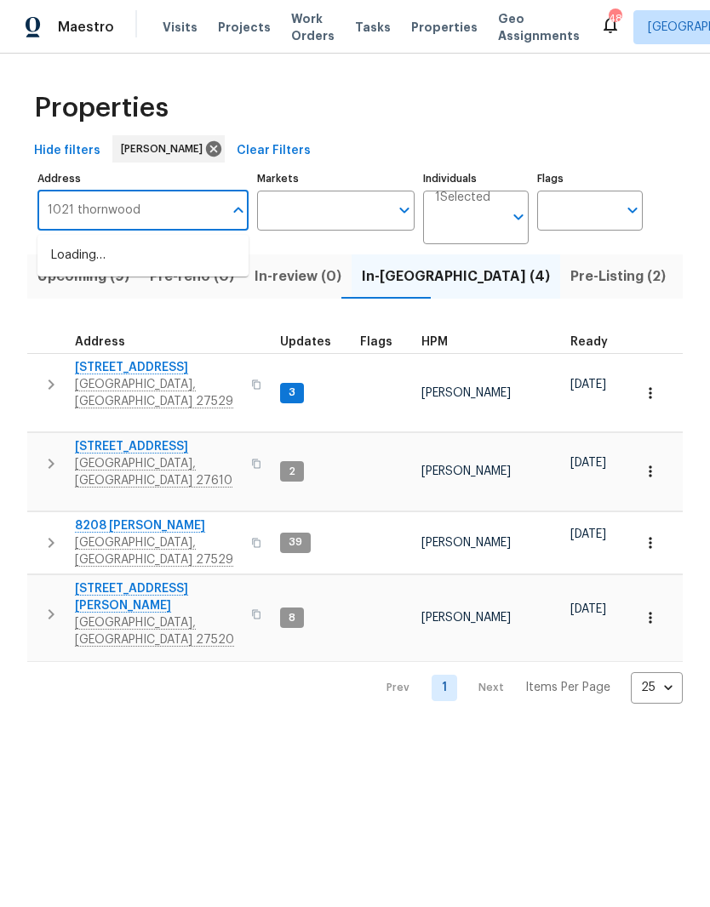
type input "1021 thornwood"
click at [77, 258] on li "1021 Thornwood Ct Clayton NC 27520" at bounding box center [142, 256] width 211 height 29
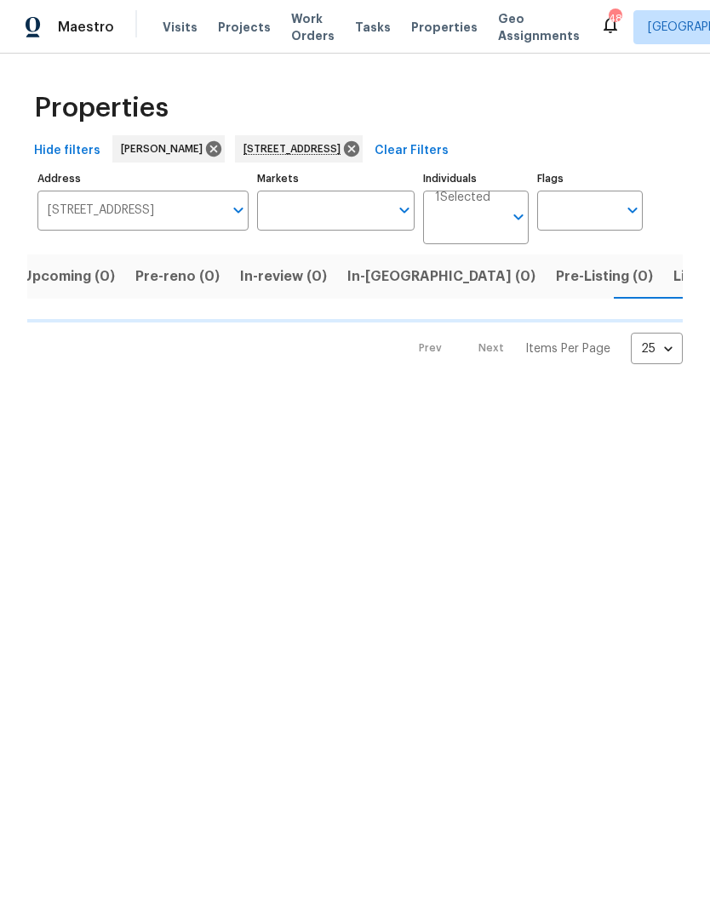
scroll to position [0, 27]
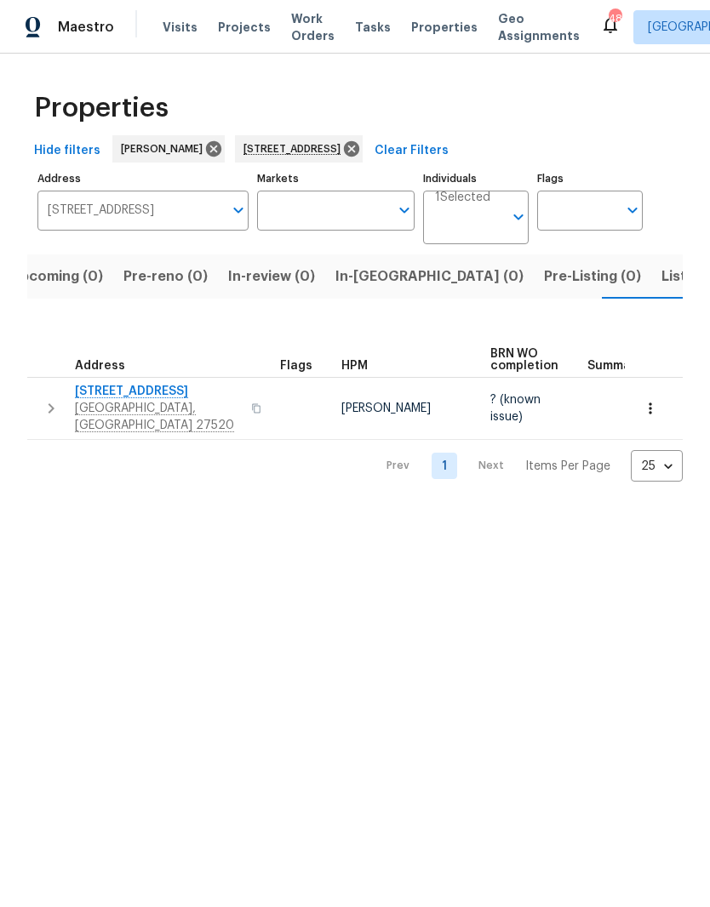
click at [129, 397] on span "1021 Thornwood Ct" at bounding box center [158, 391] width 166 height 17
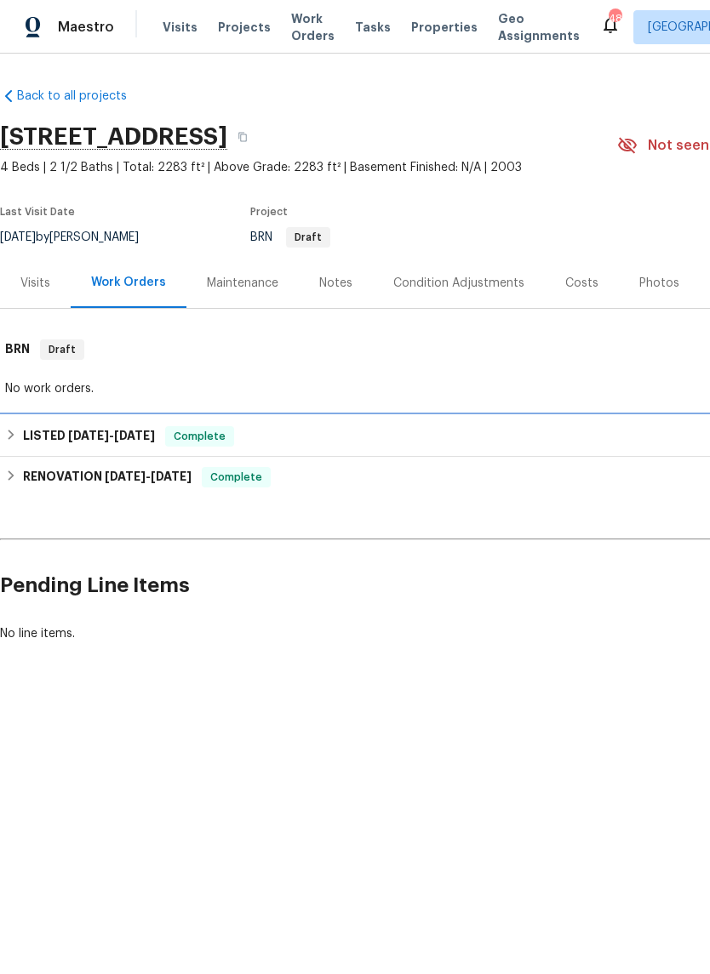
click at [38, 436] on h6 "LISTED 8/14/25 - 8/15/25" at bounding box center [89, 436] width 132 height 20
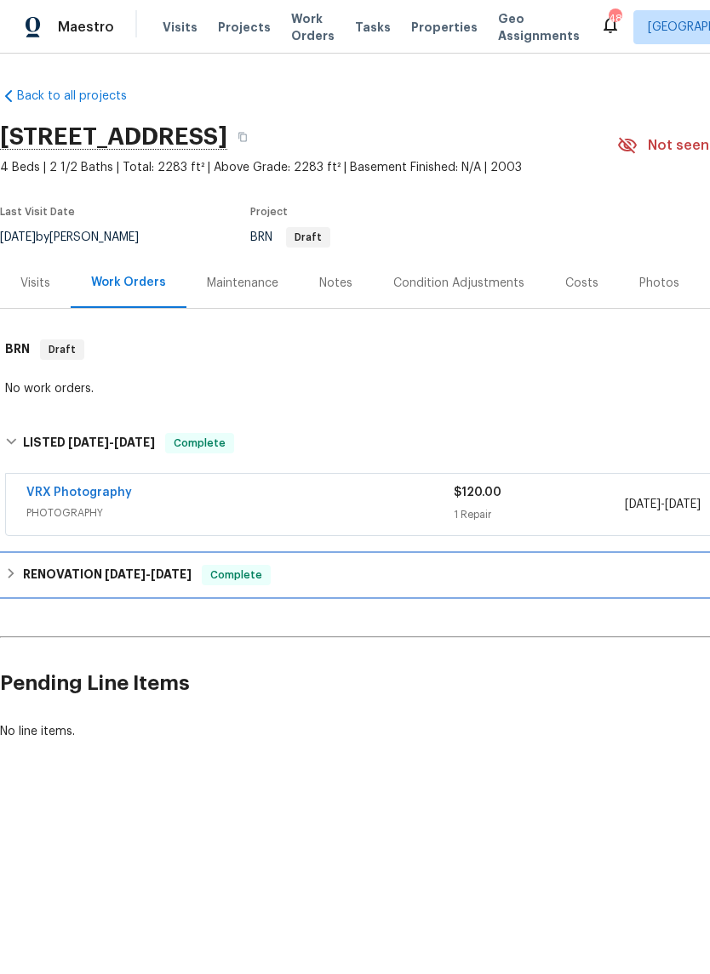
click at [46, 573] on h6 "RENOVATION 7/29/25 - 8/6/25" at bounding box center [107, 575] width 168 height 20
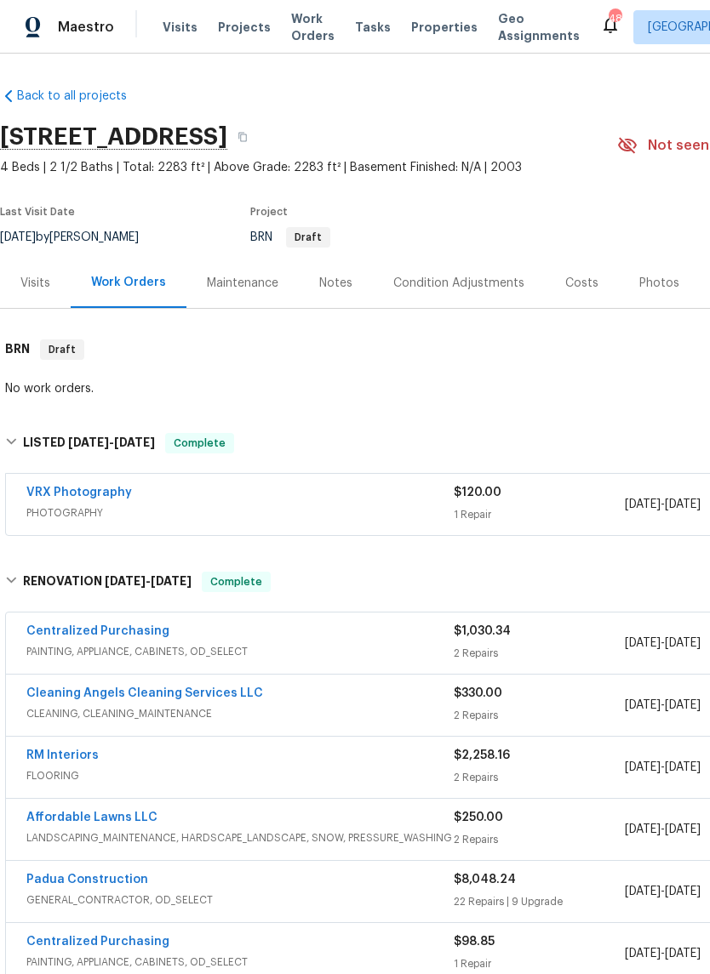
click at [666, 288] on div "Photos" at bounding box center [659, 283] width 40 height 17
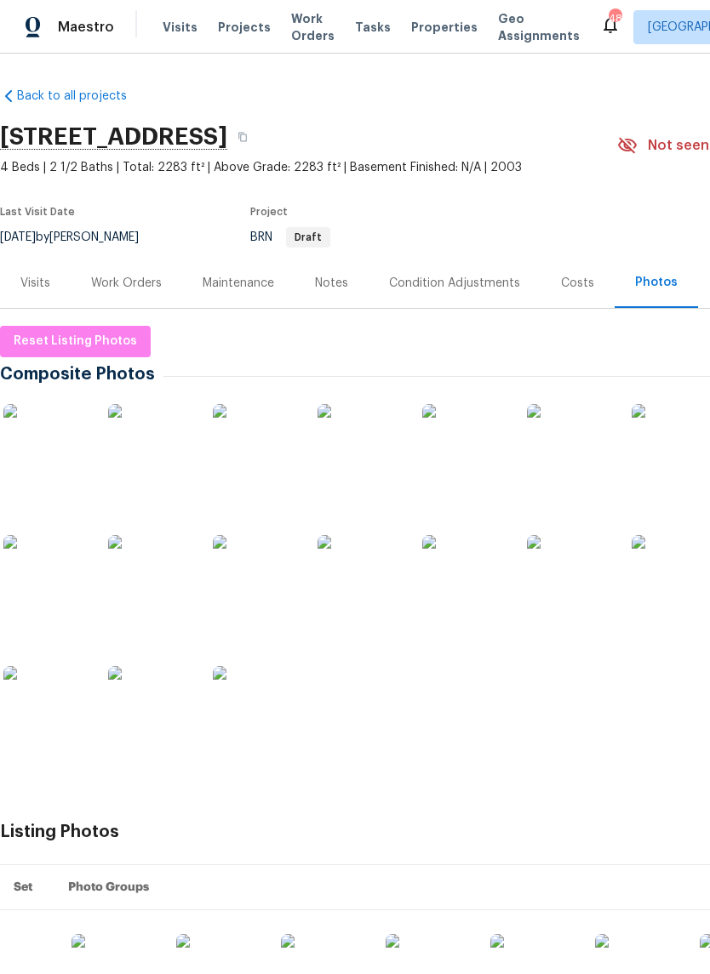
click at [579, 448] on img at bounding box center [569, 446] width 85 height 85
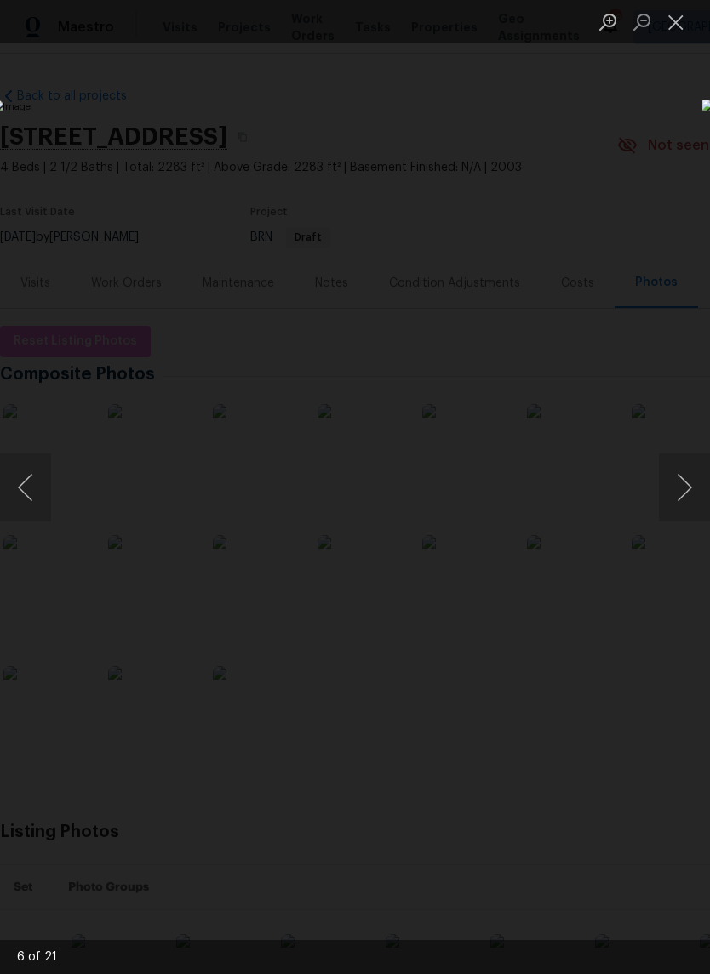
click at [684, 35] on button "Close lightbox" at bounding box center [676, 22] width 34 height 30
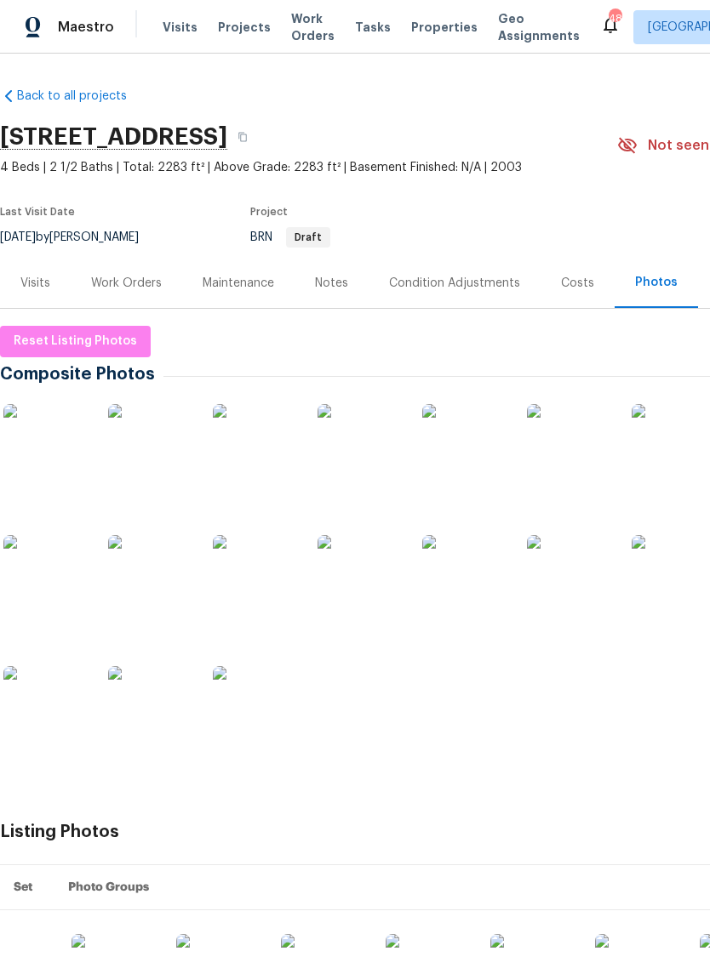
click at [28, 283] on div "Visits" at bounding box center [35, 283] width 30 height 17
